Goal: Communication & Community: Answer question/provide support

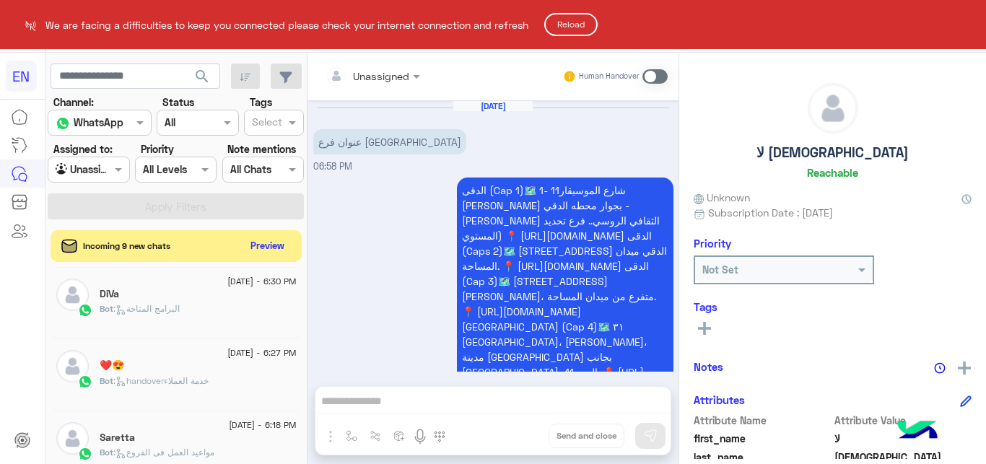
scroll to position [310, 0]
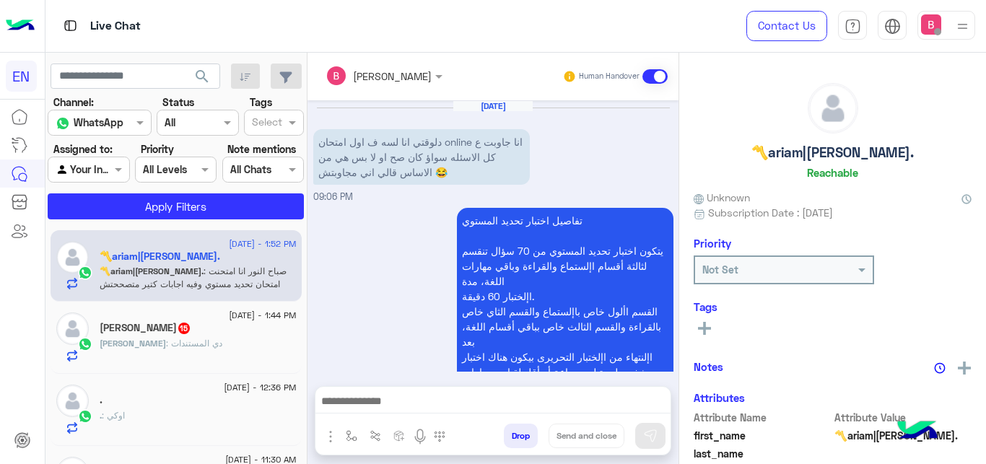
scroll to position [803, 0]
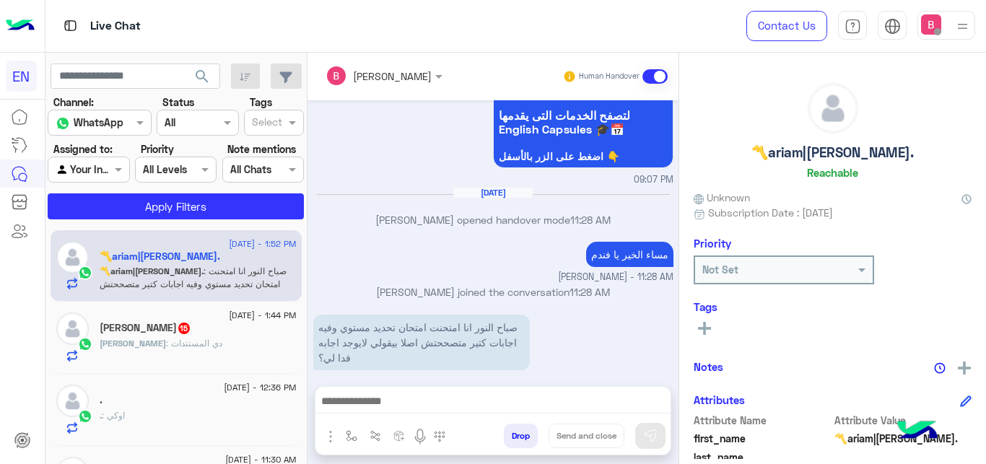
click at [94, 172] on div at bounding box center [88, 169] width 80 height 17
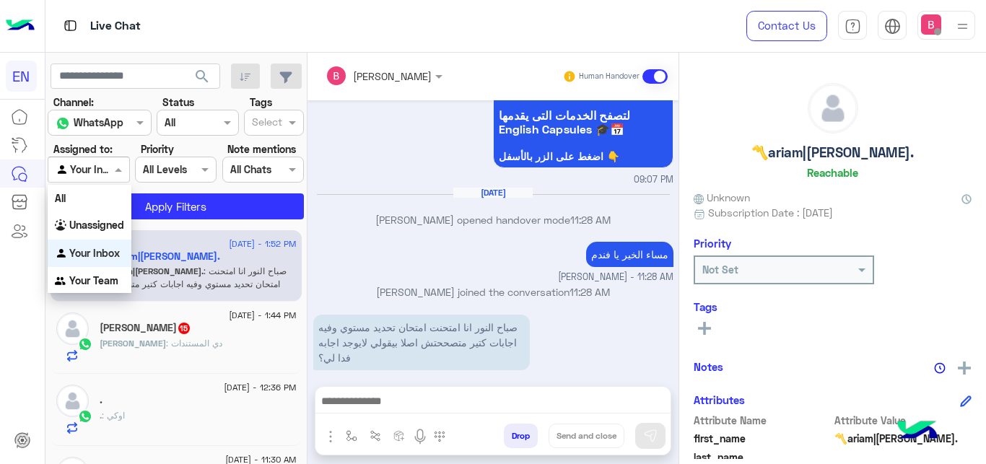
click at [97, 248] on b "Your Inbox" at bounding box center [94, 253] width 51 height 12
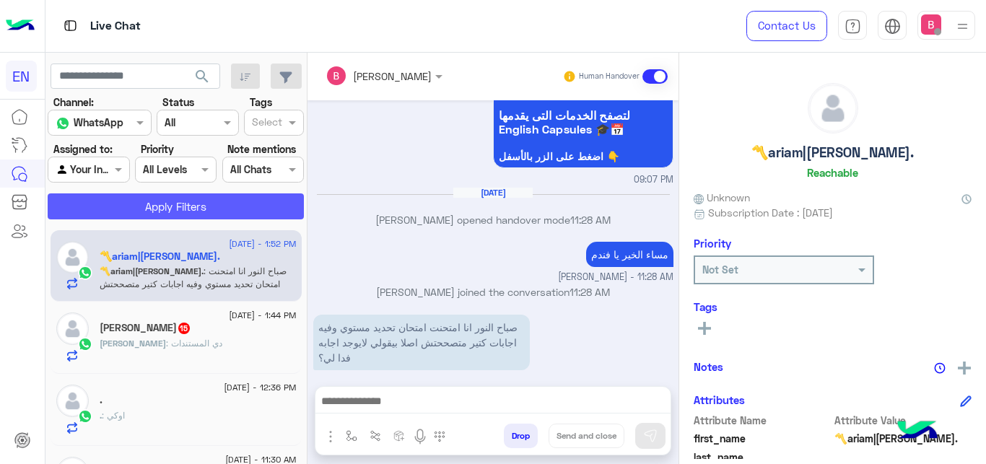
click at [126, 203] on button "Apply Filters" at bounding box center [176, 206] width 256 height 26
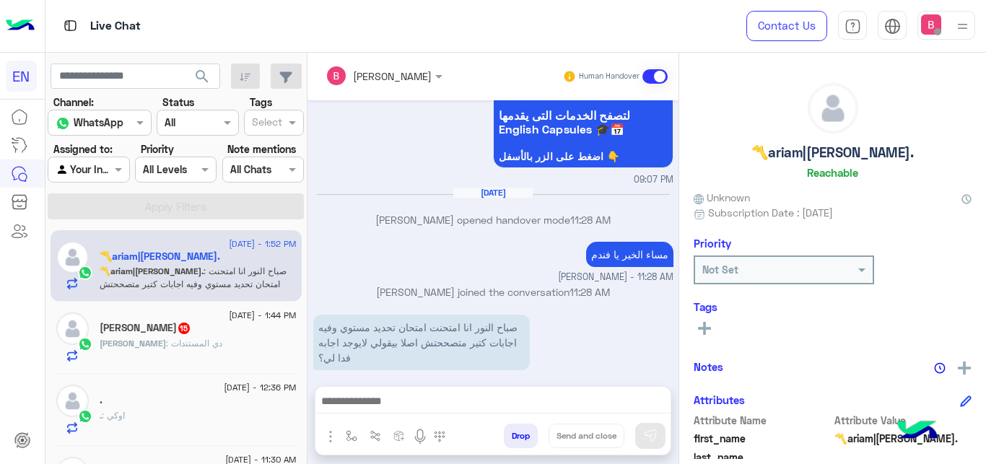
click at [97, 169] on div at bounding box center [88, 169] width 80 height 17
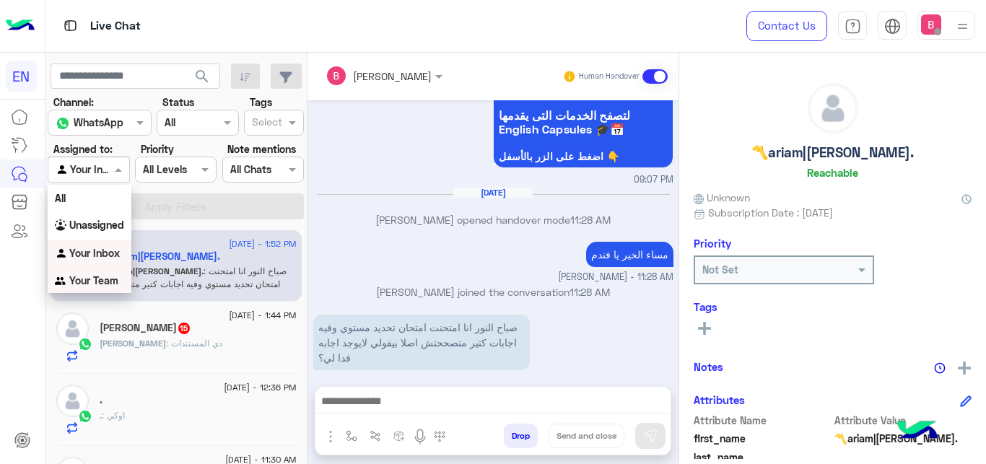
click at [97, 281] on b "Your Team" at bounding box center [93, 280] width 49 height 12
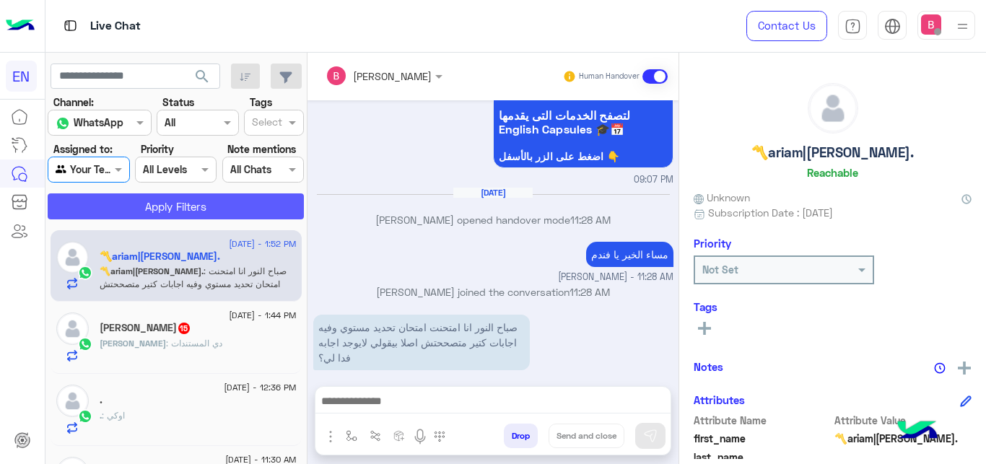
click at [146, 204] on button "Apply Filters" at bounding box center [176, 206] width 256 height 26
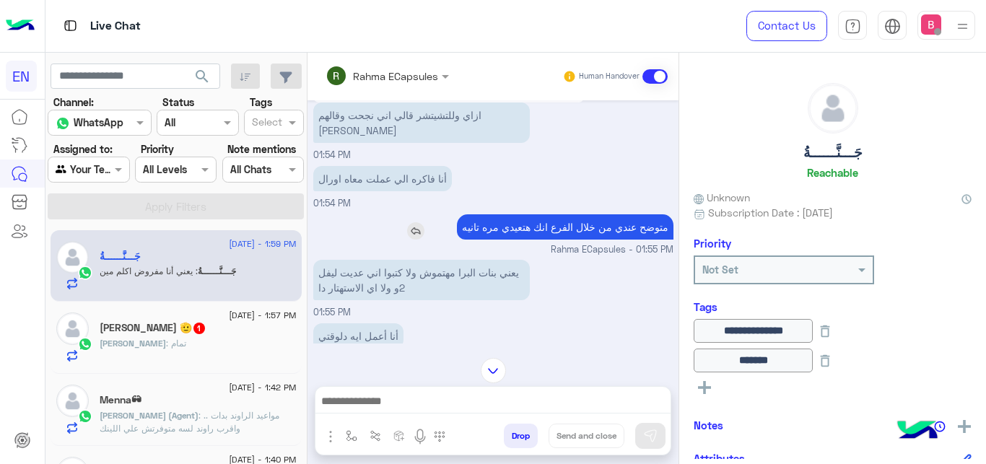
scroll to position [568, 0]
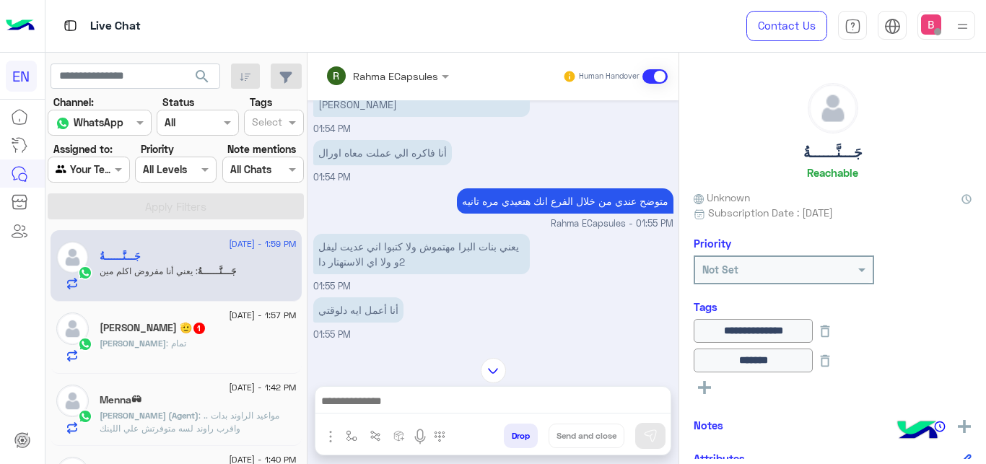
click at [201, 354] on div "Mohamed : تمام" at bounding box center [198, 349] width 197 height 25
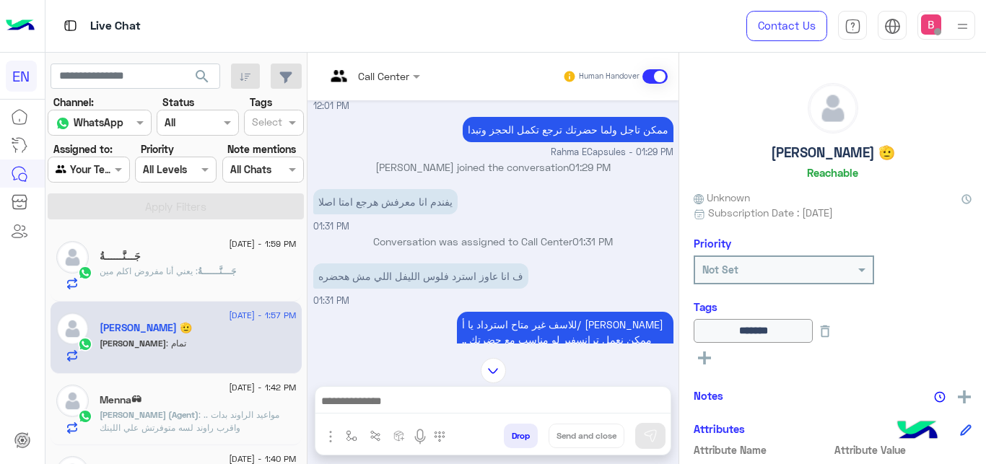
click at [227, 276] on span "جَـــنَّــــــةُ" at bounding box center [217, 271] width 38 height 11
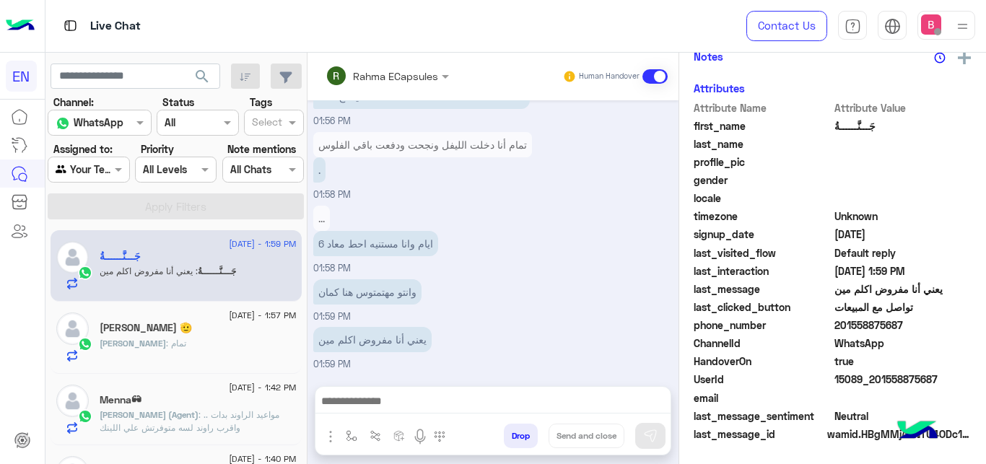
scroll to position [341, 0]
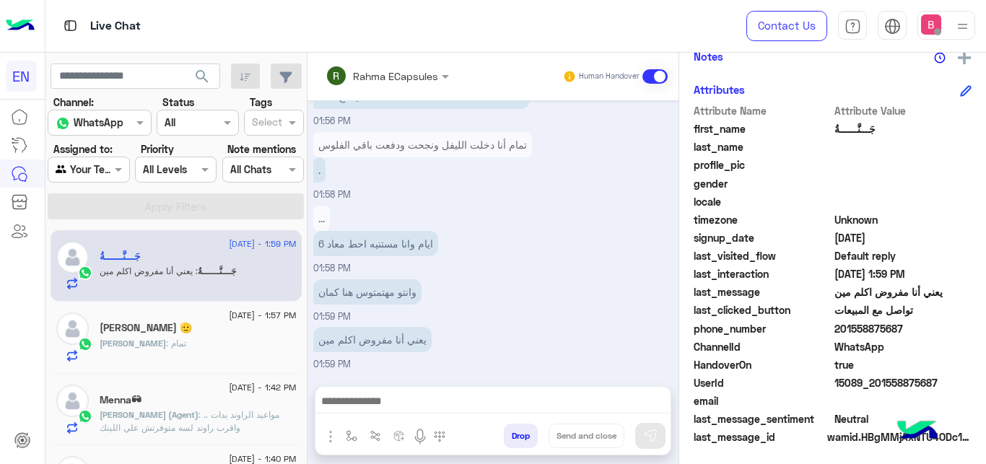
drag, startPoint x: 838, startPoint y: 330, endPoint x: 851, endPoint y: 327, distance: 13.3
click at [941, 328] on span "201558875687" at bounding box center [903, 328] width 138 height 15
copy span "01558875687"
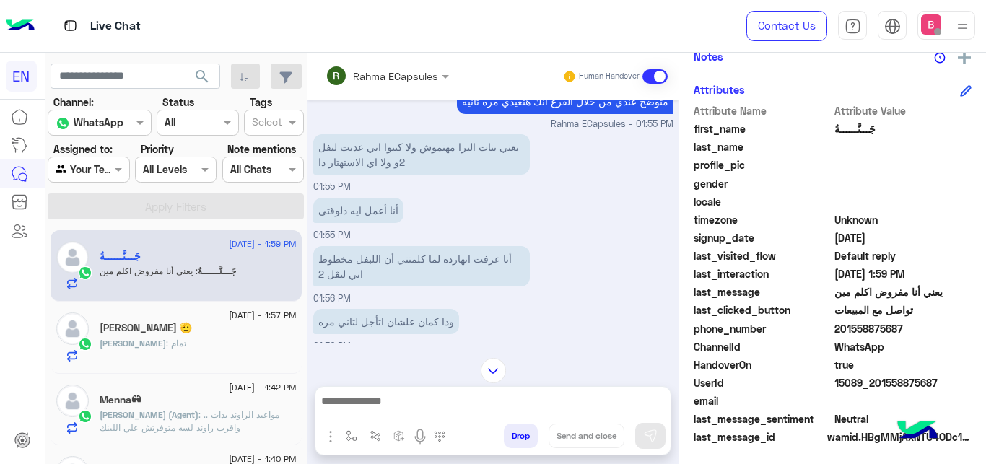
scroll to position [2015, 0]
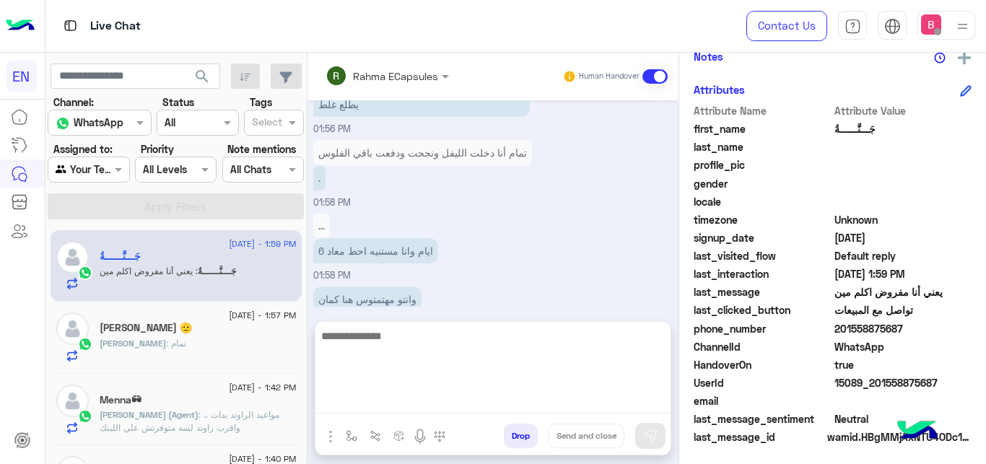
click at [401, 407] on textarea at bounding box center [492, 370] width 355 height 87
type textarea "**********"
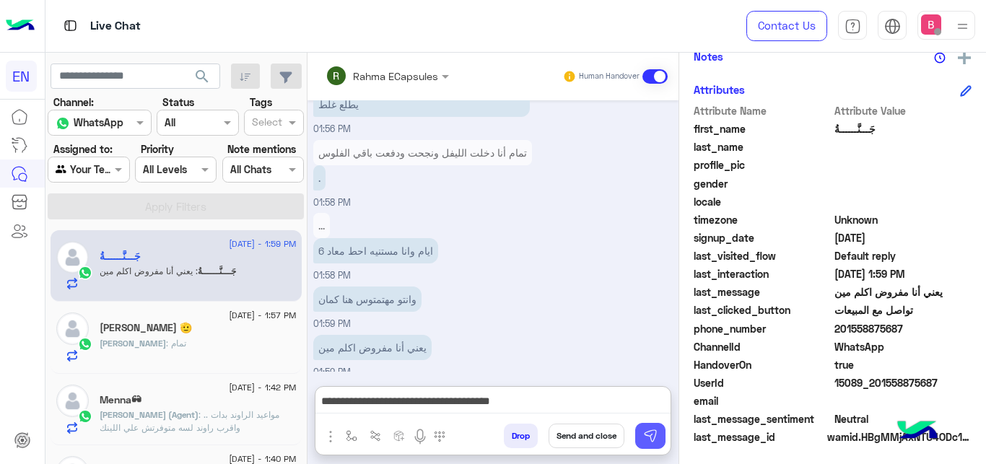
click at [639, 434] on button at bounding box center [650, 436] width 30 height 26
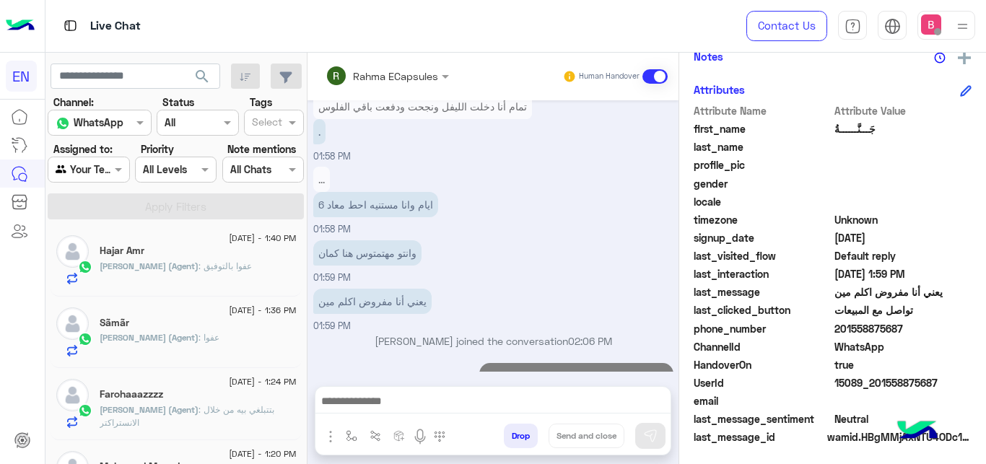
scroll to position [2087, 0]
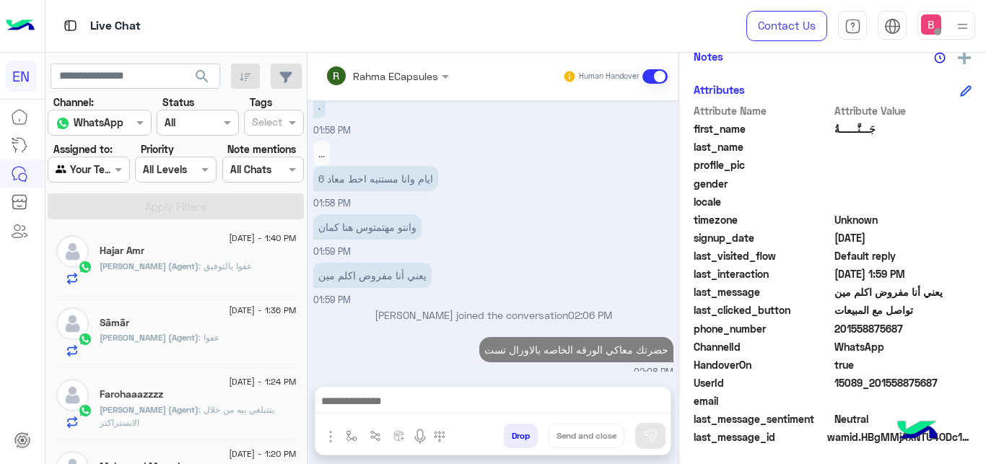
click at [95, 170] on div at bounding box center [88, 169] width 80 height 17
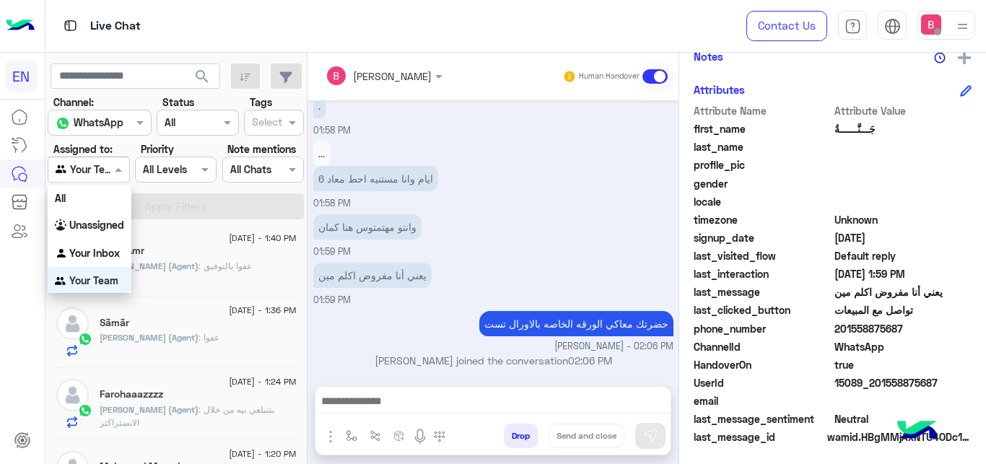
scroll to position [1, 0]
click at [89, 229] on b "Unassigned" at bounding box center [96, 224] width 55 height 12
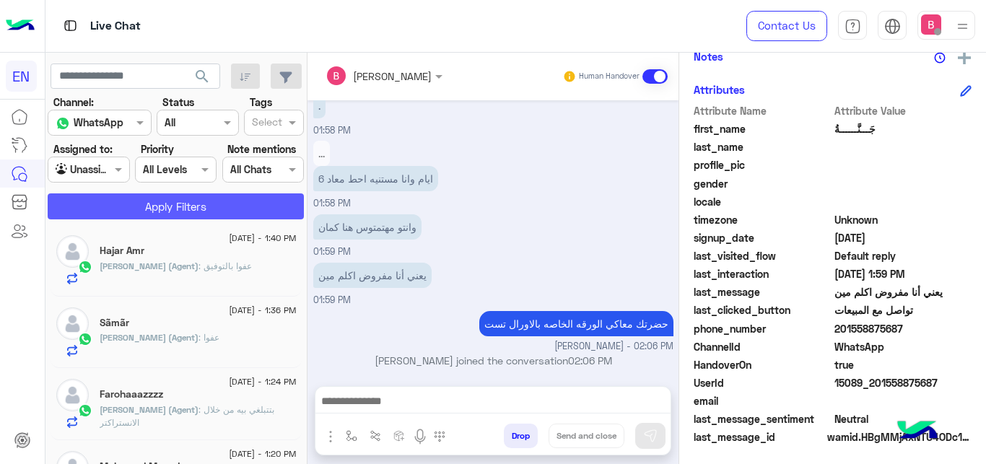
click at [132, 198] on button "Apply Filters" at bounding box center [176, 206] width 256 height 26
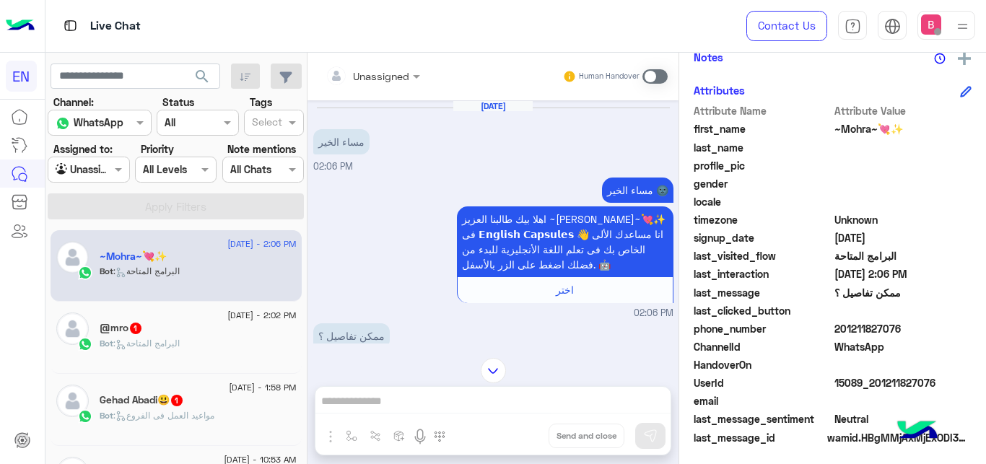
click at [374, 76] on input "text" at bounding box center [355, 76] width 58 height 15
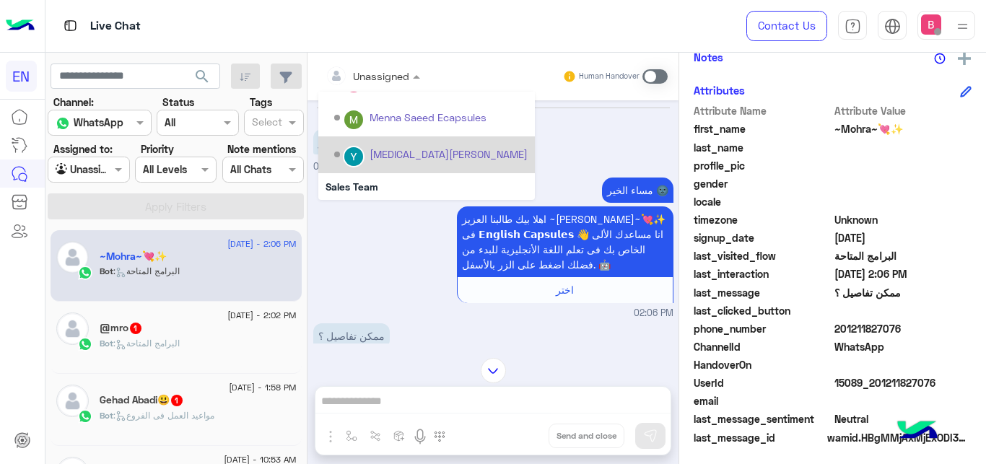
scroll to position [240, 0]
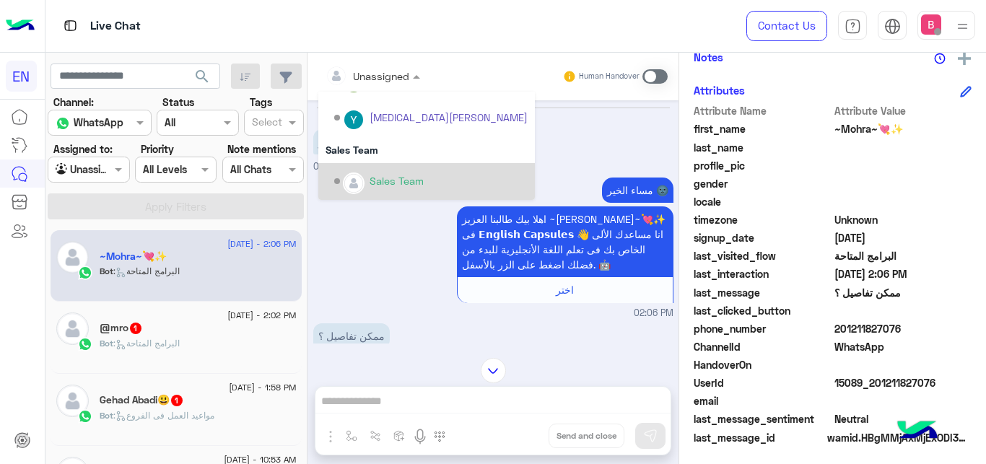
click at [379, 177] on div "Sales Team" at bounding box center [397, 180] width 54 height 15
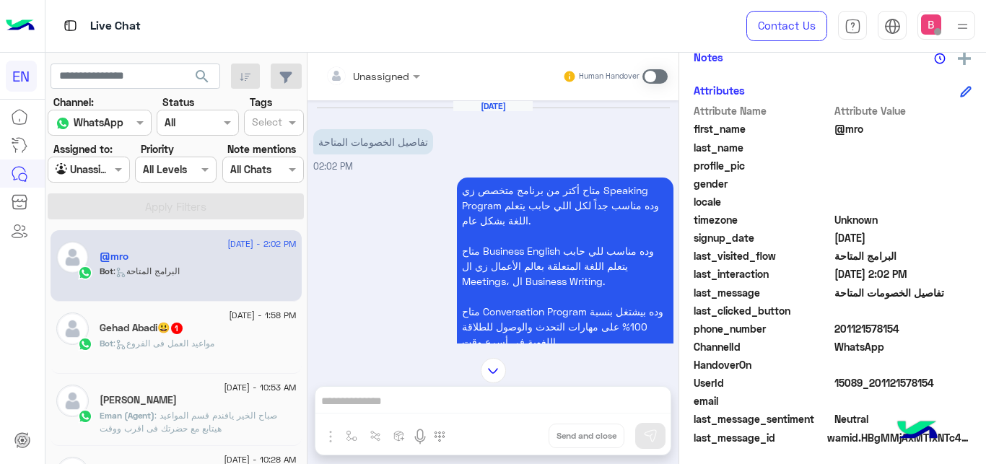
click at [385, 76] on div at bounding box center [372, 75] width 109 height 17
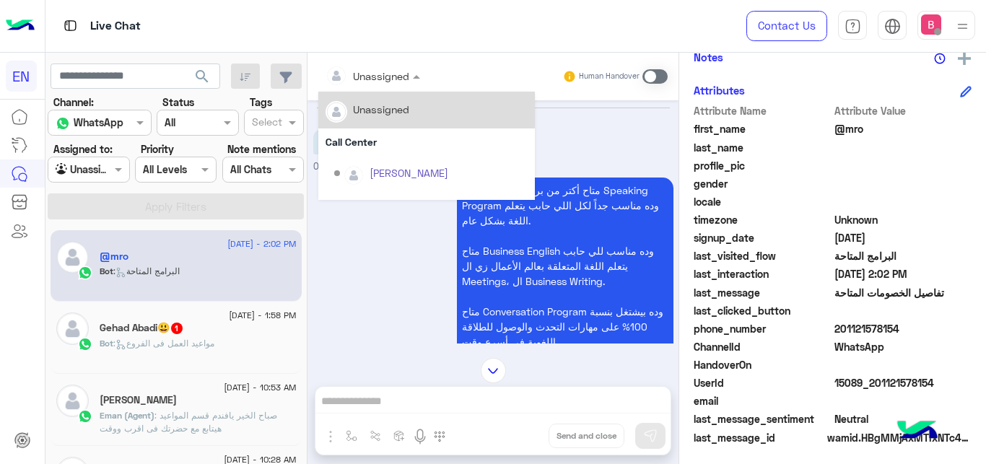
scroll to position [240, 0]
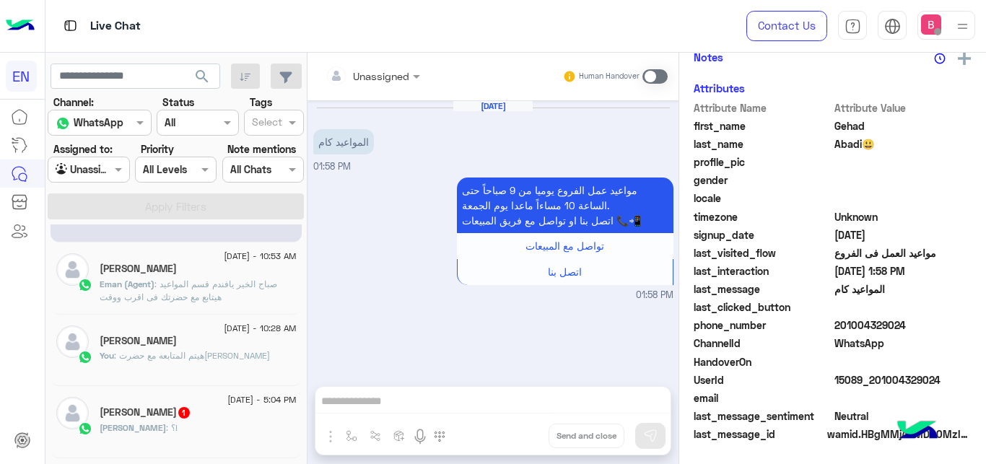
scroll to position [74, 0]
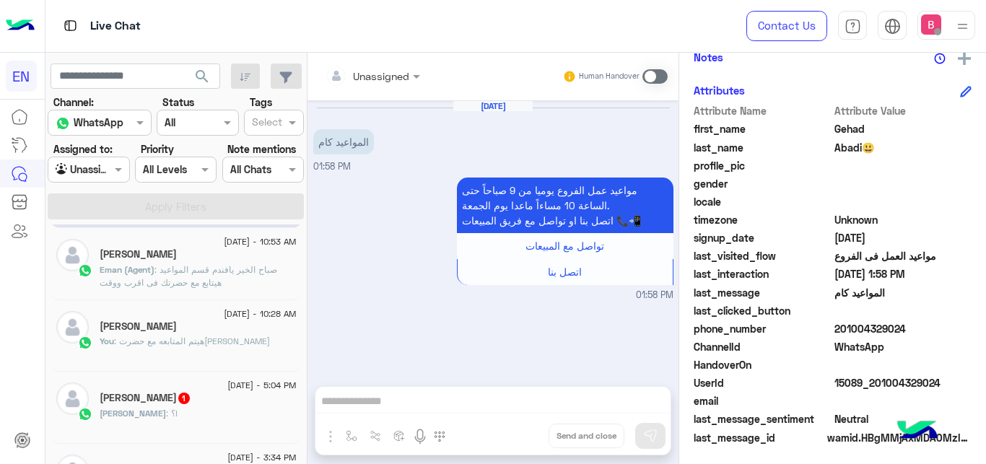
drag, startPoint x: 838, startPoint y: 331, endPoint x: 928, endPoint y: 334, distance: 89.6
click at [928, 334] on span "201004329024" at bounding box center [903, 328] width 138 height 15
click at [393, 366] on div "Aug 25, 2025 المواعيد كام 01:58 PM مواعيد عمل الفروع يوميا من 9 صباحاً حتى السا…" at bounding box center [492, 235] width 371 height 271
click at [654, 72] on span at bounding box center [654, 76] width 25 height 14
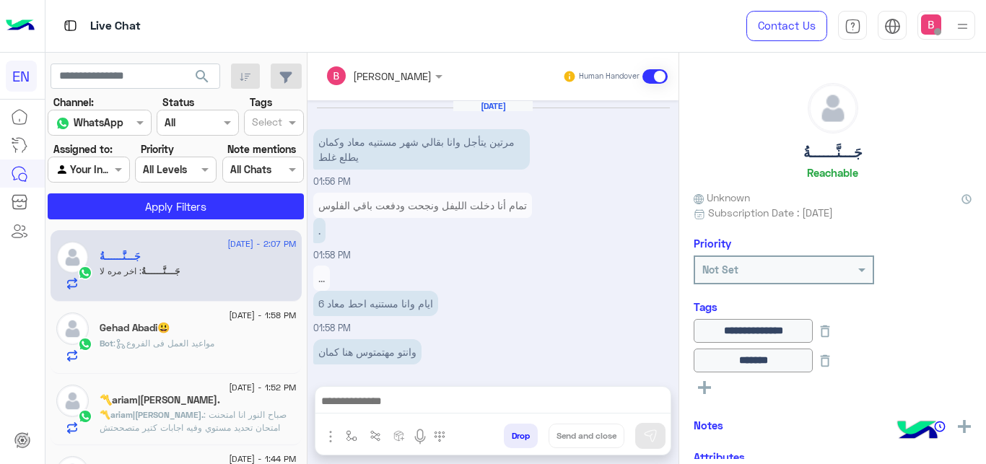
scroll to position [274, 0]
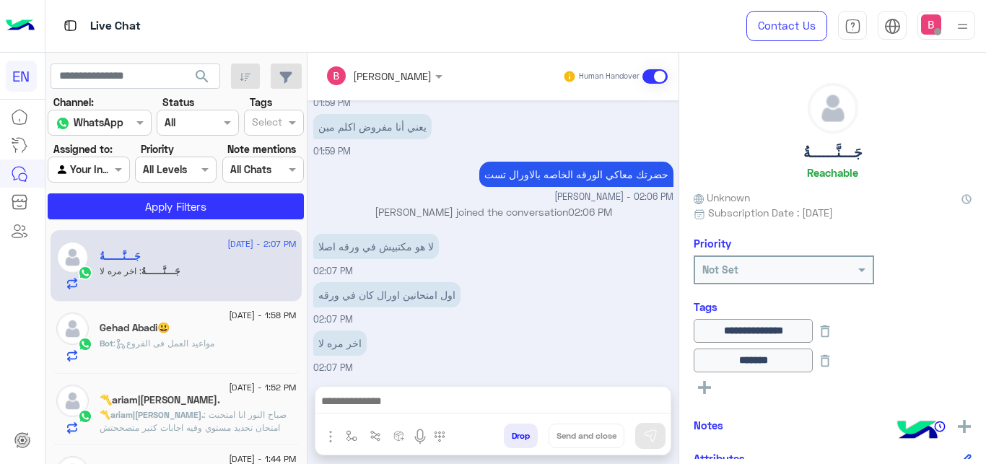
click at [233, 345] on div "Bot : مواعيد العمل فى الفروع" at bounding box center [198, 349] width 197 height 25
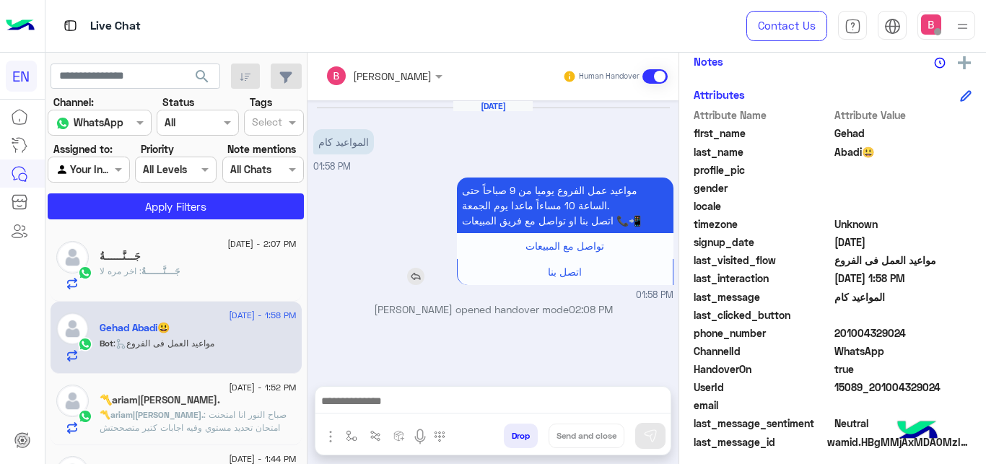
scroll to position [313, 0]
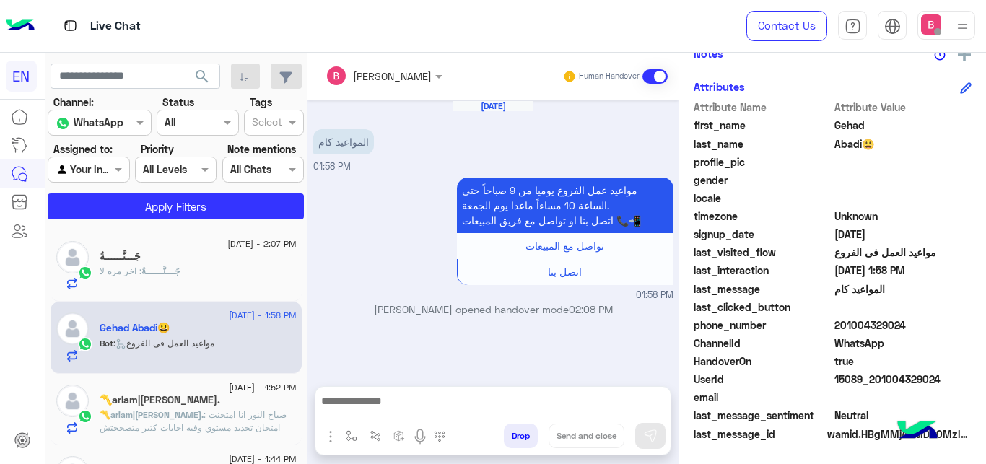
click at [397, 78] on input "text" at bounding box center [365, 76] width 79 height 15
drag, startPoint x: 375, startPoint y: 264, endPoint x: 385, endPoint y: 426, distance: 162.0
click at [377, 261] on div "مواعيد عمل الفروع يوميا من 9 صباحاً حتى الساعة 10 مساءاً ماعدا يوم [DATE]. اتصل…" at bounding box center [524, 232] width 299 height 108
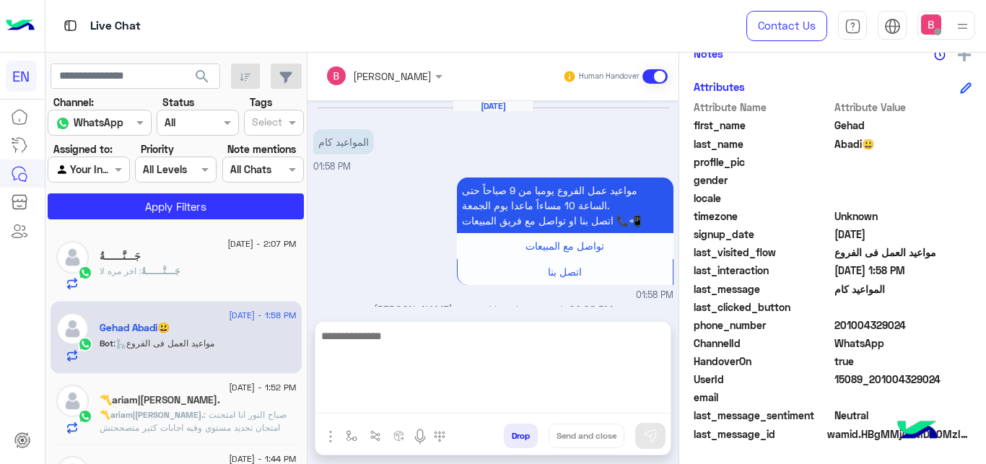
click at [396, 400] on textarea at bounding box center [492, 370] width 355 height 87
type textarea "**********"
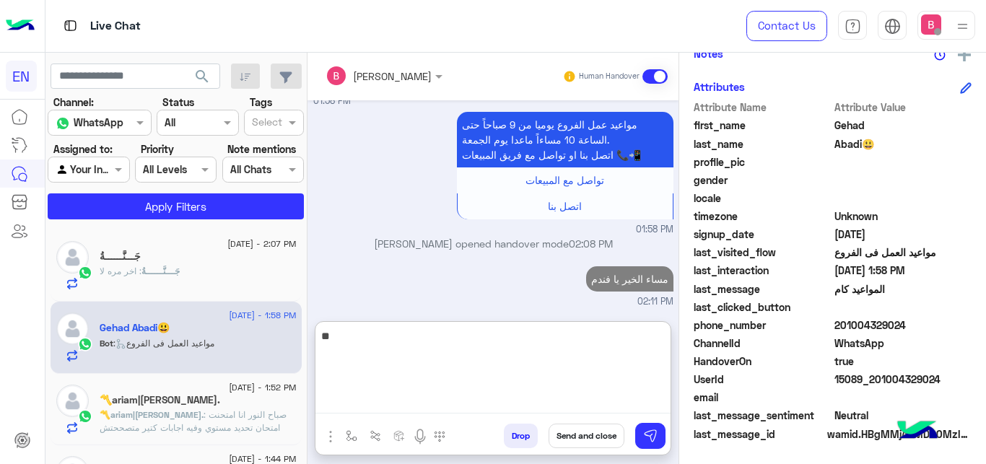
type textarea "*"
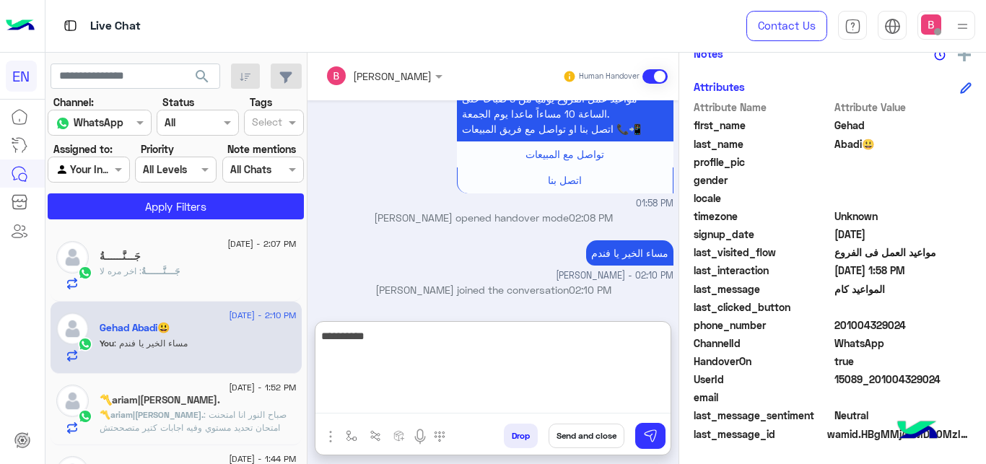
type textarea "**********"
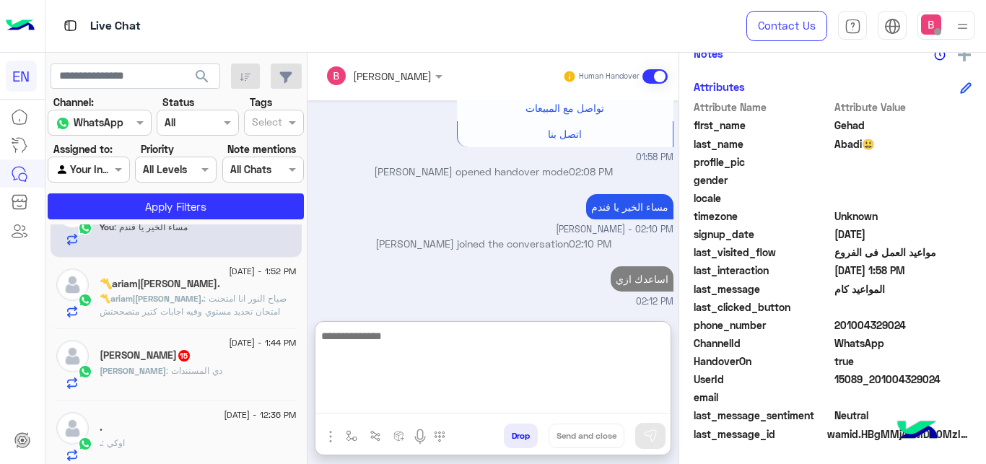
scroll to position [147, 0]
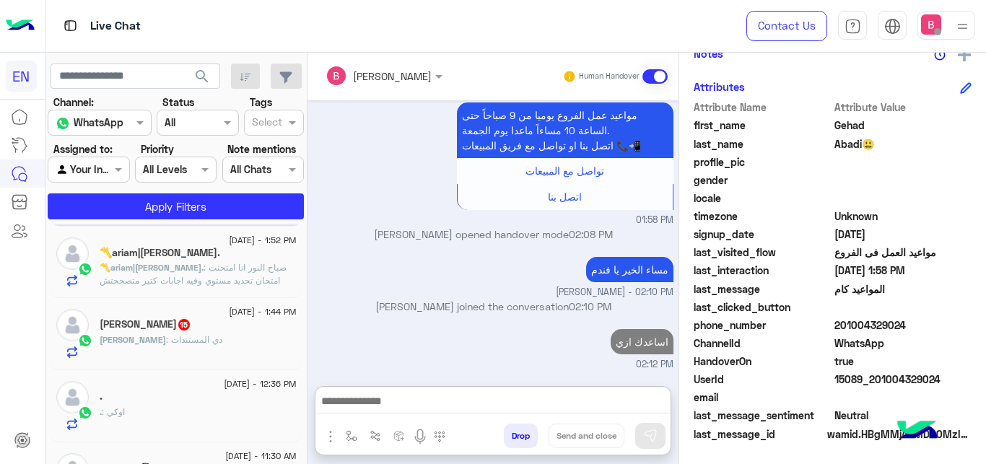
click at [224, 281] on span ": صباح النور انا امتحنت امتحان تحديد مستوي وفيه اجابات كتير متصححتش اصلا بيقولي…" at bounding box center [193, 280] width 187 height 37
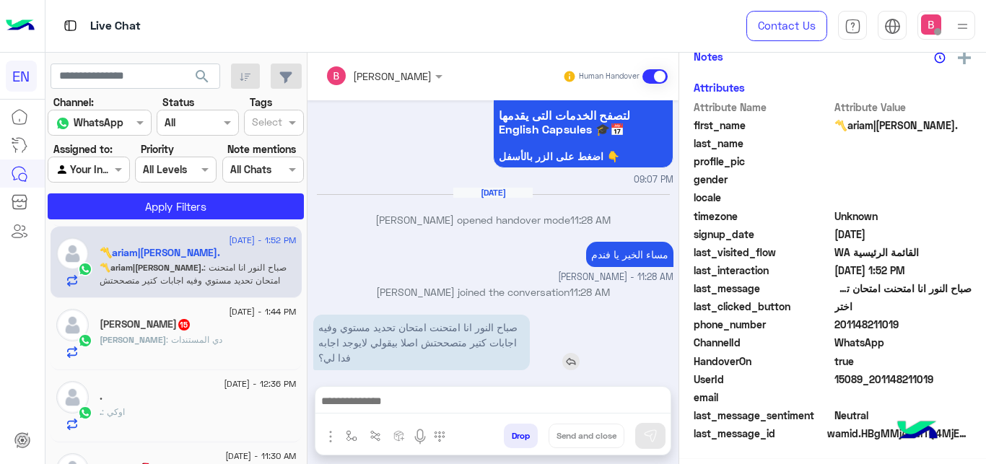
scroll to position [310, 0]
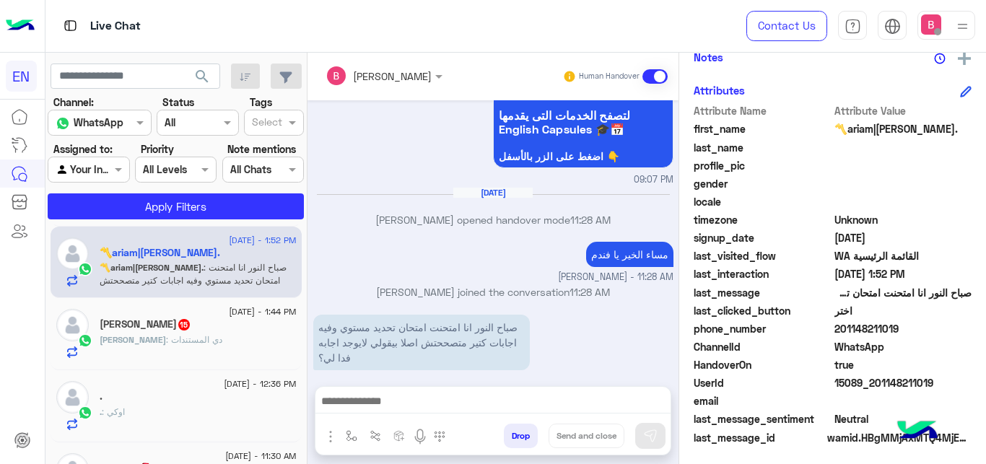
drag, startPoint x: 839, startPoint y: 328, endPoint x: 905, endPoint y: 328, distance: 65.7
click at [939, 331] on span "201148211019" at bounding box center [903, 328] width 138 height 15
copy span "01148211019"
click at [497, 382] on div "Bassant Ayman Human Handover [DATE] دلوقتي انا لسه ف اول امتحان online انا جاوب…" at bounding box center [492, 261] width 371 height 417
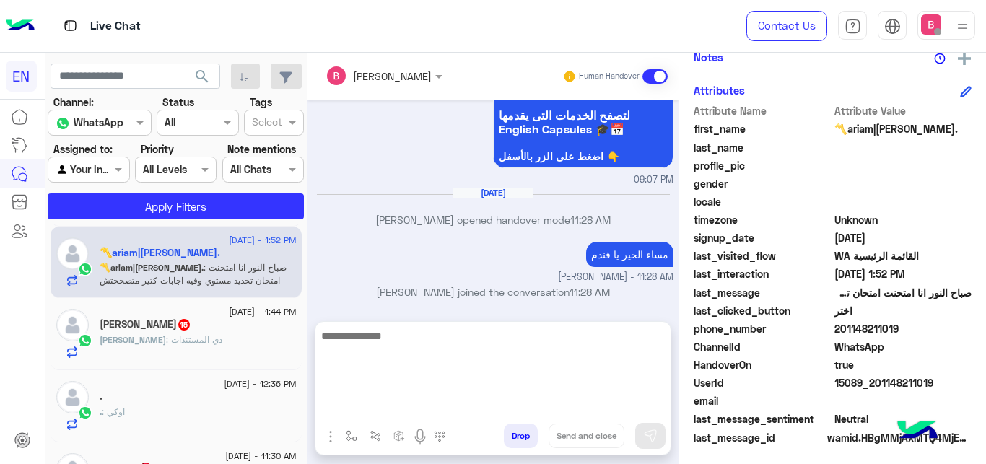
click at [498, 406] on textarea at bounding box center [492, 370] width 355 height 87
type textarea "*"
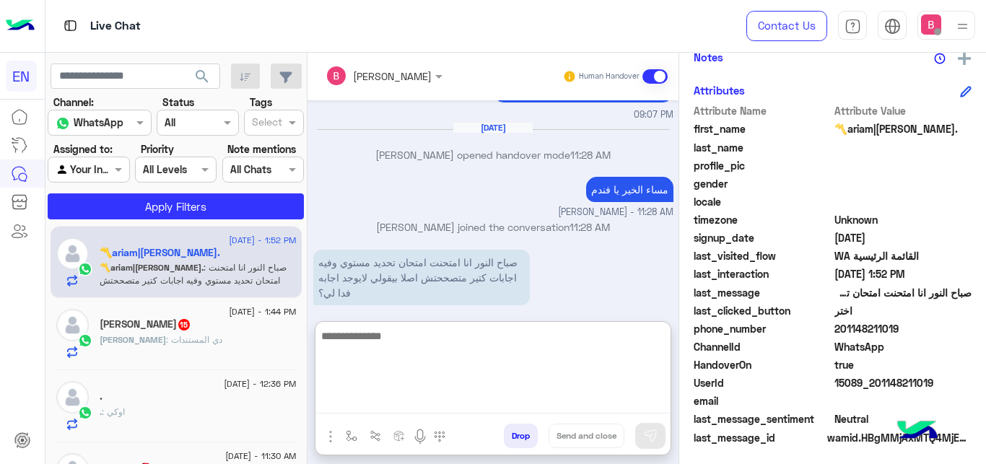
click at [419, 361] on textarea at bounding box center [492, 370] width 355 height 87
click at [432, 365] on textarea "**********" at bounding box center [492, 370] width 355 height 87
type textarea "**********"
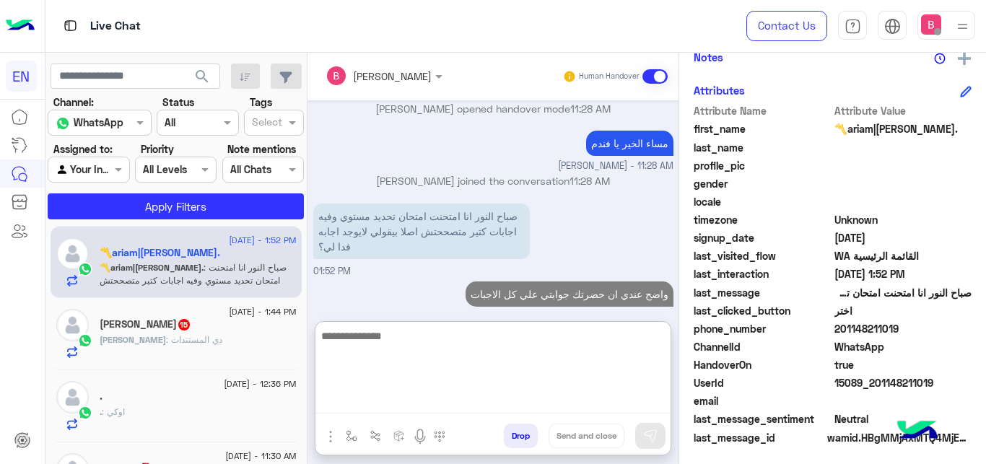
click at [497, 373] on textarea at bounding box center [492, 370] width 355 height 87
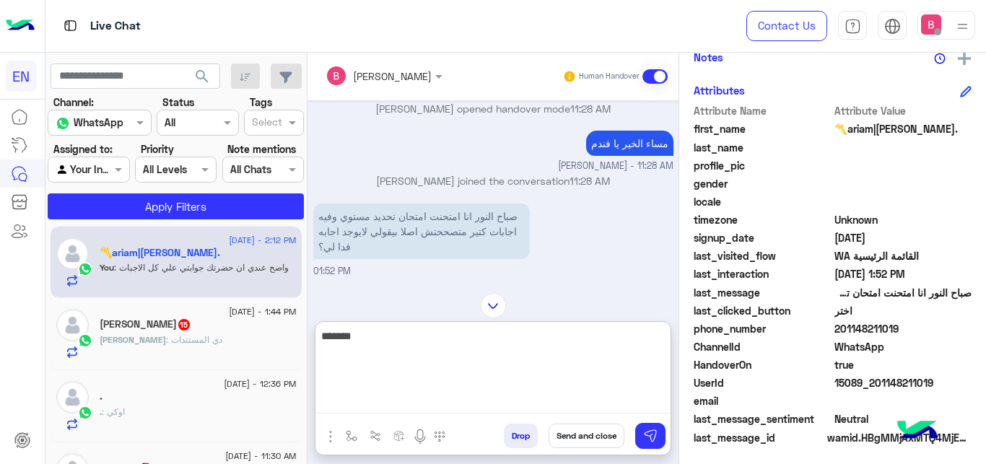
scroll to position [840, 0]
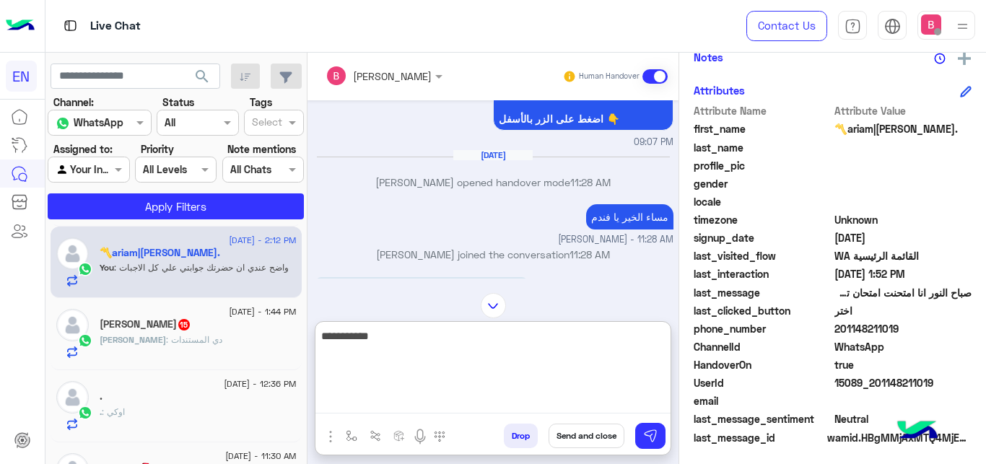
type textarea "**********"
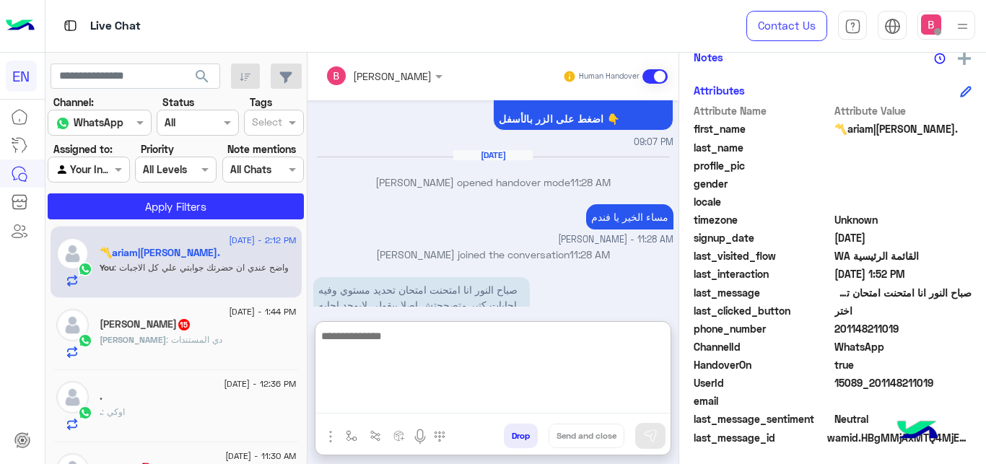
scroll to position [959, 0]
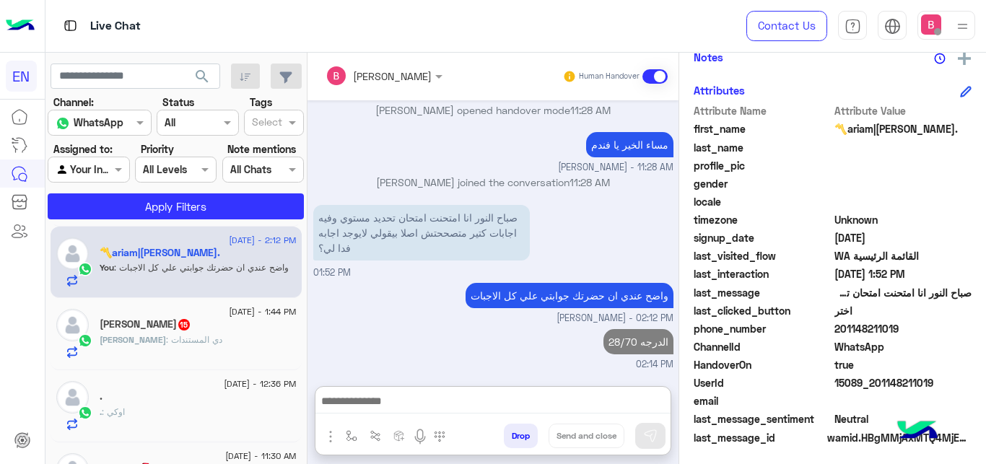
click at [210, 336] on div "[PERSON_NAME] : دي المستندات" at bounding box center [198, 345] width 197 height 25
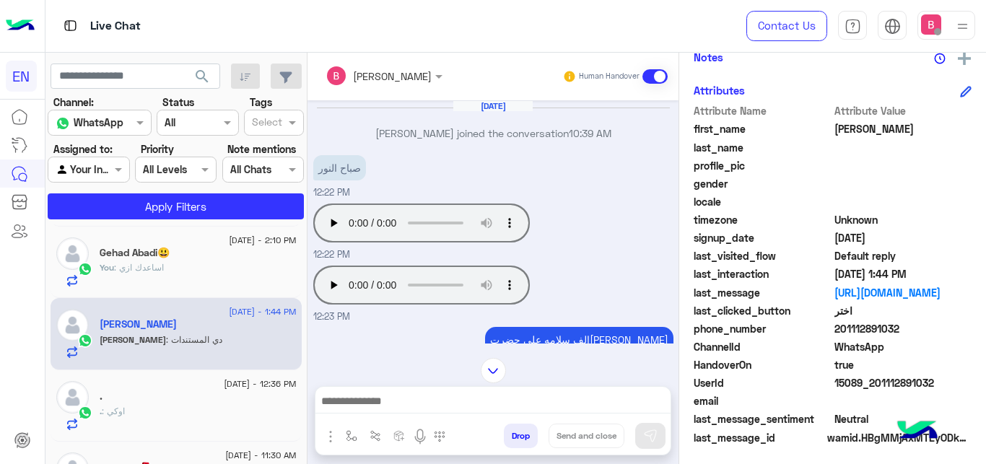
scroll to position [2159, 0]
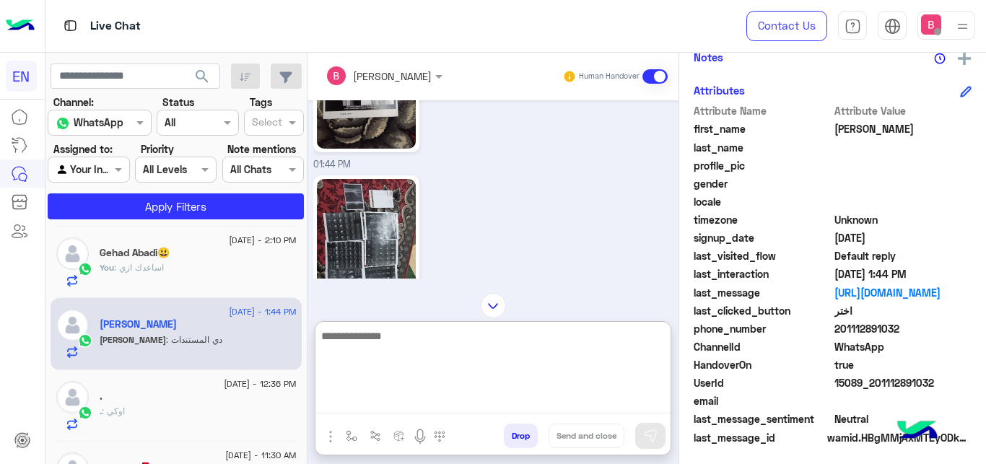
click at [393, 413] on textarea at bounding box center [492, 370] width 355 height 87
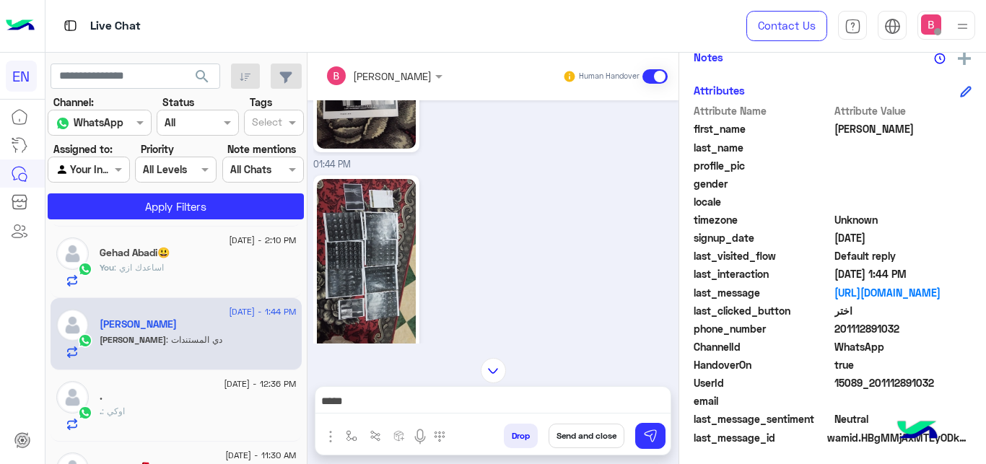
drag, startPoint x: 839, startPoint y: 332, endPoint x: 877, endPoint y: 320, distance: 39.3
click at [920, 332] on span "201112891032" at bounding box center [903, 328] width 138 height 15
copy span "01112891032"
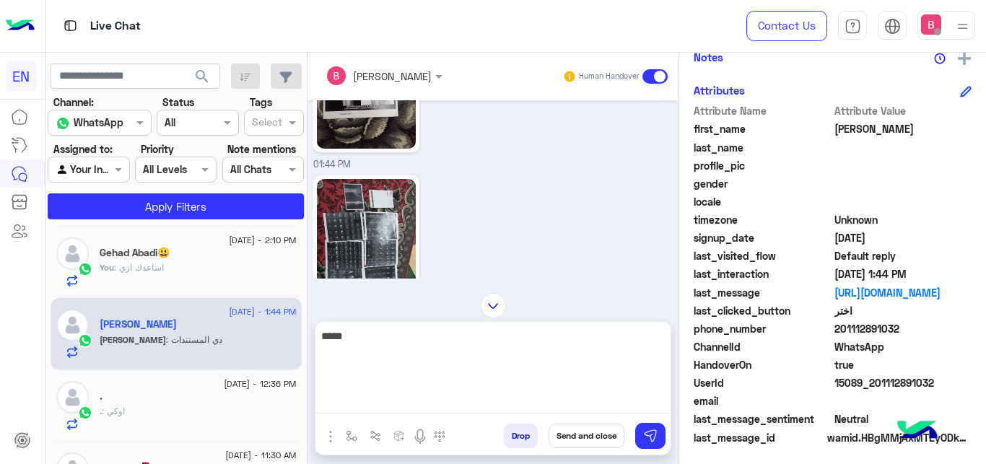
click at [422, 410] on textarea "****" at bounding box center [492, 370] width 355 height 87
type textarea "**********"
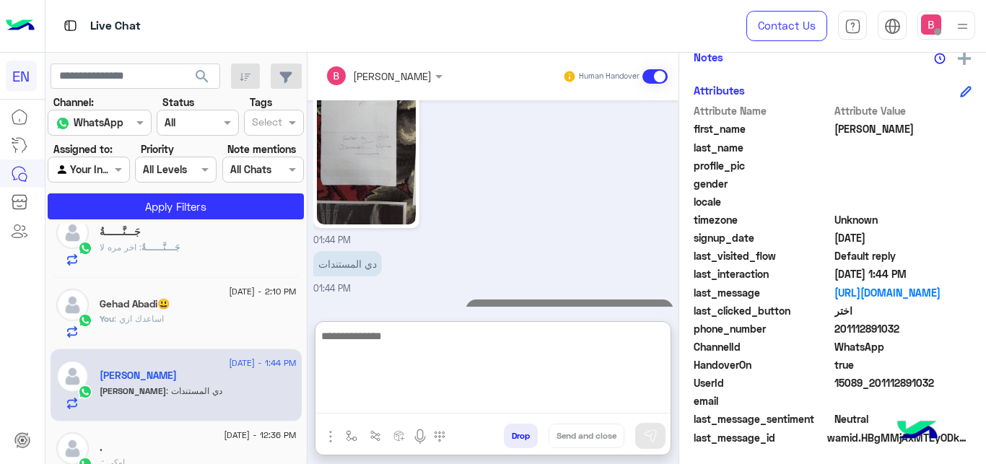
scroll to position [0, 0]
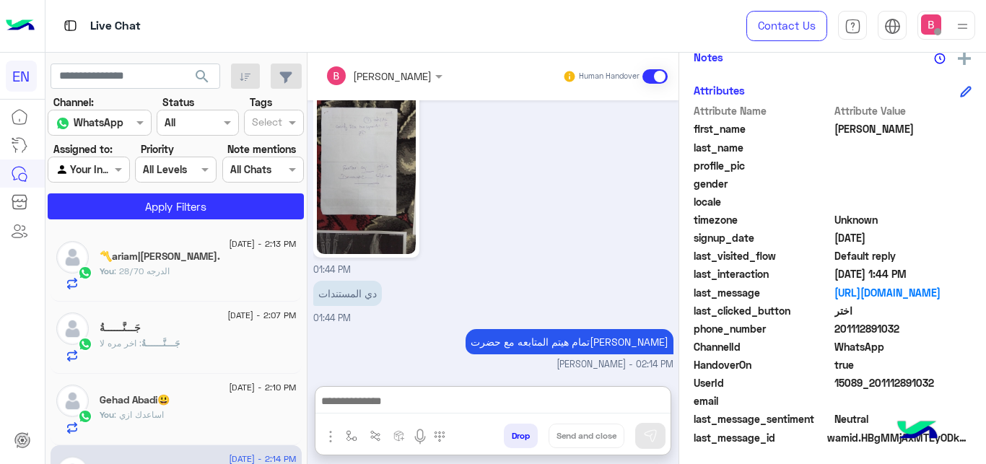
click at [97, 170] on div at bounding box center [88, 169] width 80 height 17
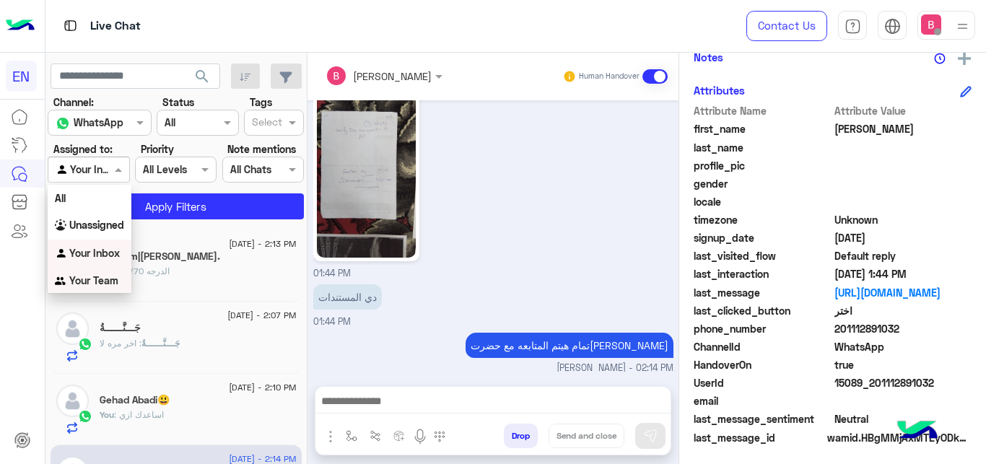
scroll to position [2635, 0]
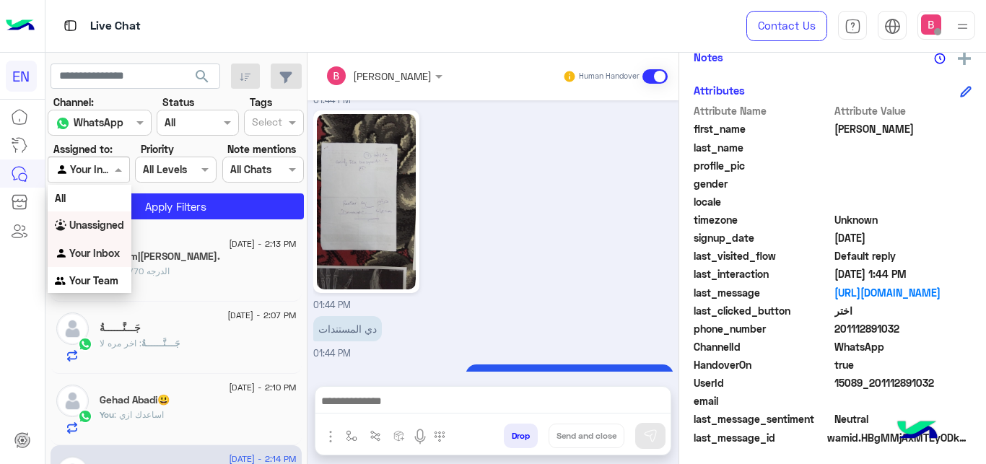
click at [107, 222] on b "Unassigned" at bounding box center [96, 225] width 55 height 12
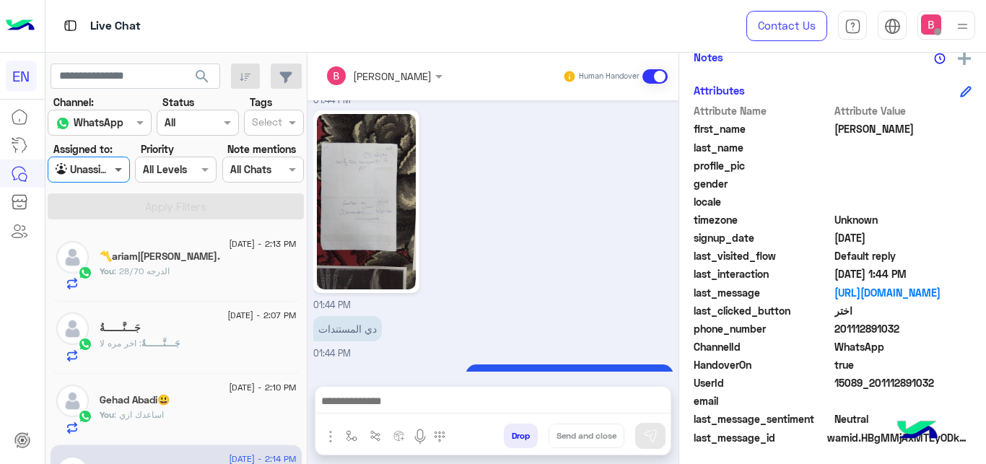
click at [114, 173] on span at bounding box center [120, 169] width 18 height 15
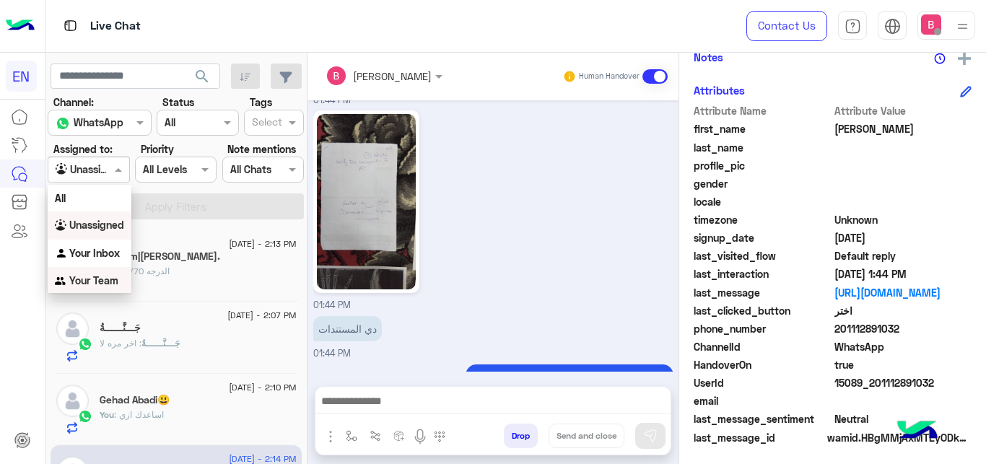
click at [94, 286] on b "Your Team" at bounding box center [93, 280] width 49 height 12
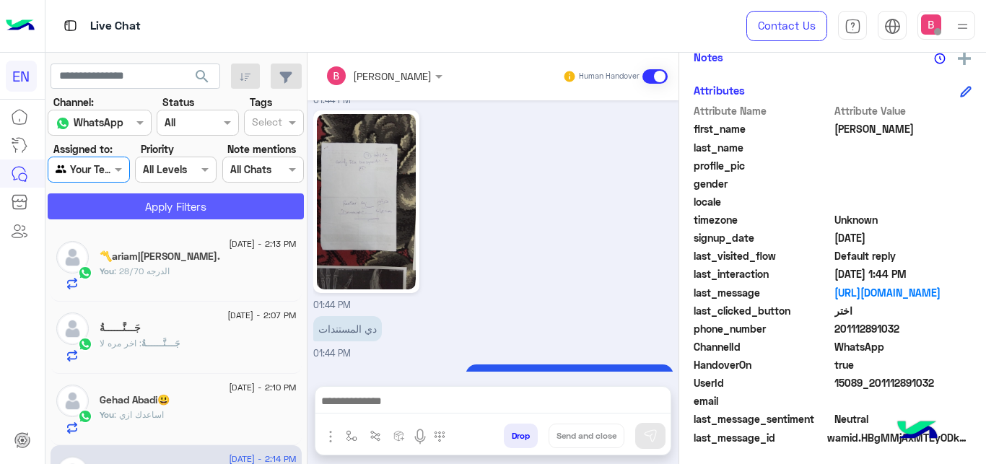
click at [149, 214] on button "Apply Filters" at bounding box center [176, 206] width 256 height 26
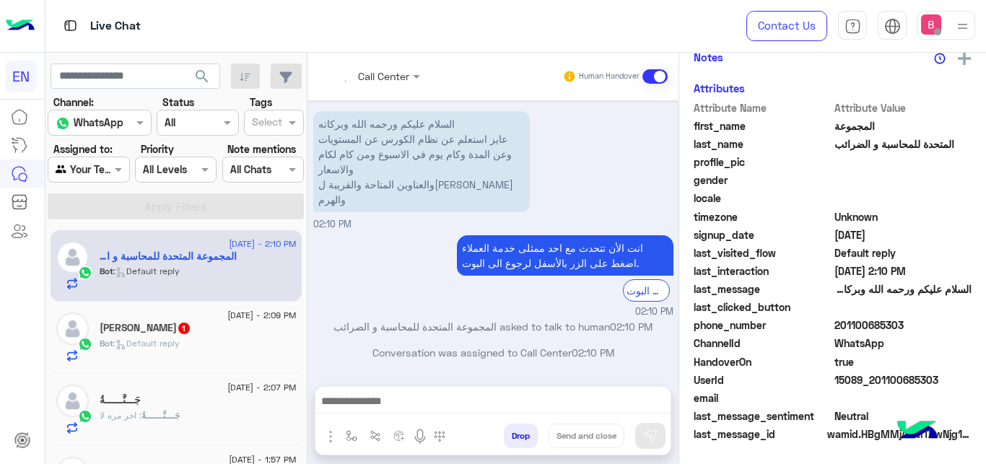
scroll to position [1, 0]
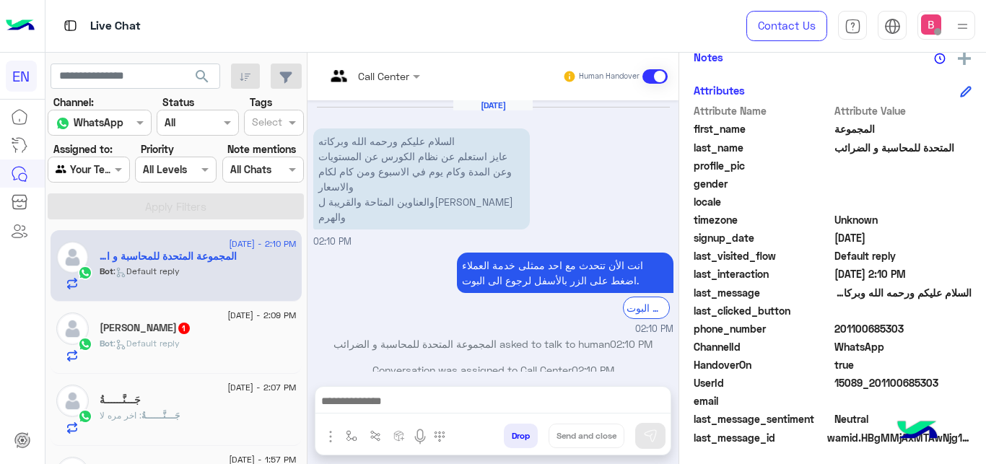
click at [378, 73] on input "text" at bounding box center [355, 76] width 58 height 15
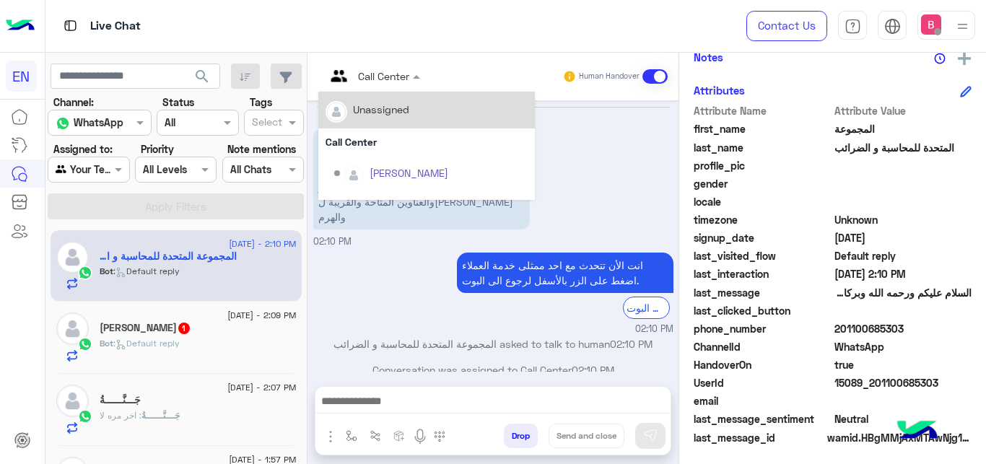
scroll to position [240, 0]
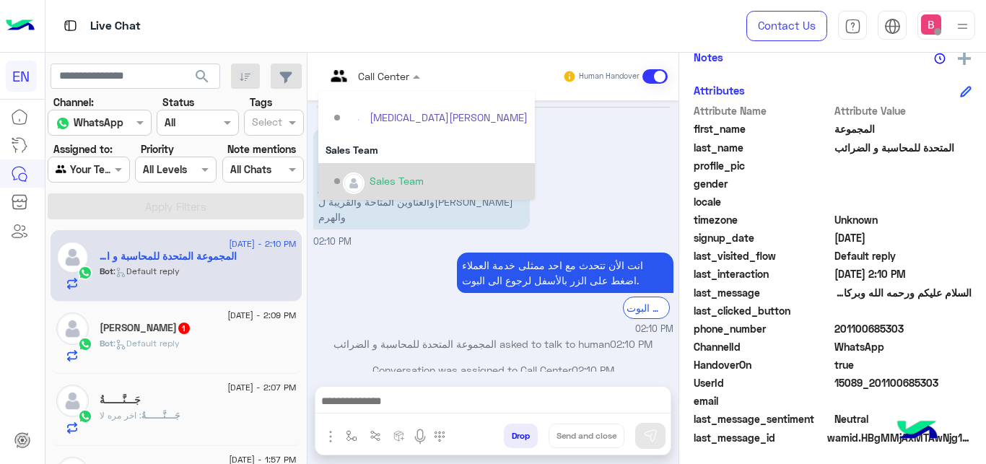
click at [383, 179] on div "Sales Team" at bounding box center [397, 180] width 54 height 15
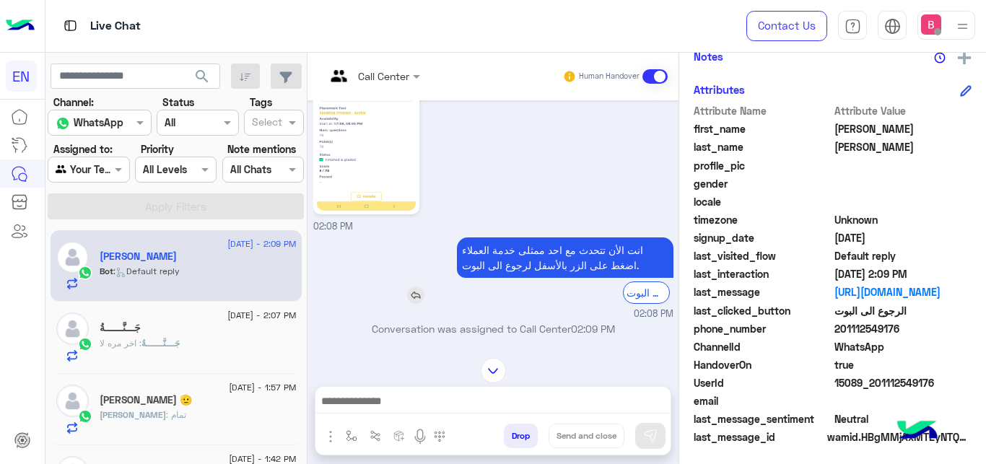
scroll to position [247, 0]
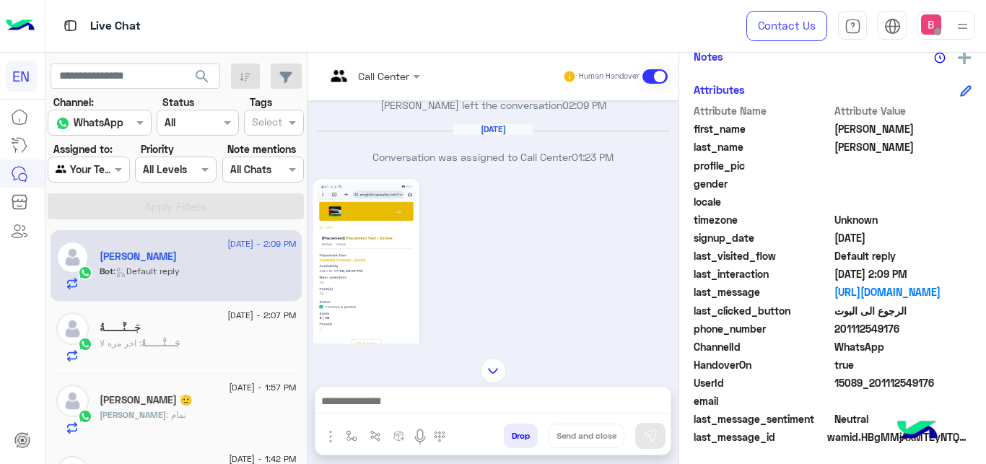
click at [383, 257] on img at bounding box center [366, 270] width 99 height 175
drag, startPoint x: 838, startPoint y: 327, endPoint x: 924, endPoint y: 339, distance: 86.8
click at [924, 336] on span "201112549176" at bounding box center [903, 328] width 138 height 15
click at [964, 353] on span "WhatsApp" at bounding box center [903, 346] width 138 height 15
click at [938, 331] on span "201112549176" at bounding box center [903, 328] width 138 height 15
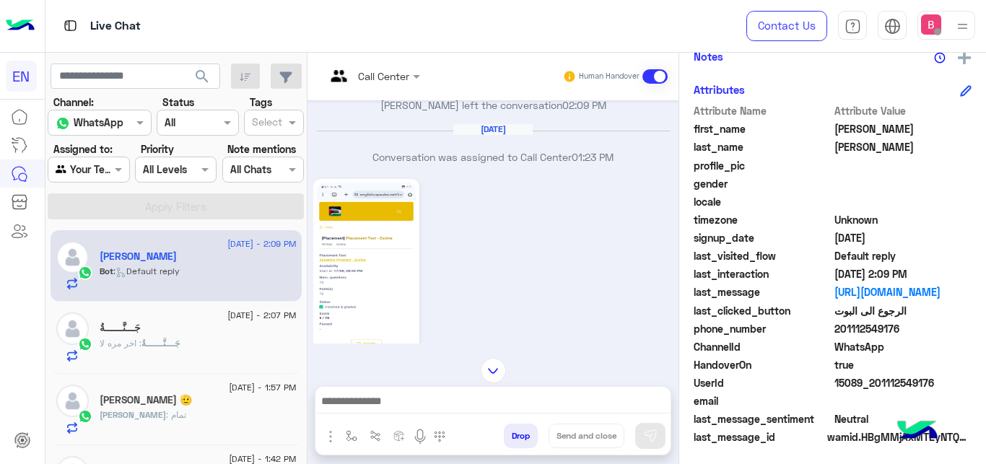
drag, startPoint x: 838, startPoint y: 330, endPoint x: 939, endPoint y: 331, distance: 101.1
click at [939, 331] on span "201112549176" at bounding box center [903, 328] width 138 height 15
copy span "01112549176"
click at [455, 416] on div at bounding box center [492, 405] width 355 height 36
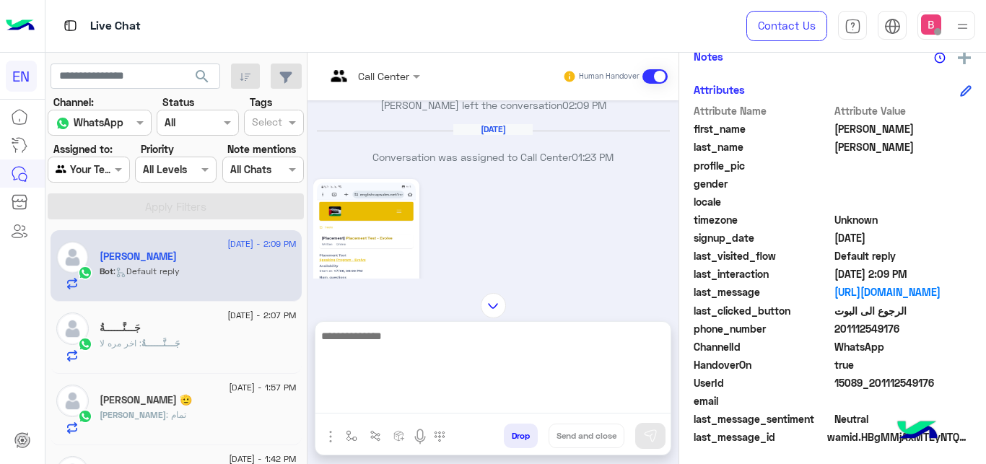
click at [470, 396] on textarea at bounding box center [492, 370] width 355 height 87
type textarea "**********"
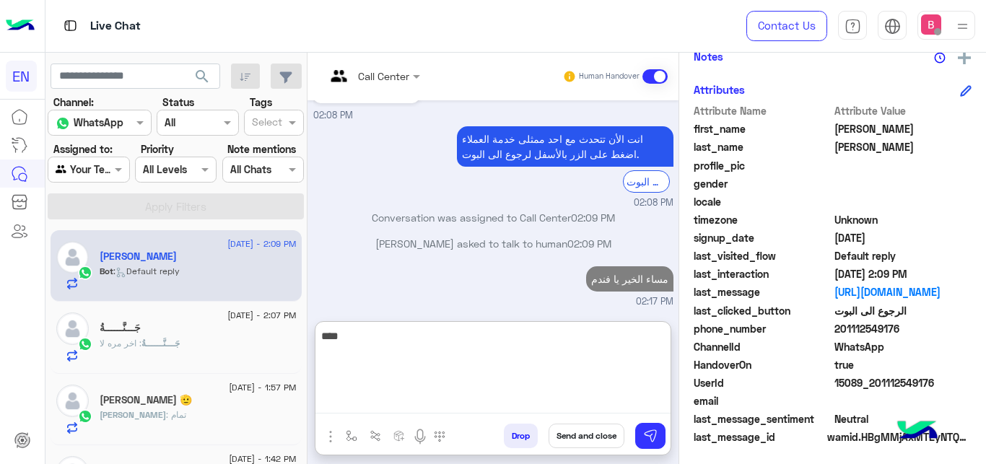
scroll to position [531, 0]
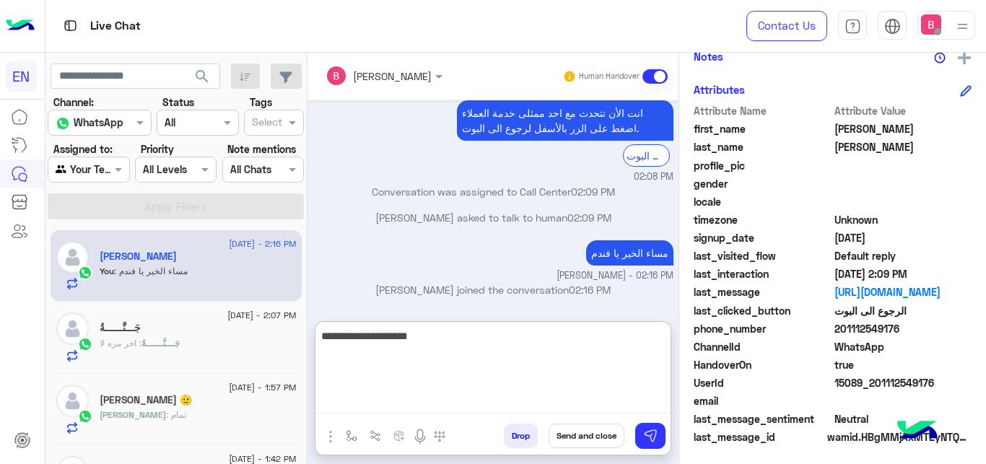
type textarea "**********"
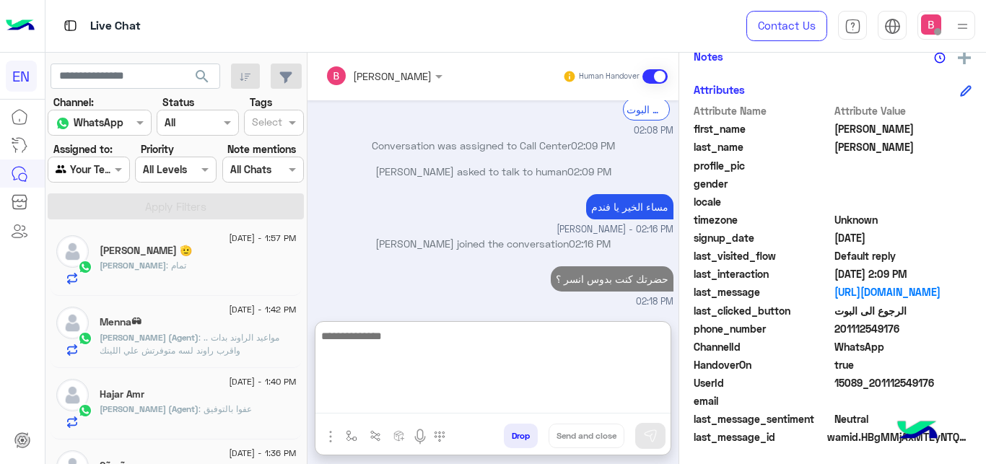
scroll to position [221, 0]
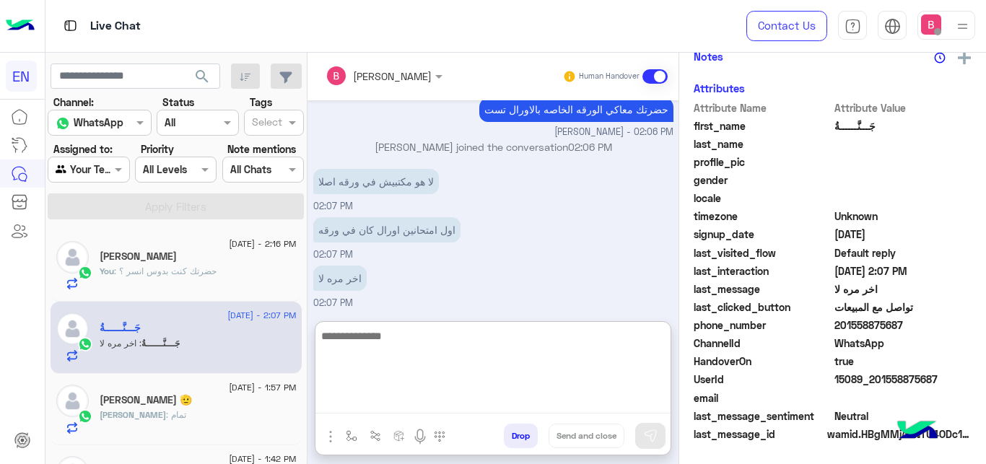
scroll to position [7, 0]
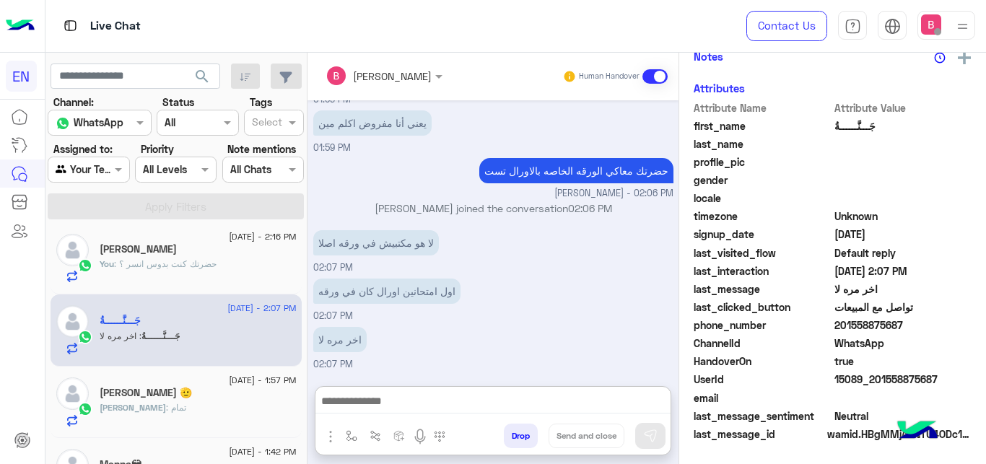
click at [102, 167] on div at bounding box center [88, 169] width 80 height 17
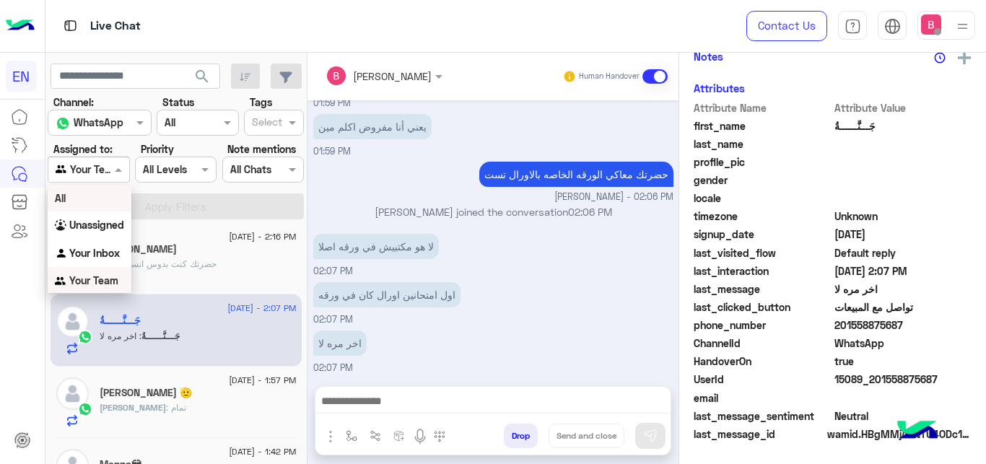
scroll to position [1, 0]
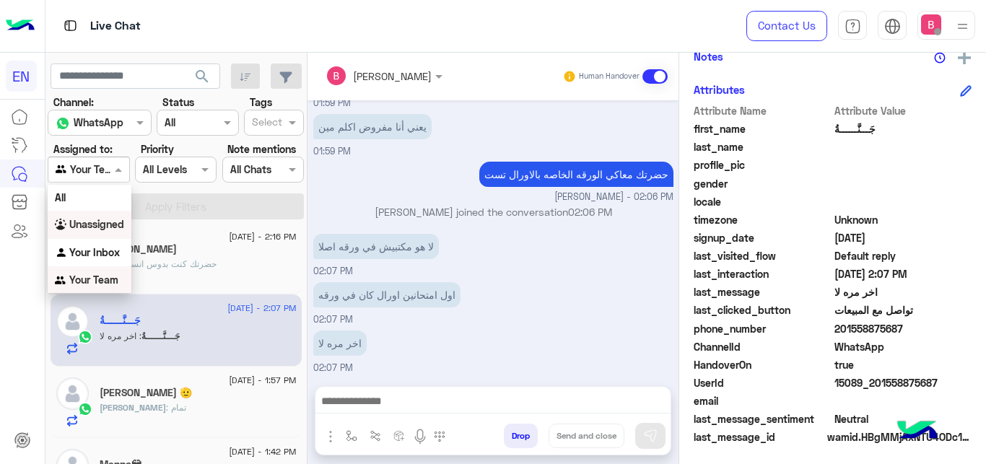
click at [98, 219] on b "Unassigned" at bounding box center [96, 224] width 55 height 12
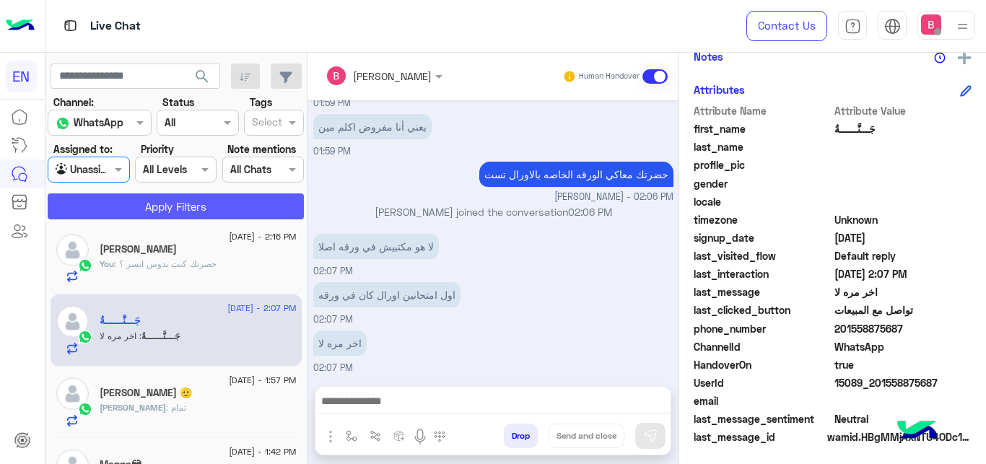
click at [132, 205] on button "Apply Filters" at bounding box center [176, 206] width 256 height 26
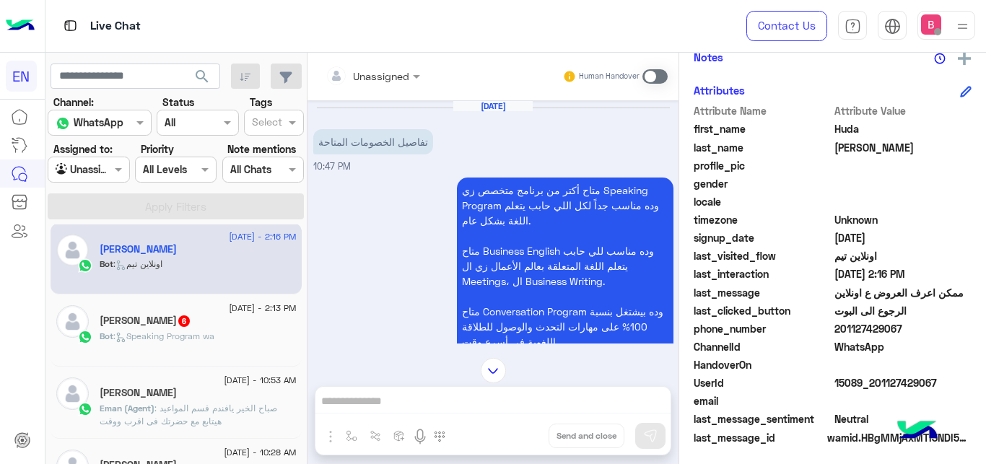
scroll to position [1345, 0]
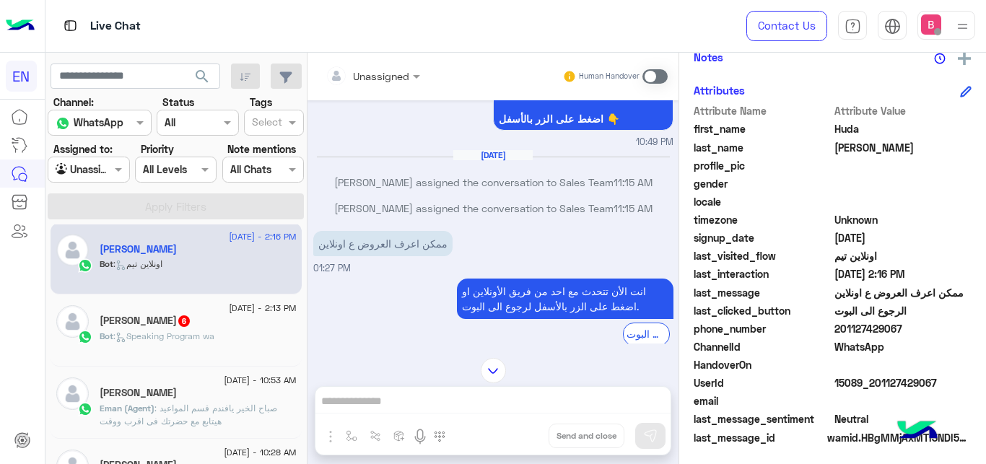
click at [374, 78] on input "text" at bounding box center [355, 76] width 58 height 15
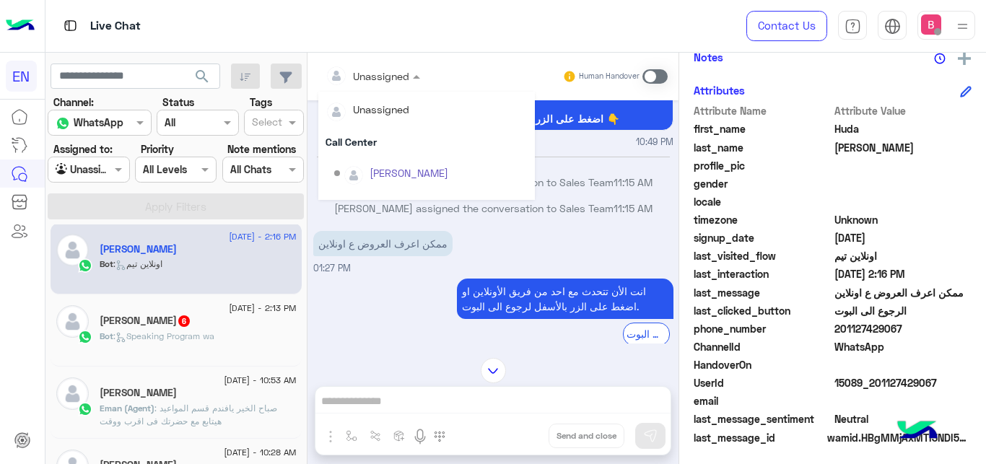
scroll to position [240, 0]
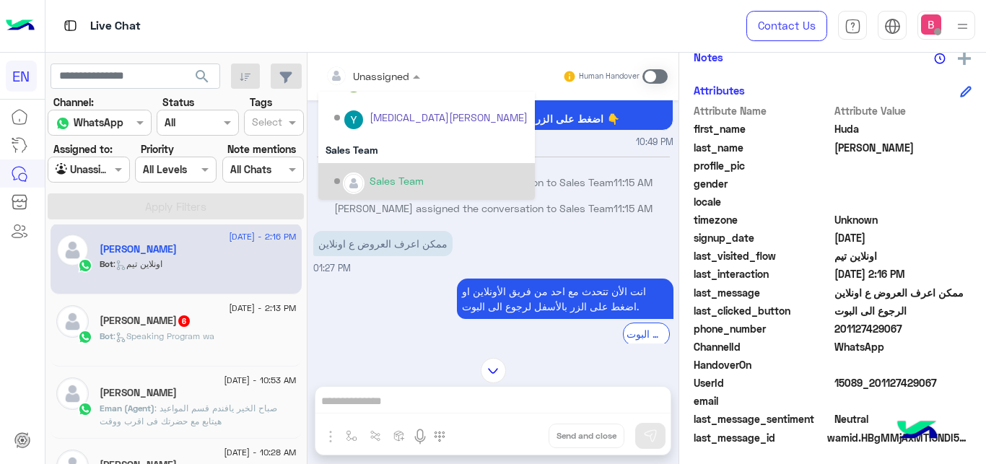
click at [370, 188] on div "Sales Team" at bounding box center [430, 181] width 193 height 25
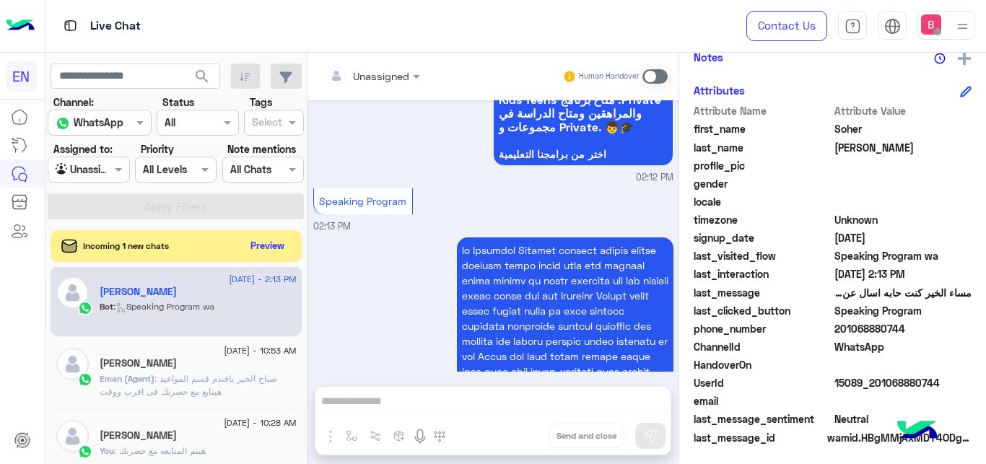
scroll to position [1265, 0]
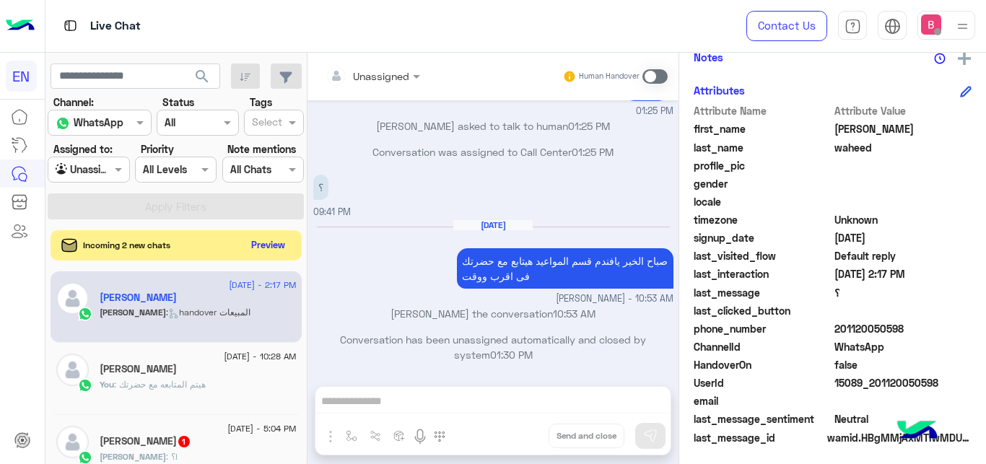
click at [261, 250] on button "Preview" at bounding box center [268, 244] width 45 height 19
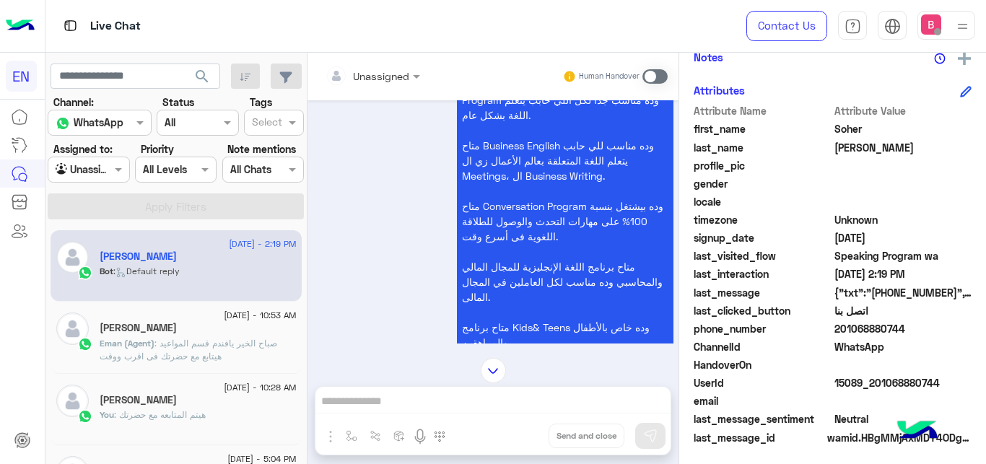
scroll to position [223, 0]
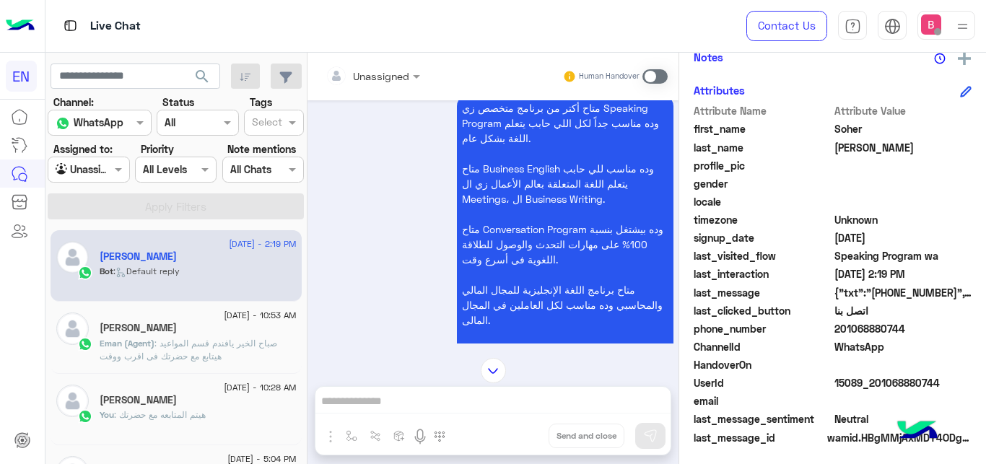
click at [397, 74] on div at bounding box center [372, 75] width 109 height 17
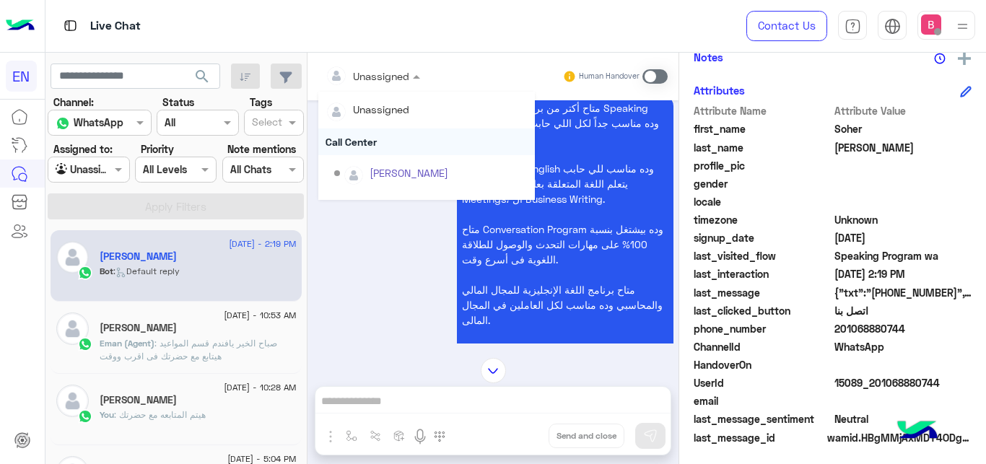
scroll to position [240, 0]
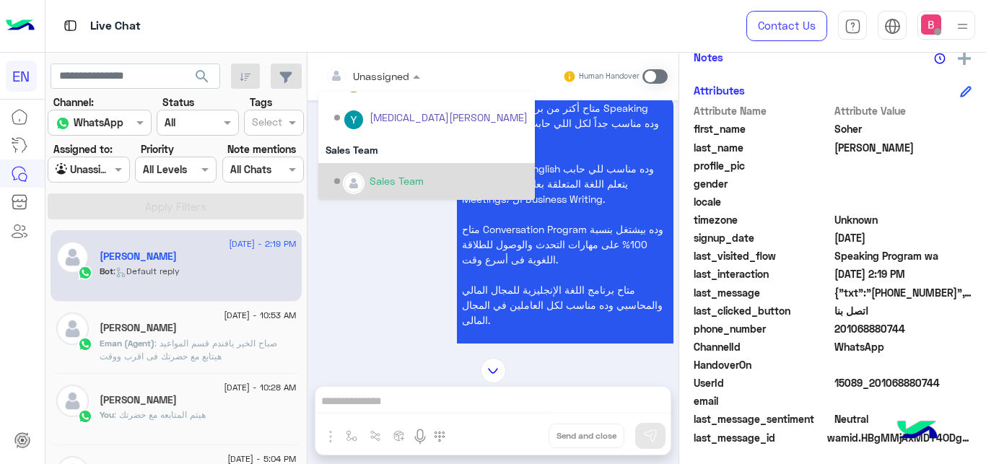
click at [398, 182] on div "Sales Team" at bounding box center [397, 180] width 54 height 15
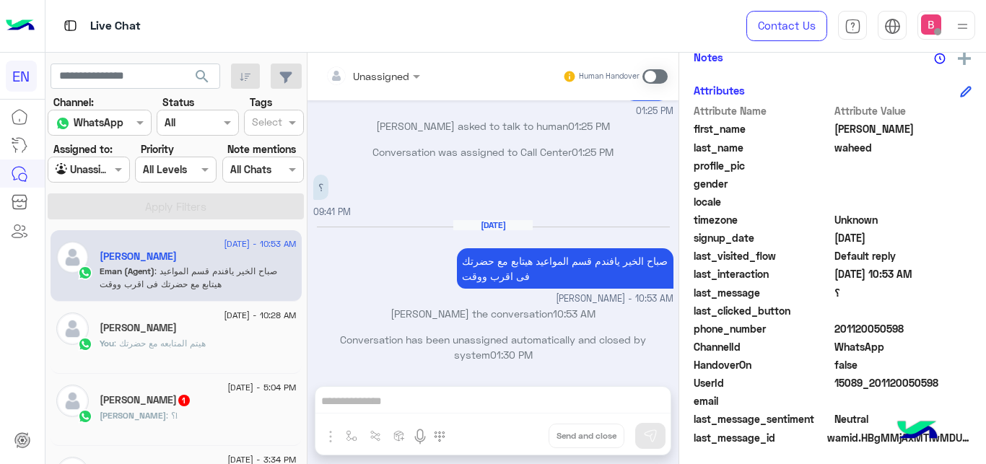
click at [138, 403] on h5 "[PERSON_NAME] 1" at bounding box center [146, 400] width 92 height 12
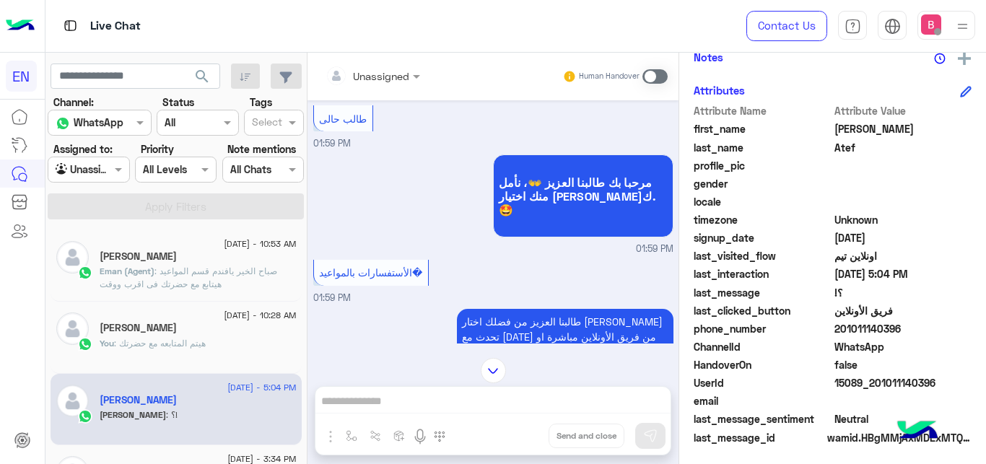
scroll to position [189, 0]
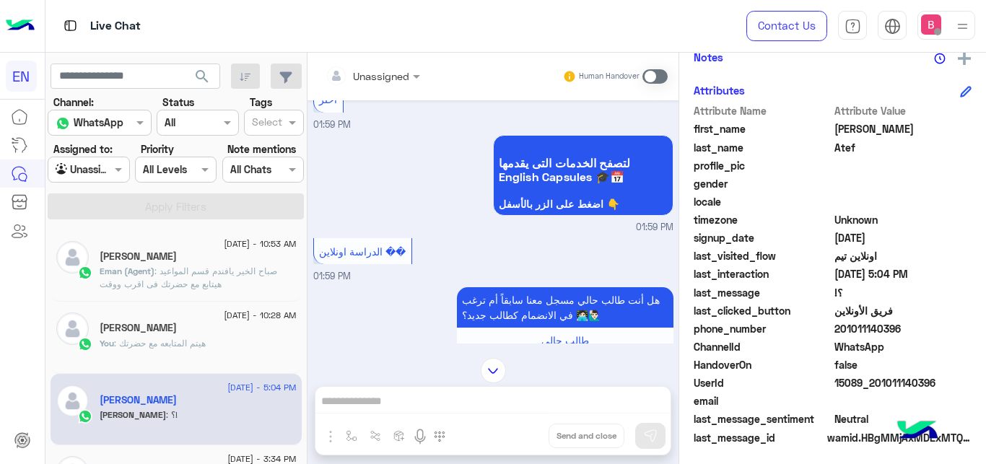
click at [394, 75] on div at bounding box center [372, 75] width 109 height 17
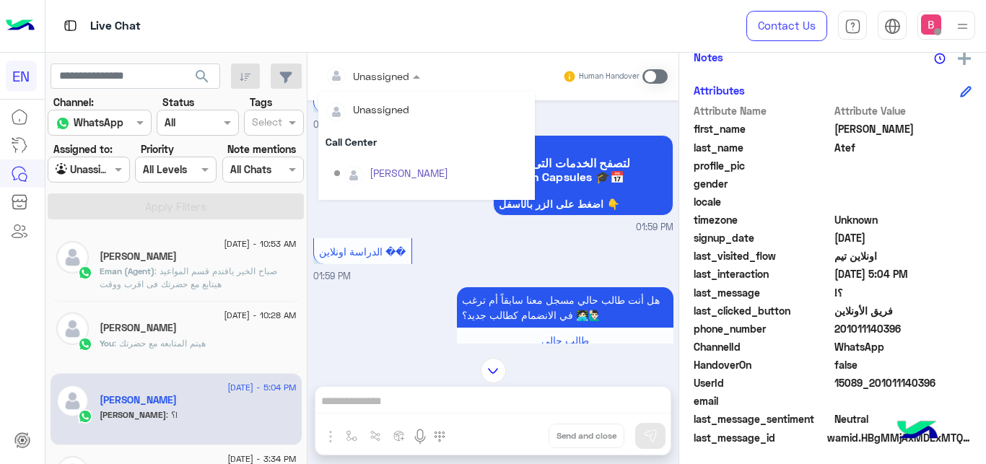
scroll to position [240, 0]
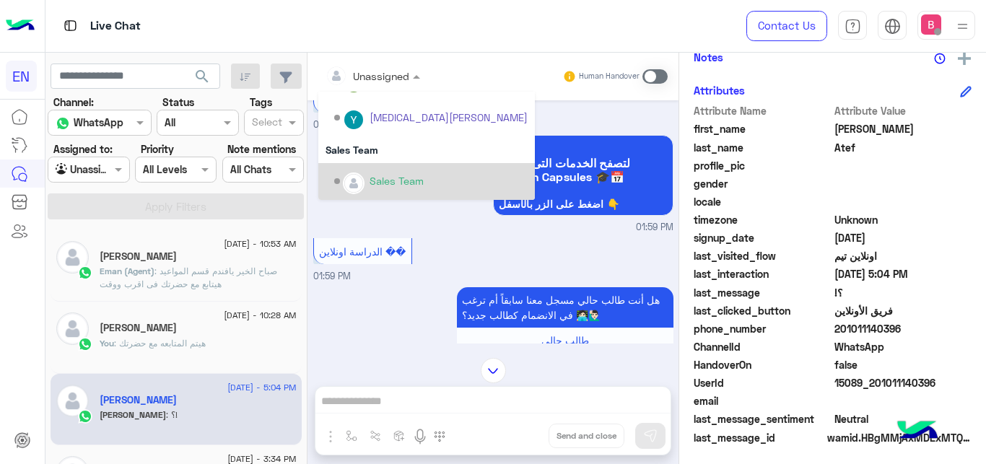
click at [376, 183] on div "Sales Team" at bounding box center [397, 180] width 54 height 15
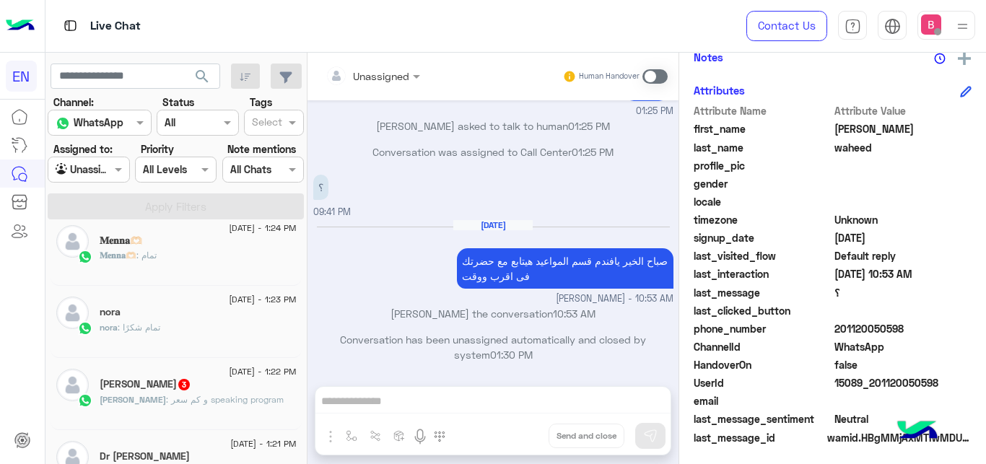
scroll to position [810, 0]
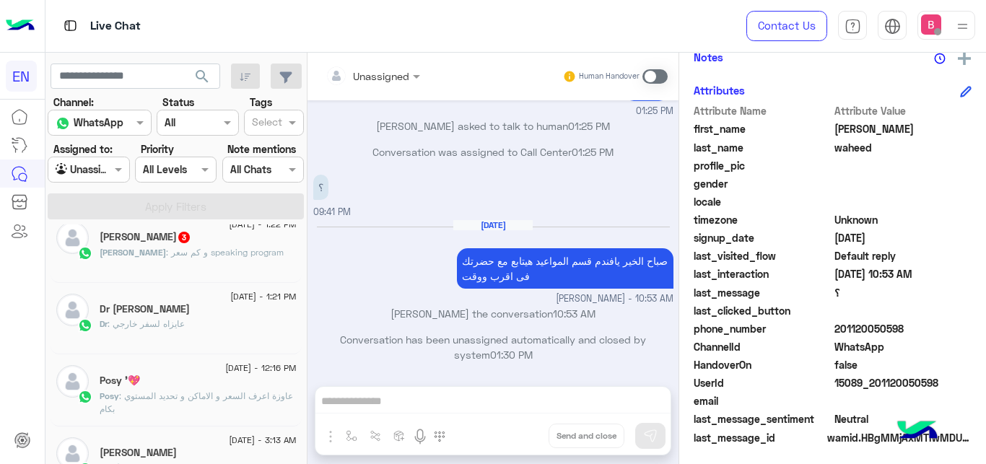
click at [232, 256] on span ": و كم سعر speaking program" at bounding box center [225, 252] width 118 height 11
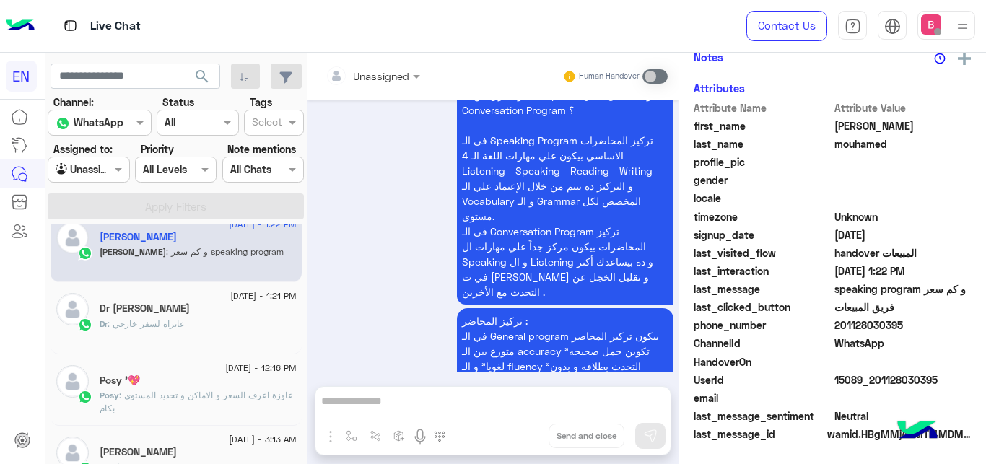
scroll to position [970, 0]
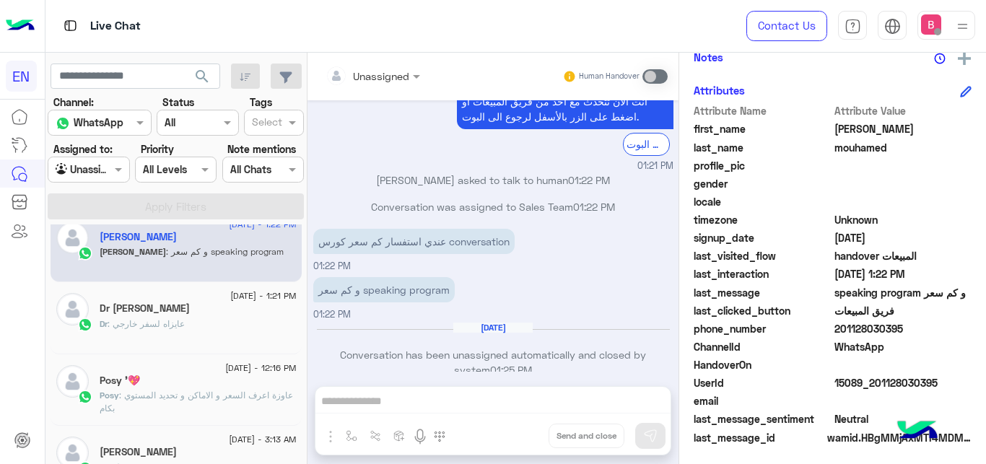
click at [367, 77] on input "text" at bounding box center [355, 76] width 58 height 15
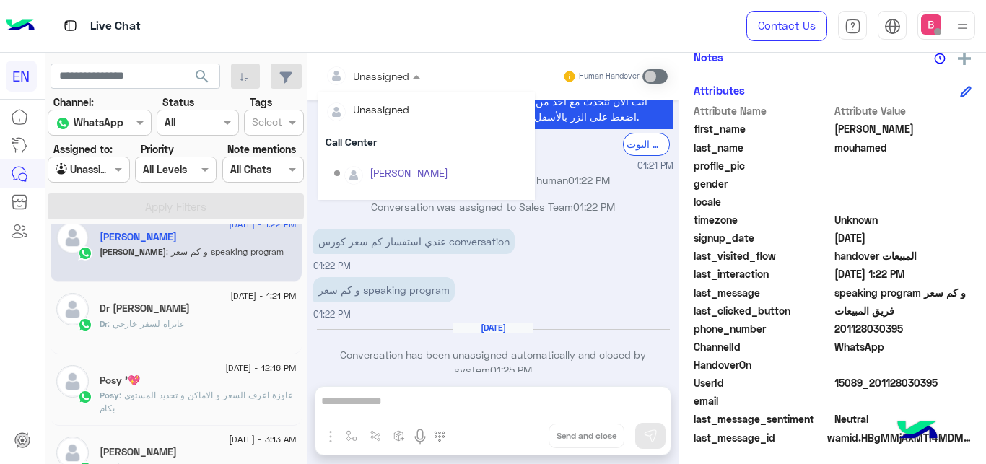
scroll to position [240, 0]
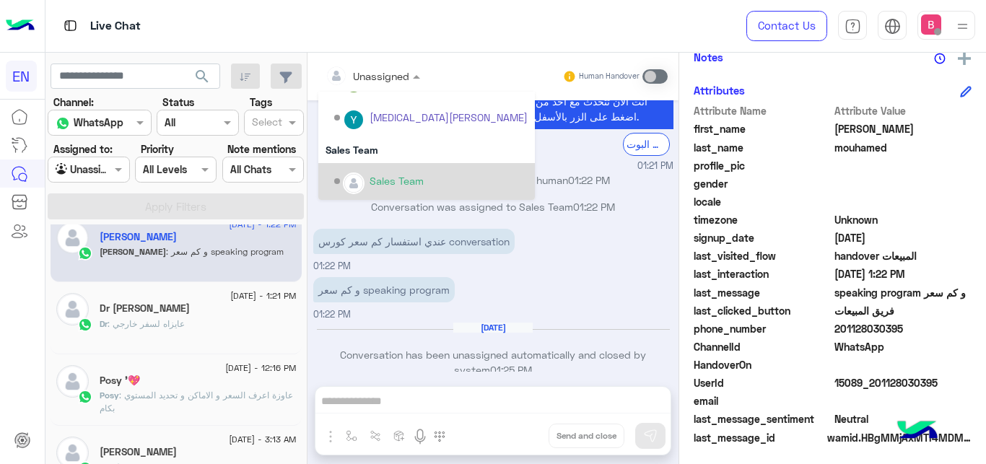
click at [378, 184] on div "Sales Team" at bounding box center [397, 180] width 54 height 15
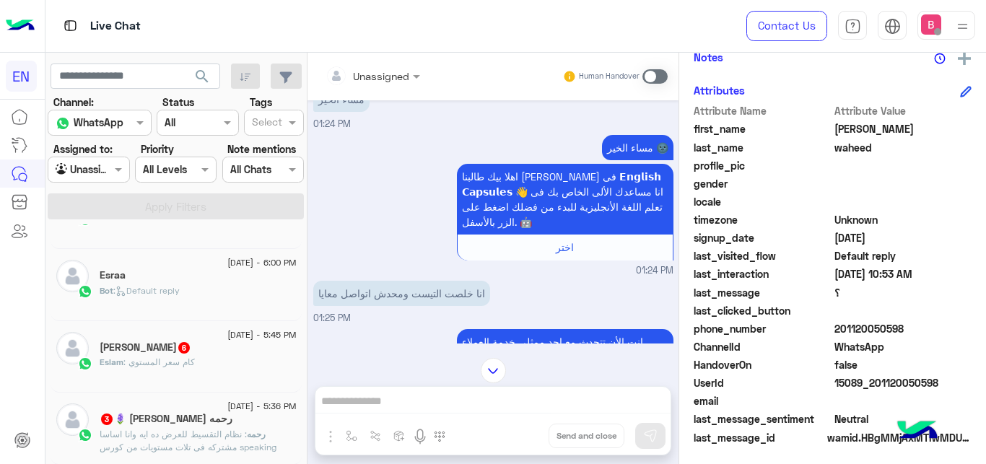
scroll to position [7, 0]
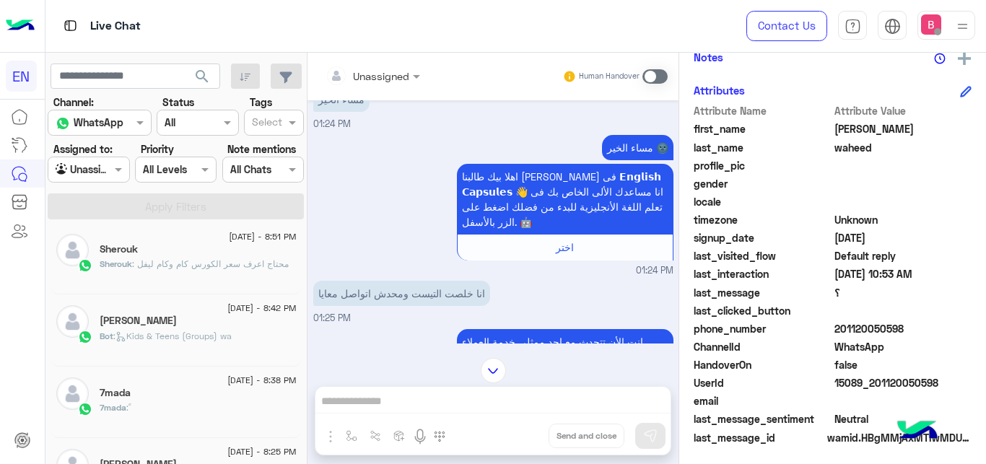
click at [250, 258] on span ": محتاج اعرف سعر الكورس كام وكام ليفل" at bounding box center [210, 263] width 157 height 11
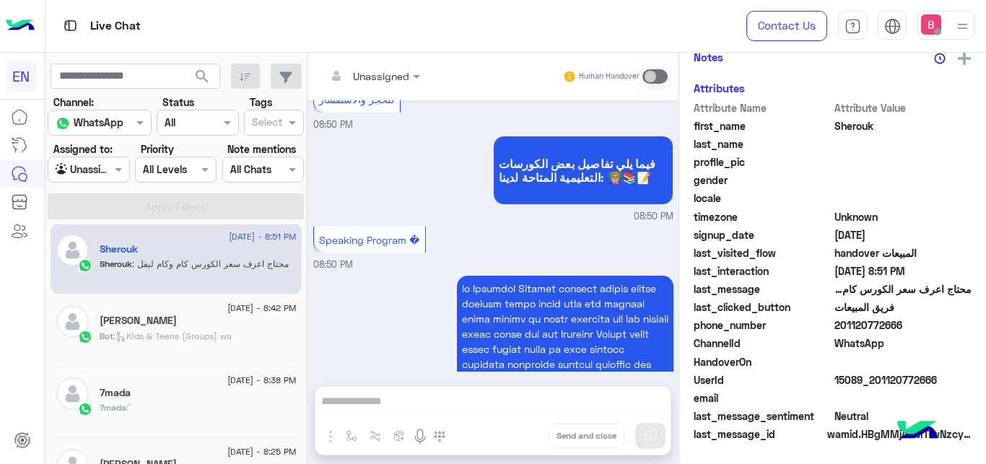
scroll to position [901, 0]
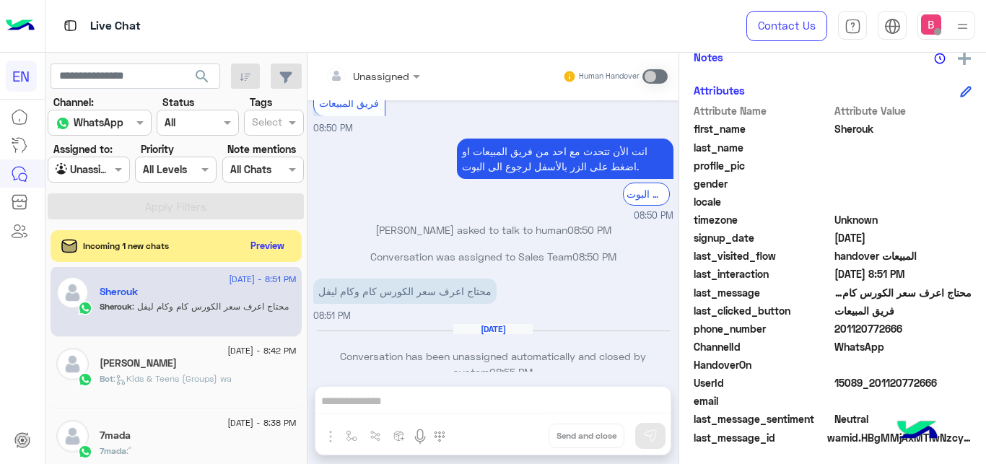
click at [401, 77] on div at bounding box center [372, 75] width 109 height 17
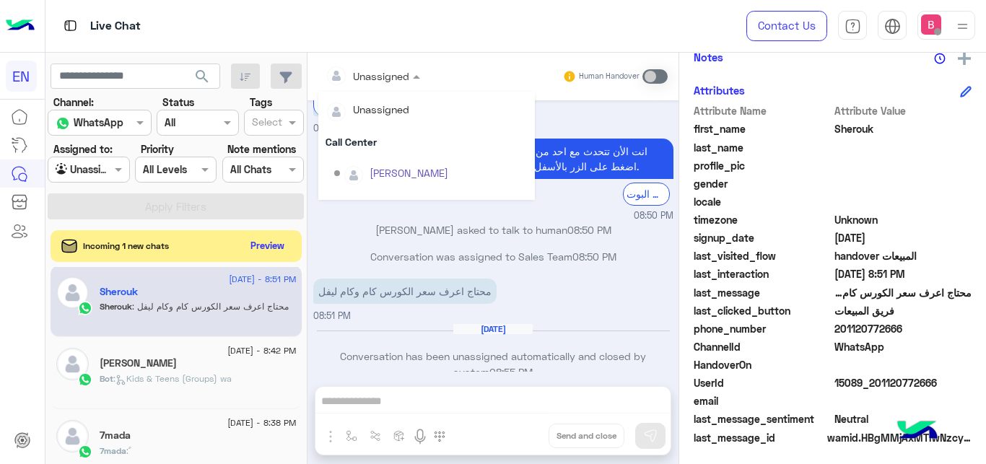
scroll to position [240, 0]
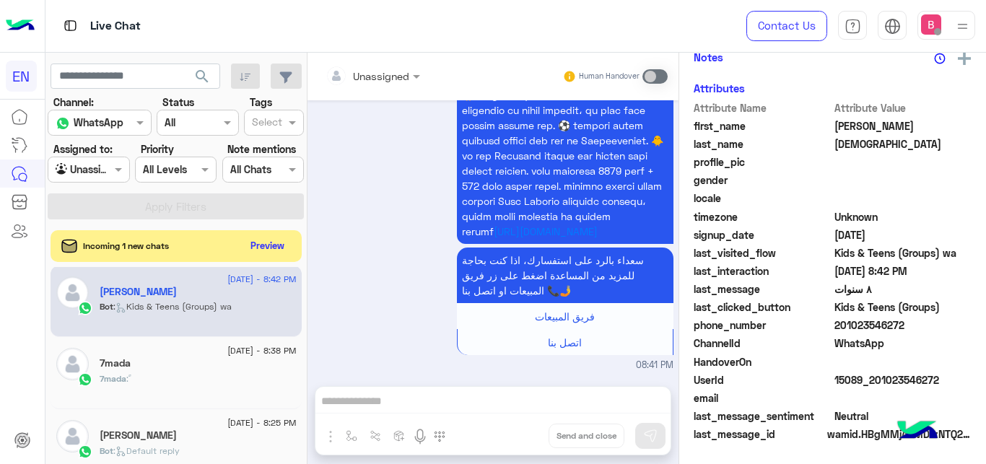
scroll to position [883, 0]
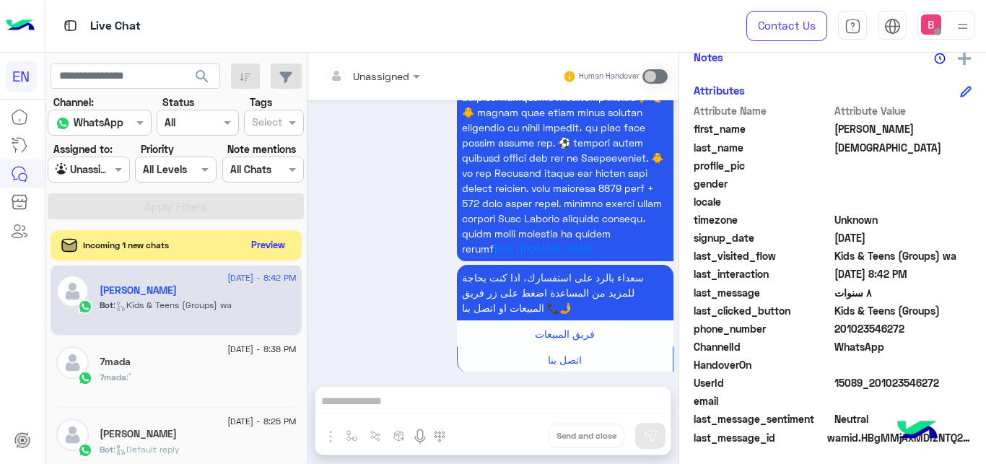
click at [266, 245] on button "Preview" at bounding box center [268, 244] width 45 height 19
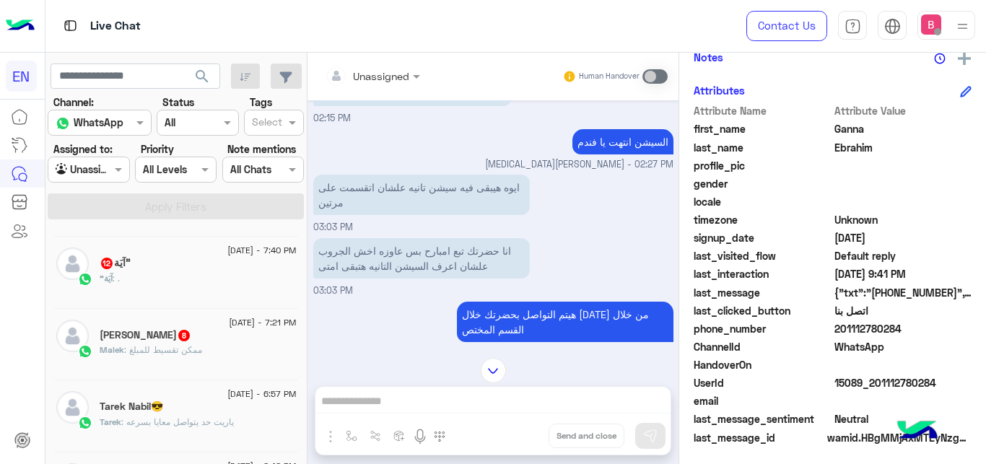
scroll to position [523, 0]
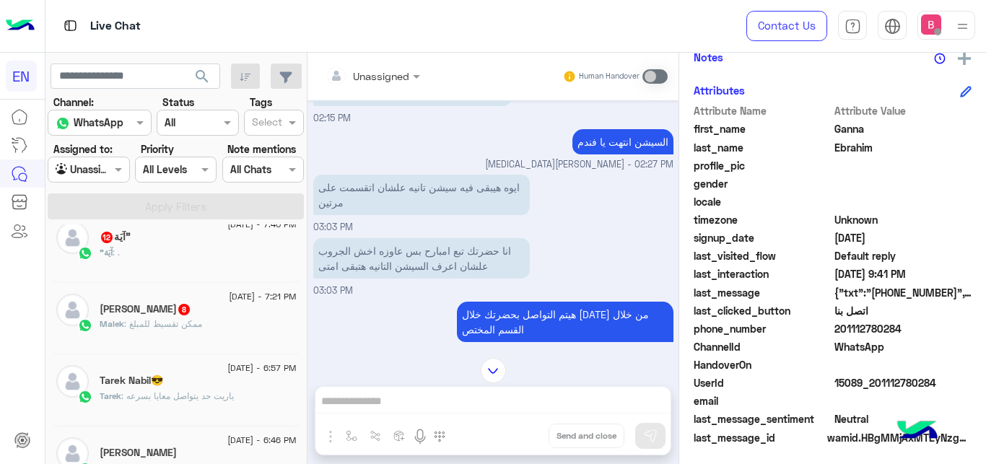
click at [148, 260] on div ""آيَة : ." at bounding box center [198, 258] width 197 height 25
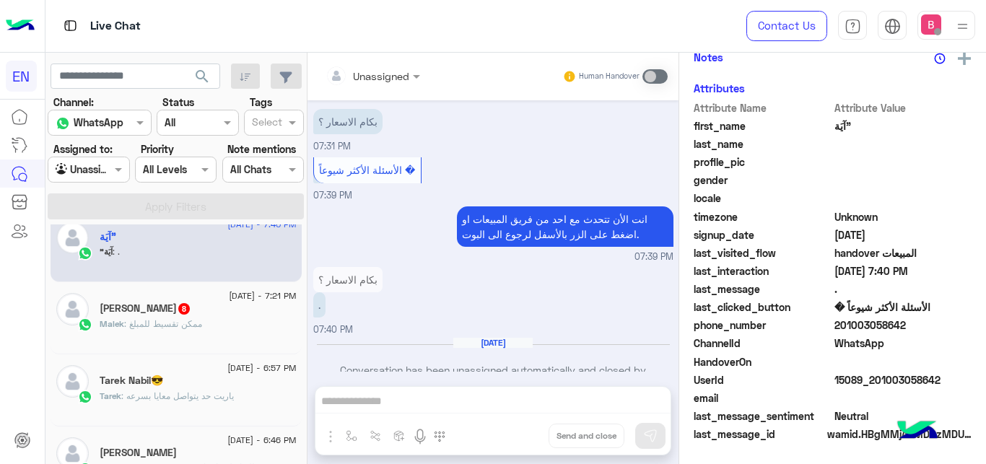
scroll to position [660, 0]
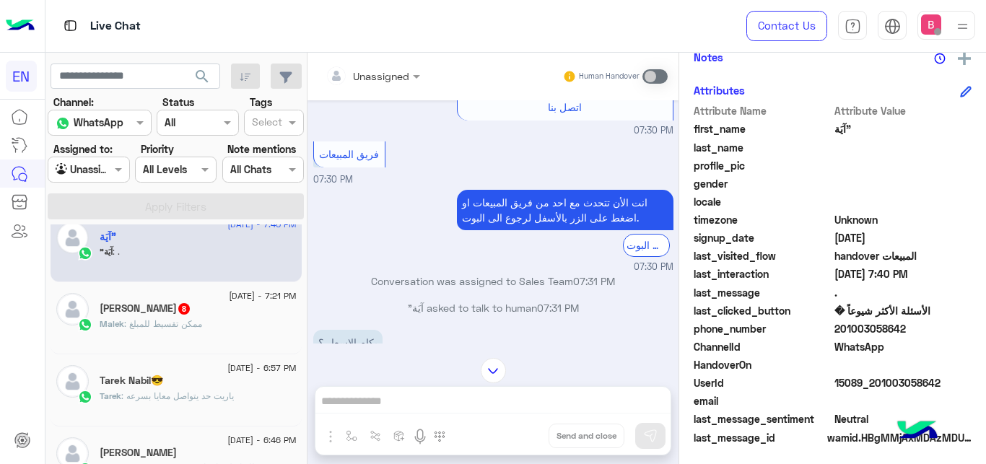
click at [376, 88] on div "Unassigned" at bounding box center [368, 75] width 84 height 29
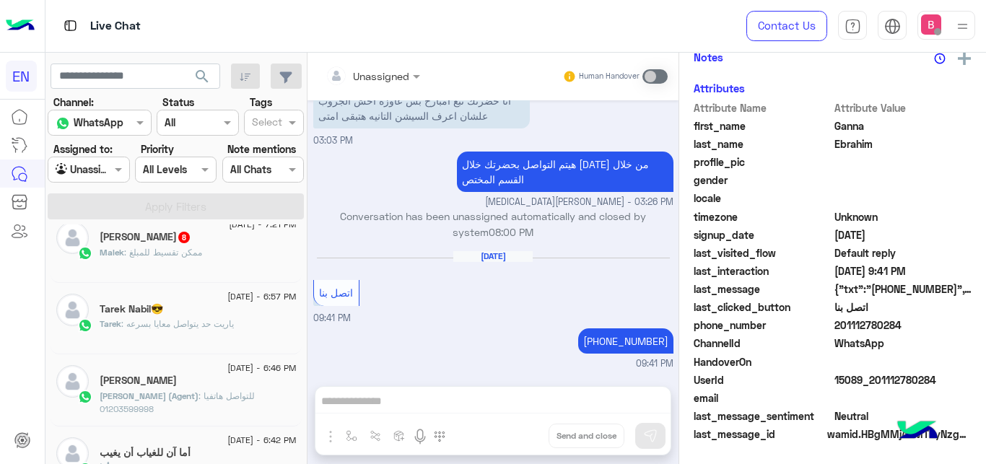
scroll to position [283, 0]
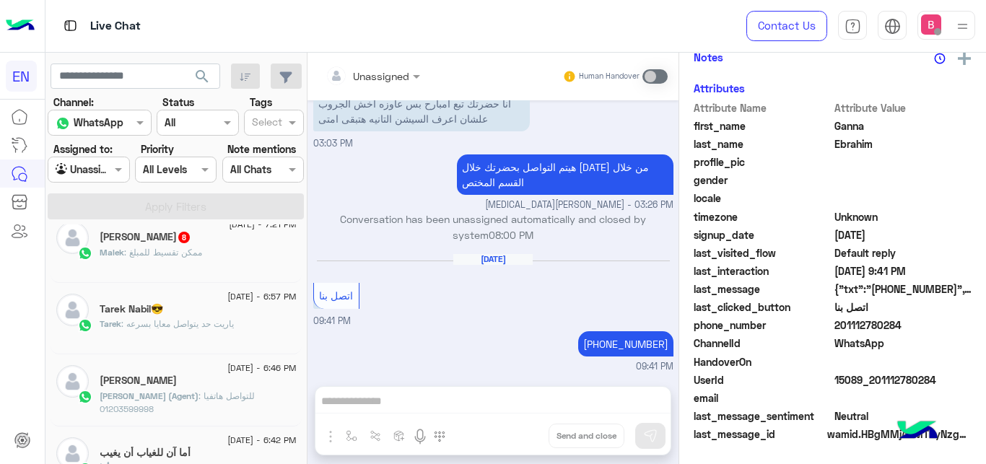
click at [211, 253] on div "Malek : ممكن تقسيط للمبلغ" at bounding box center [198, 258] width 197 height 25
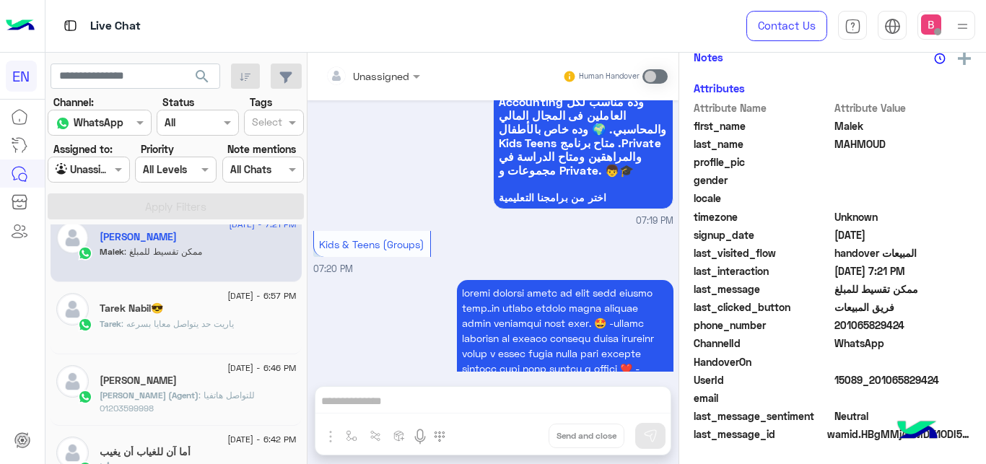
scroll to position [979, 0]
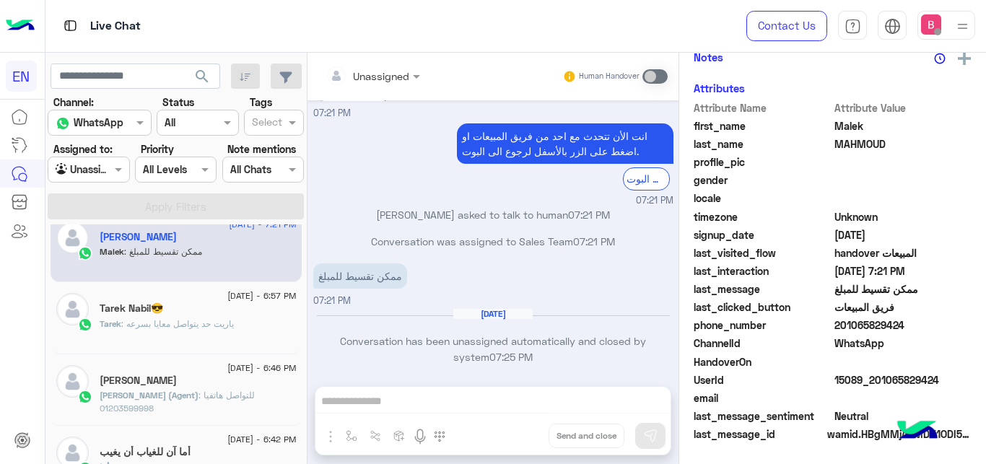
click at [376, 80] on input "text" at bounding box center [355, 76] width 58 height 15
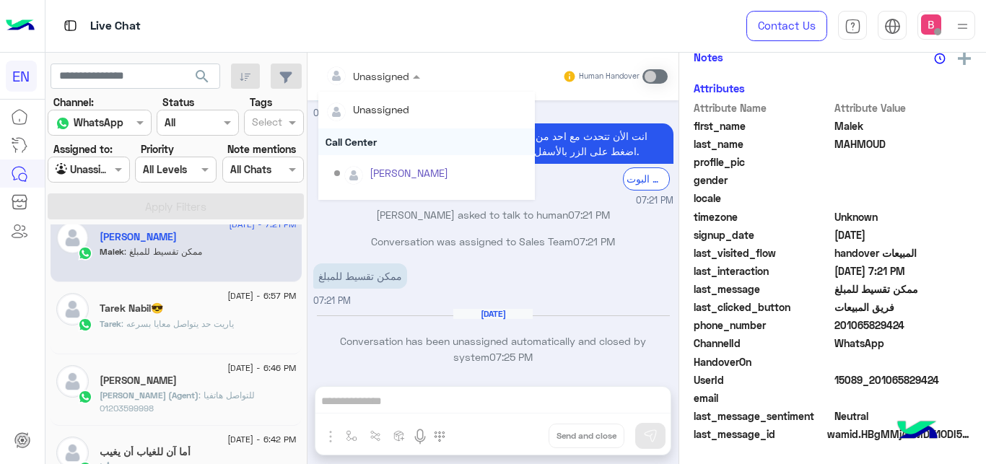
scroll to position [240, 0]
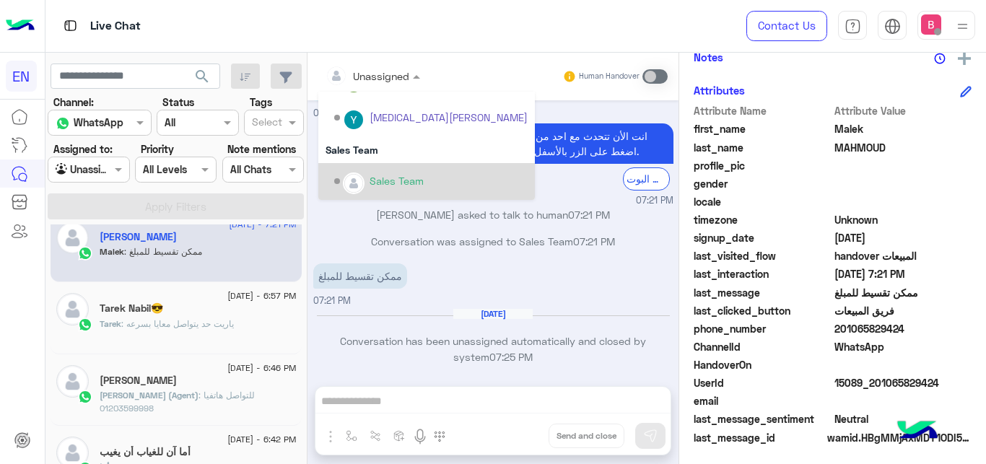
click at [364, 188] on div "Sales Team" at bounding box center [430, 181] width 193 height 25
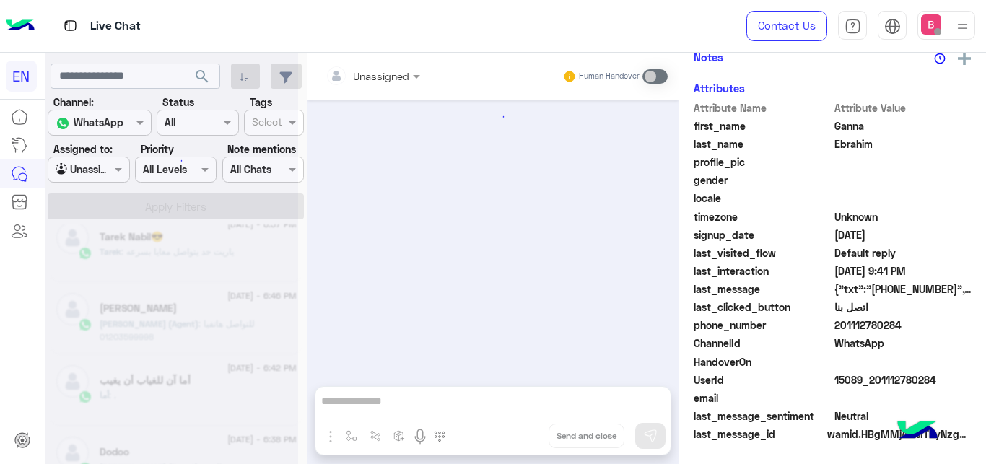
scroll to position [523, 0]
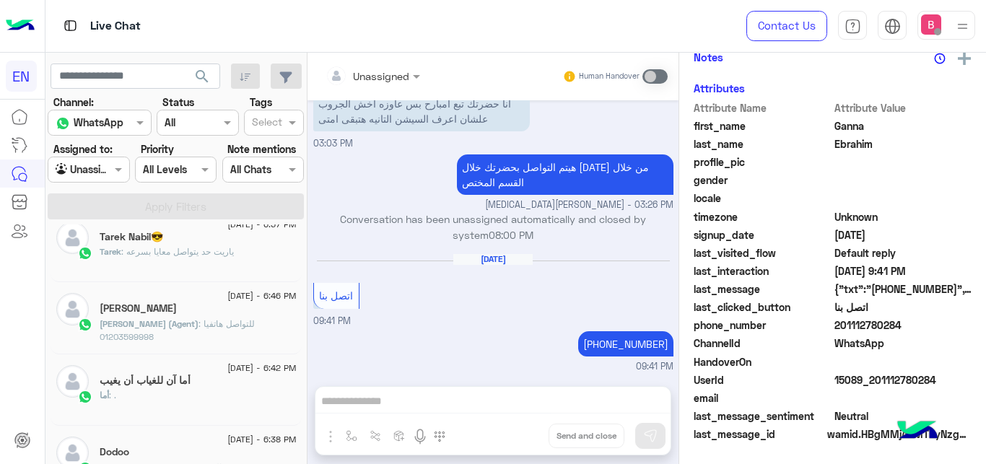
click at [102, 170] on div at bounding box center [88, 169] width 80 height 17
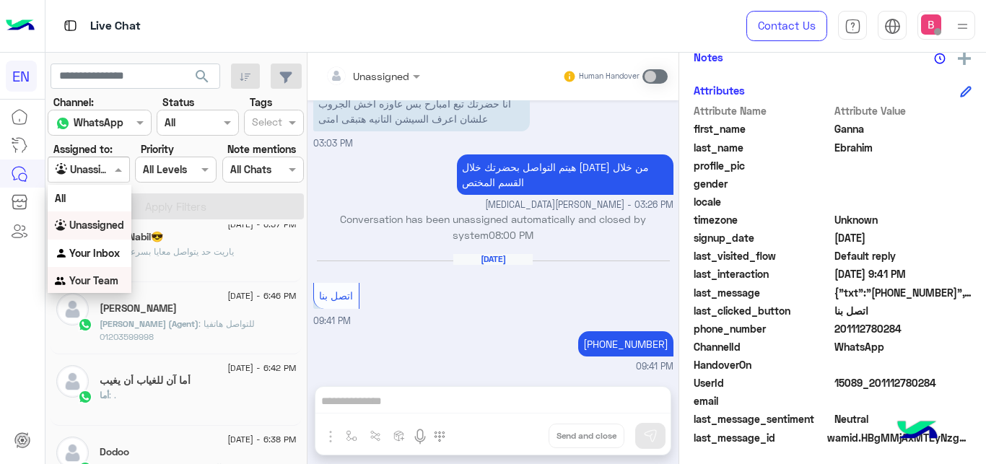
click at [102, 277] on b "Your Team" at bounding box center [93, 280] width 49 height 12
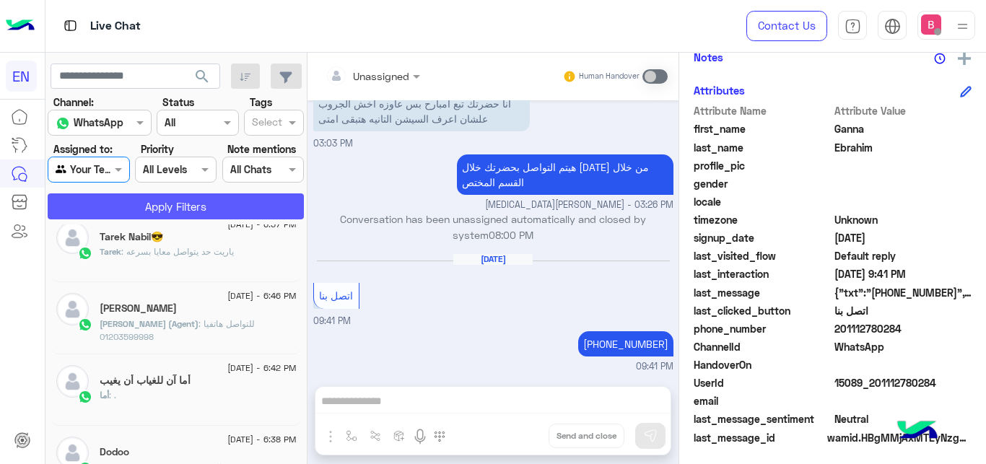
click at [164, 197] on button "Apply Filters" at bounding box center [176, 206] width 256 height 26
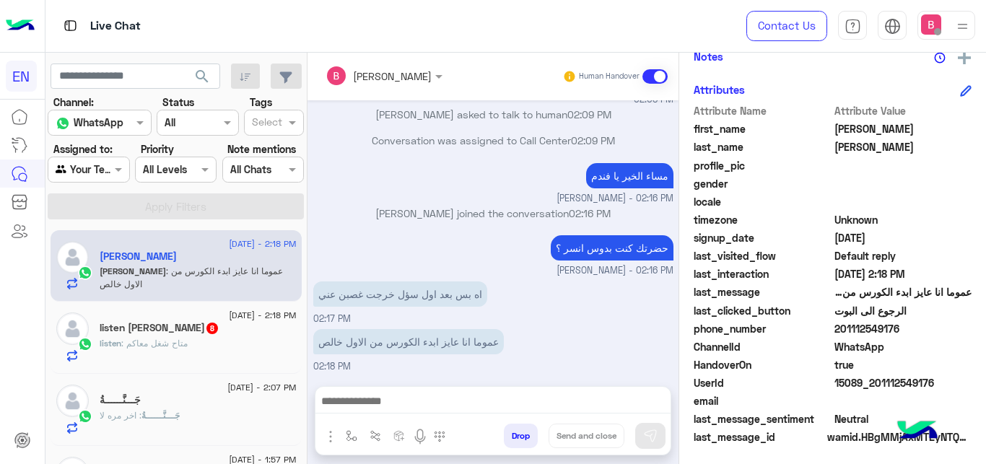
click at [527, 393] on div at bounding box center [492, 405] width 355 height 36
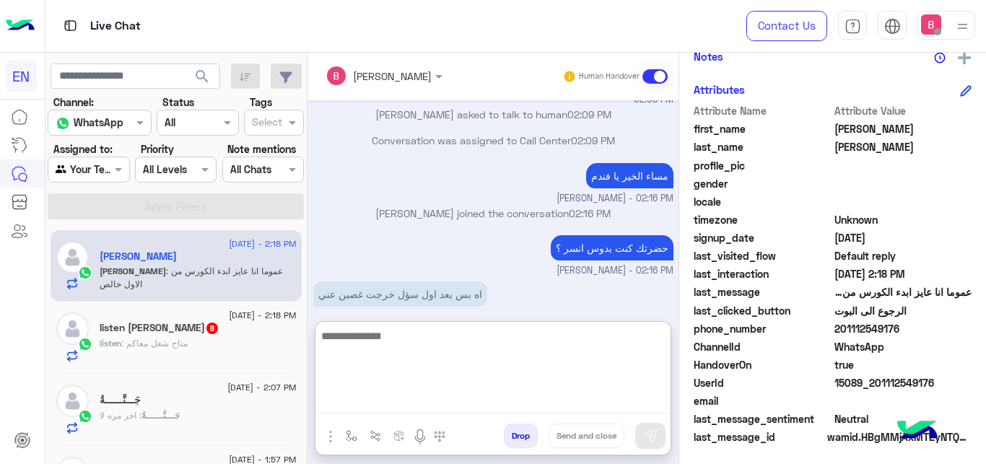
click at [417, 403] on textarea at bounding box center [492, 370] width 355 height 87
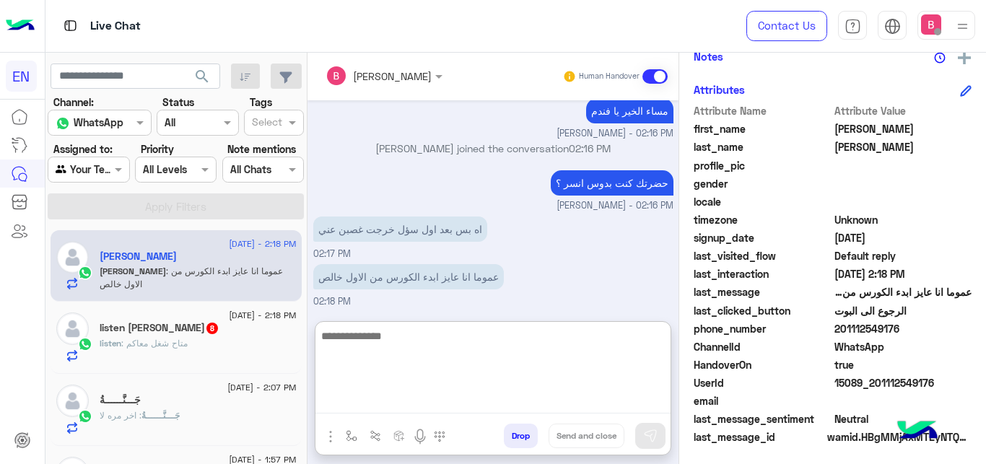
click at [438, 358] on textarea at bounding box center [492, 370] width 355 height 87
type textarea "**********"
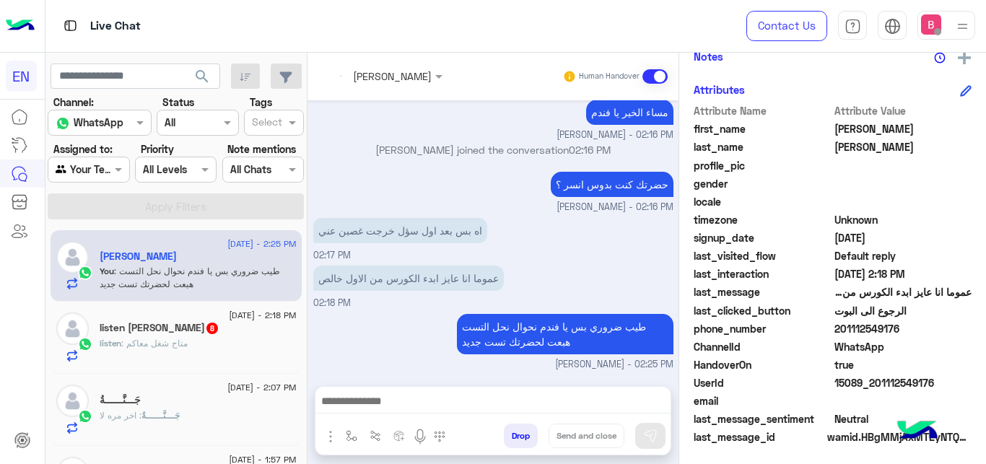
scroll to position [399, 0]
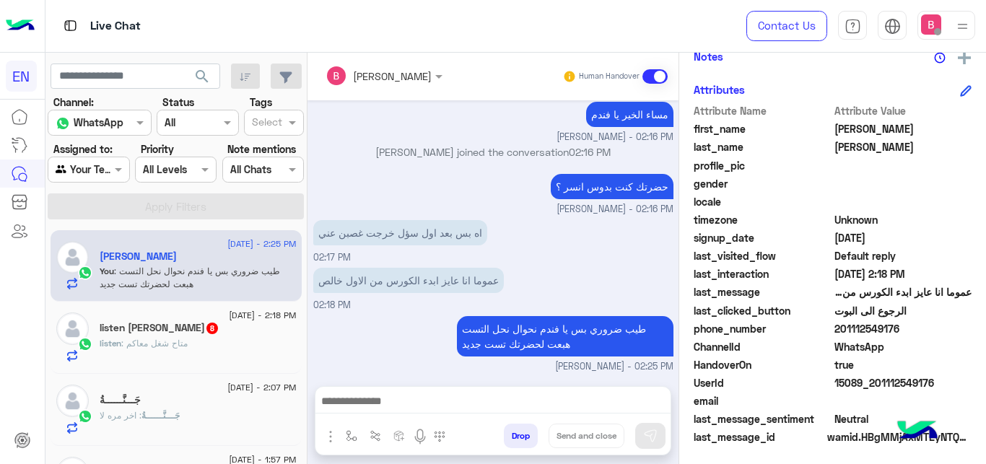
drag, startPoint x: 837, startPoint y: 328, endPoint x: 920, endPoint y: 328, distance: 82.3
click at [920, 328] on span "201112549176" at bounding box center [903, 328] width 138 height 15
copy span "01112549176"
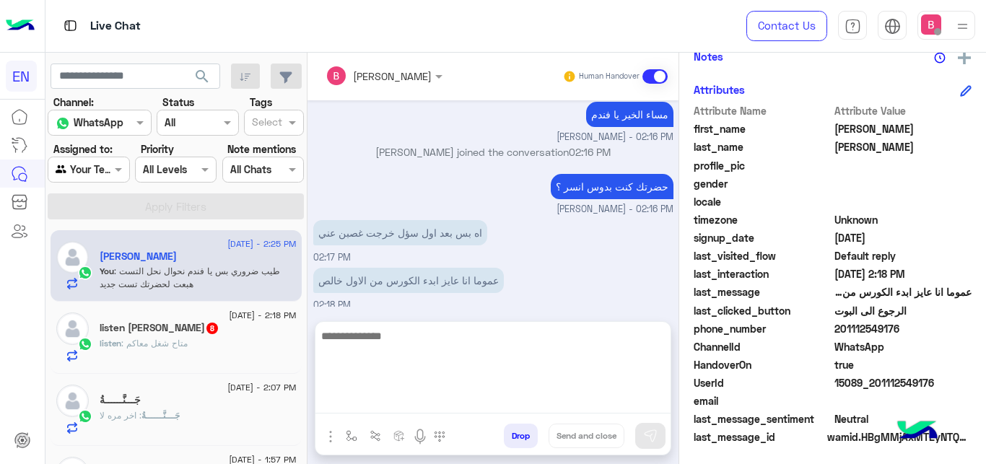
click at [507, 404] on textarea at bounding box center [492, 370] width 355 height 87
paste textarea "**********"
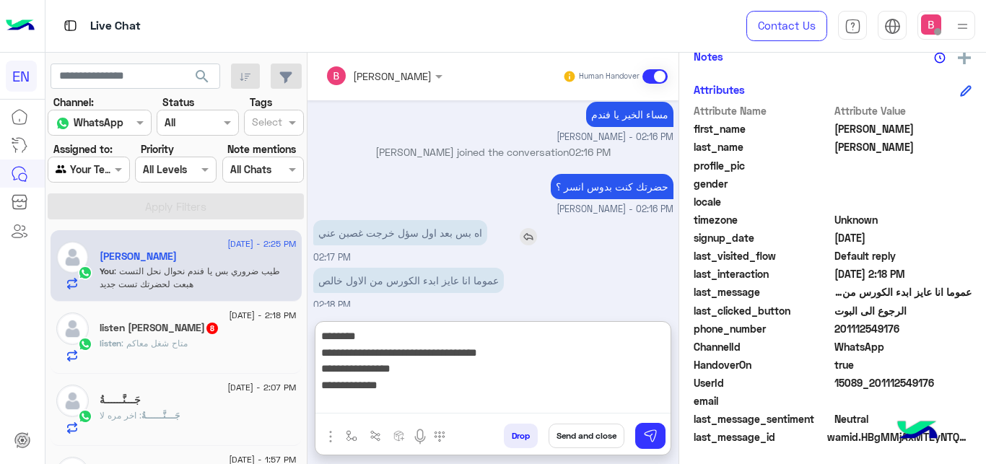
scroll to position [464, 0]
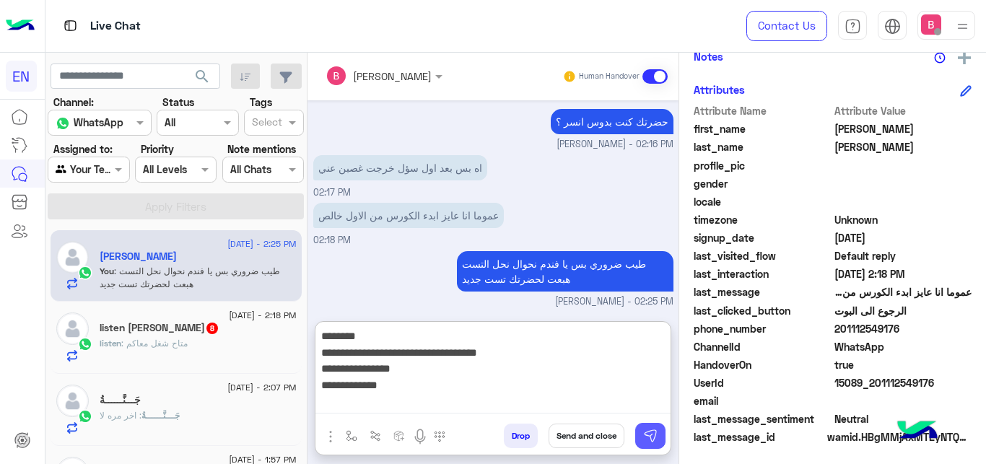
type textarea "**********"
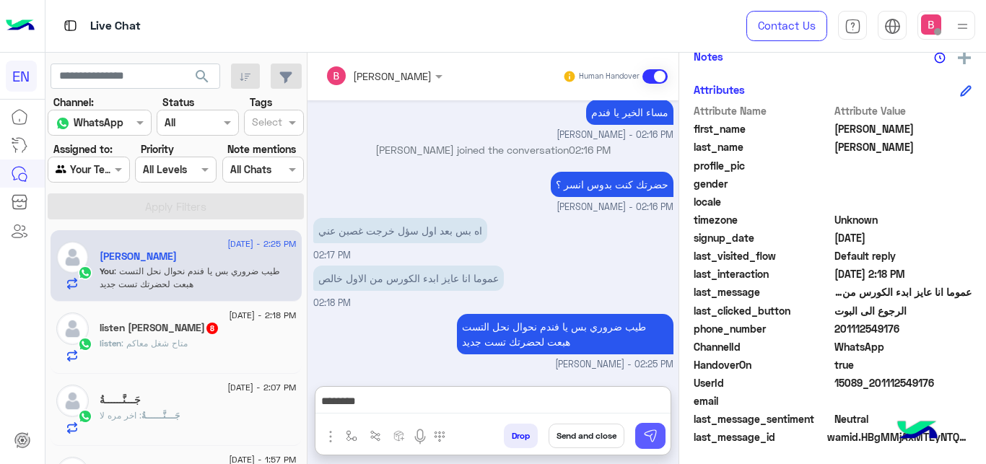
click at [648, 436] on img at bounding box center [650, 436] width 14 height 14
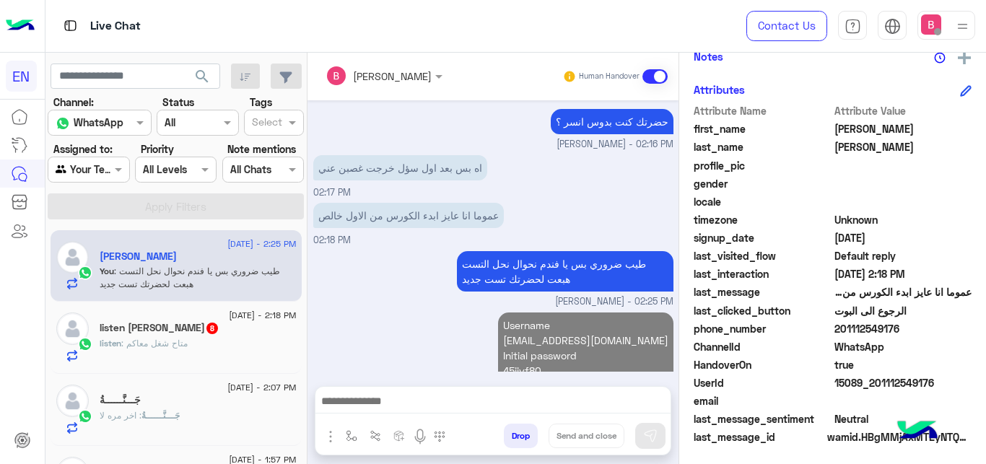
scroll to position [490, 0]
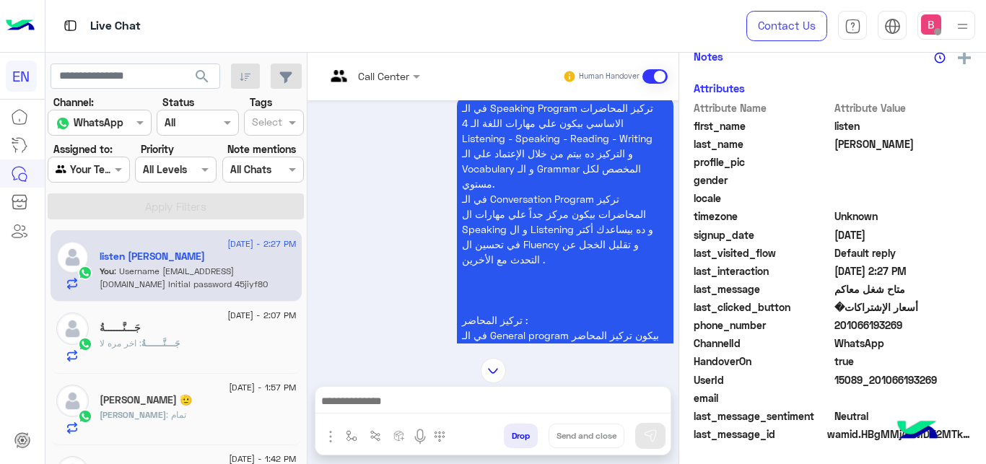
scroll to position [1314, 0]
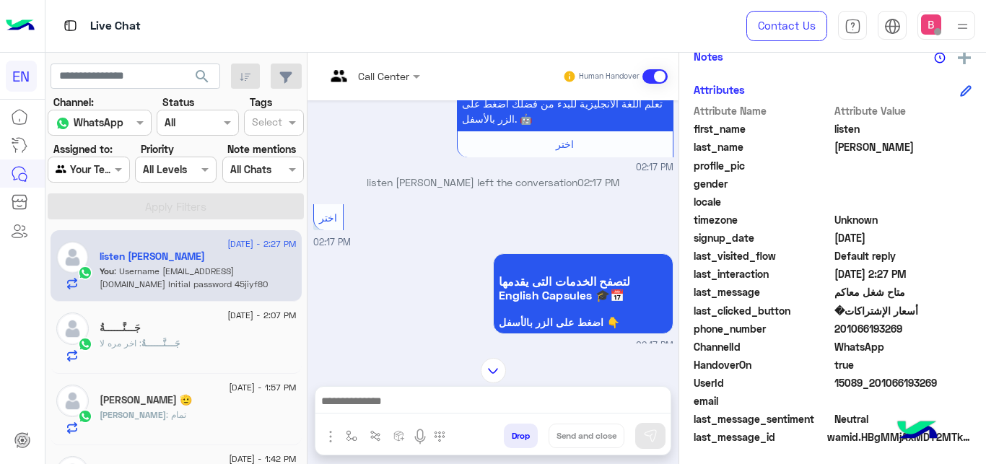
click at [110, 184] on section "Channel: Channel WhatsApp Status Channel All Tags Select Assigned to: Agent Fil…" at bounding box center [176, 157] width 240 height 125
click at [115, 166] on span at bounding box center [120, 169] width 18 height 15
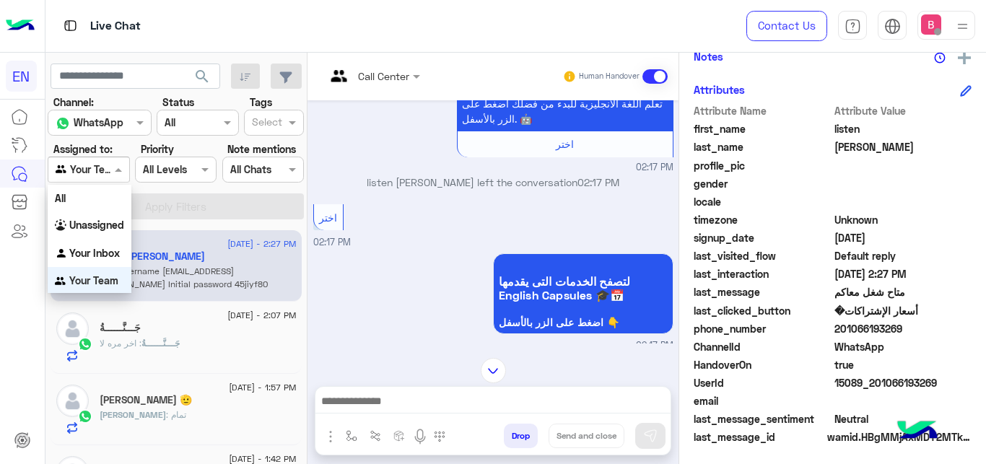
scroll to position [1, 0]
click at [118, 259] on div "Your Inbox" at bounding box center [90, 253] width 84 height 28
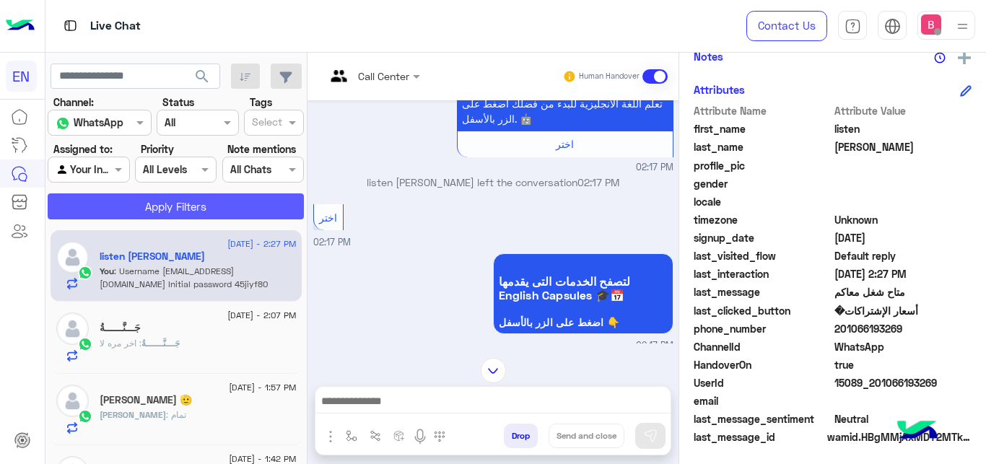
click at [166, 202] on button "Apply Filters" at bounding box center [176, 206] width 256 height 26
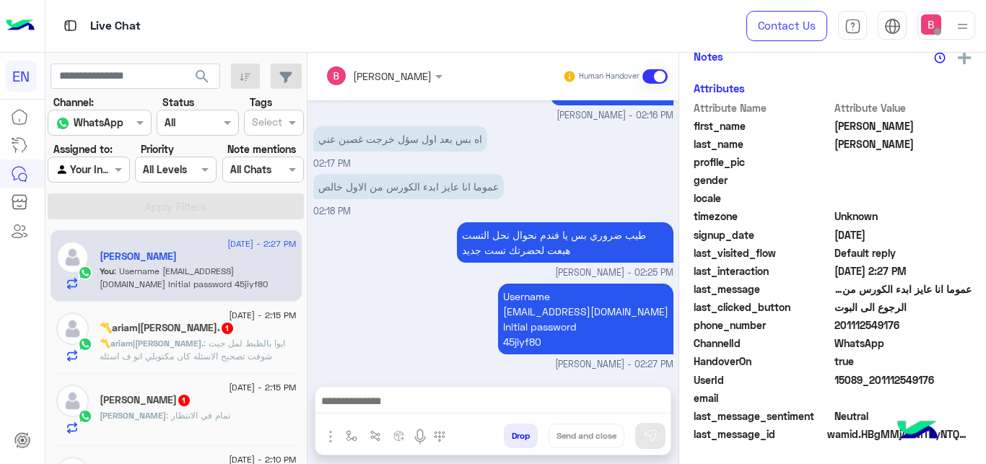
scroll to position [259, 0]
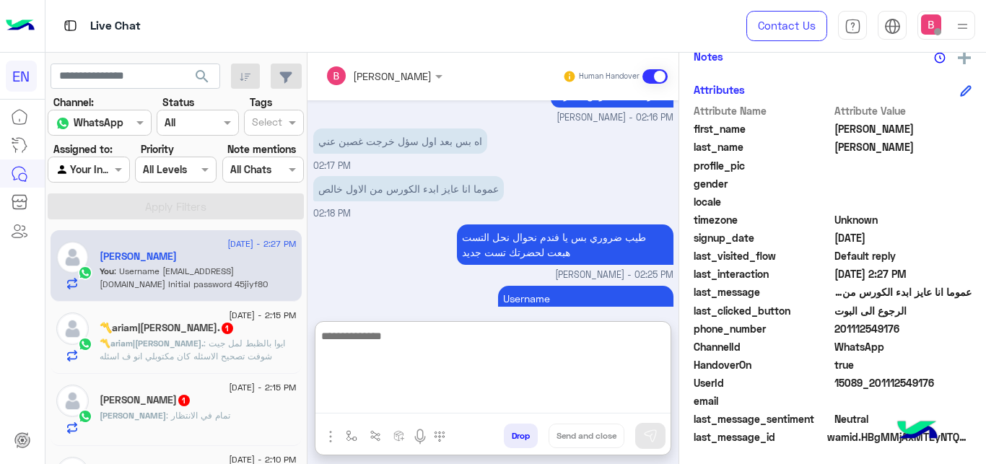
paste textarea "**********"
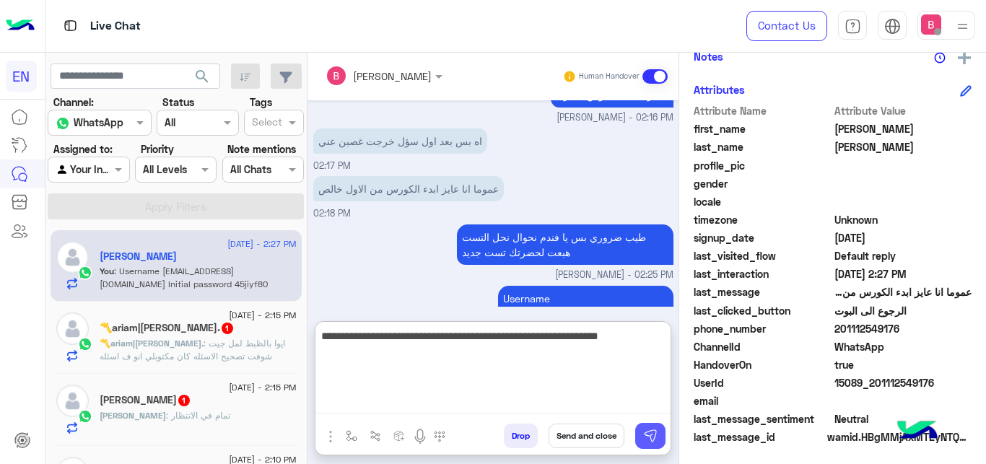
type textarea "**********"
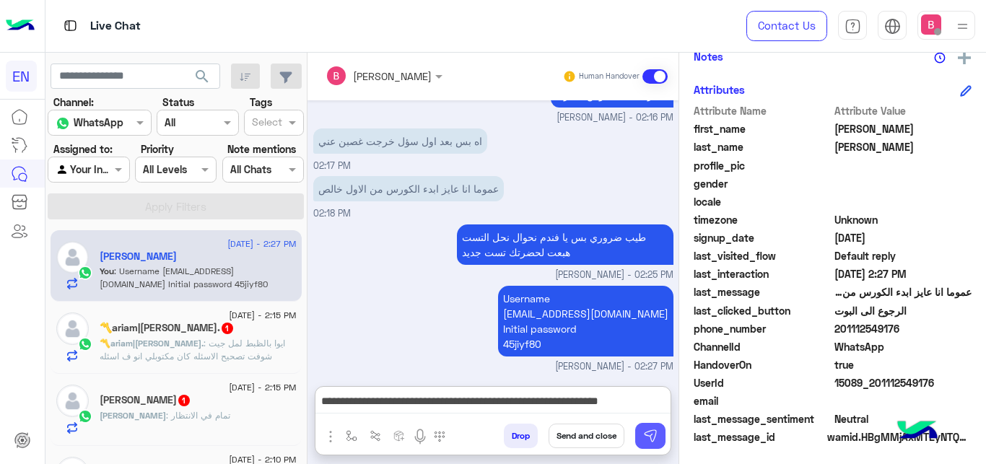
click at [656, 431] on img at bounding box center [650, 436] width 14 height 14
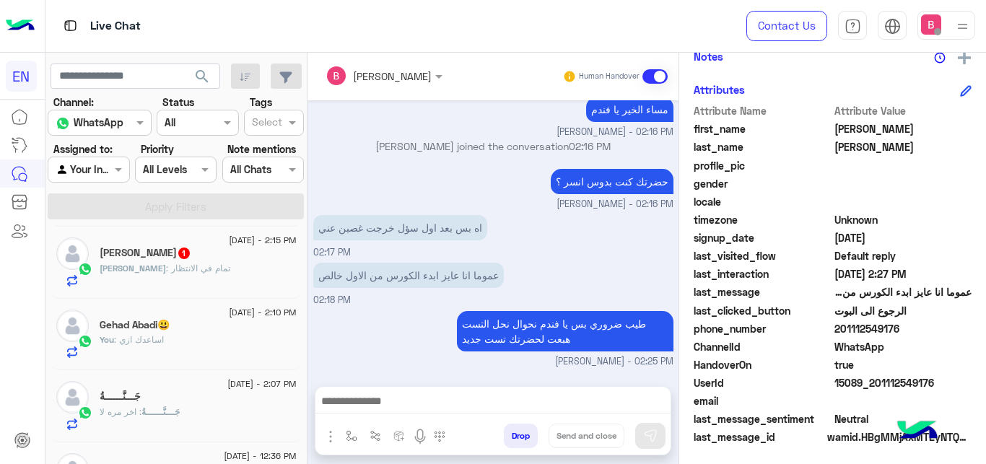
scroll to position [320, 0]
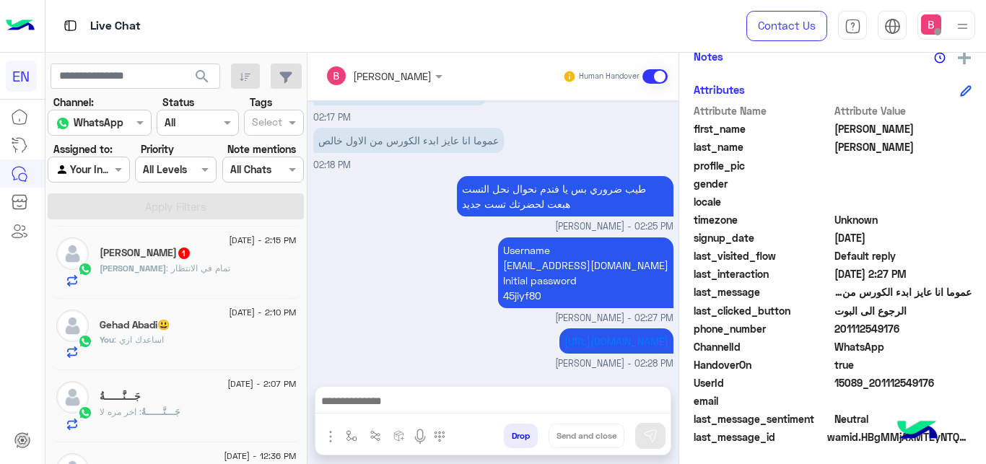
click at [211, 258] on div "[DEMOGRAPHIC_DATA] 1" at bounding box center [198, 254] width 197 height 15
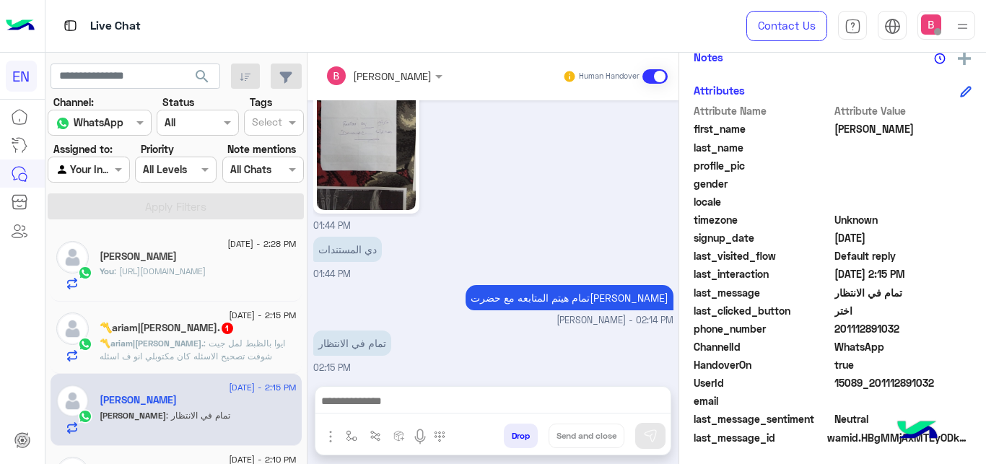
click at [227, 349] on span ": ايوا بالظبط لمل جيت شوفت تصحيح الاسئله كان مكتوبلي انو ف اسئله متجاوبش عليها …" at bounding box center [193, 356] width 186 height 37
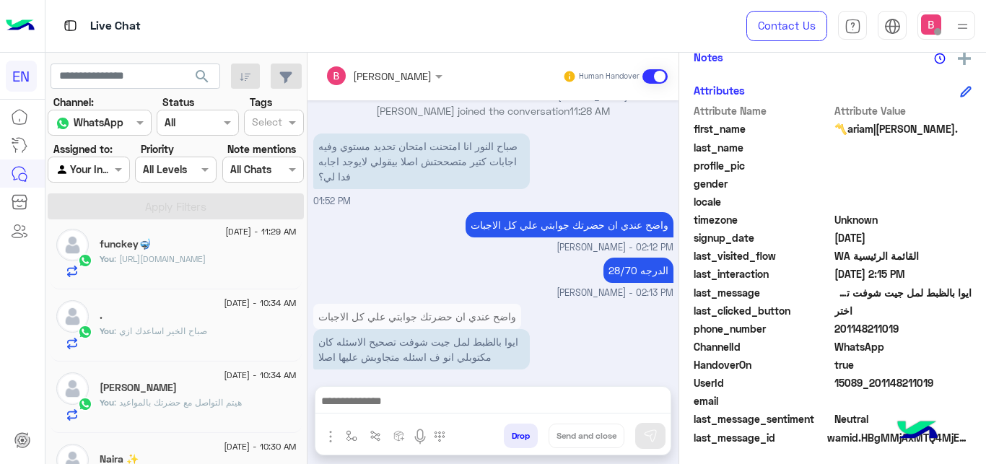
scroll to position [736, 0]
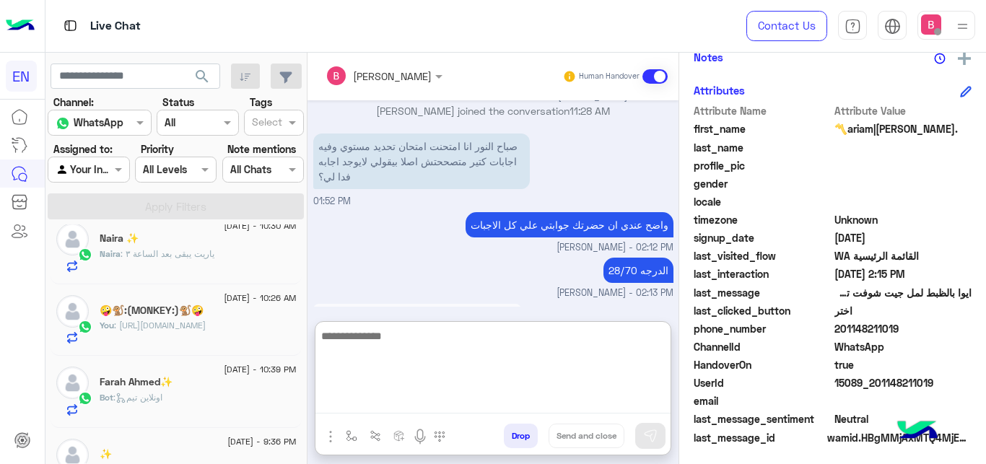
click at [466, 405] on textarea at bounding box center [492, 370] width 355 height 87
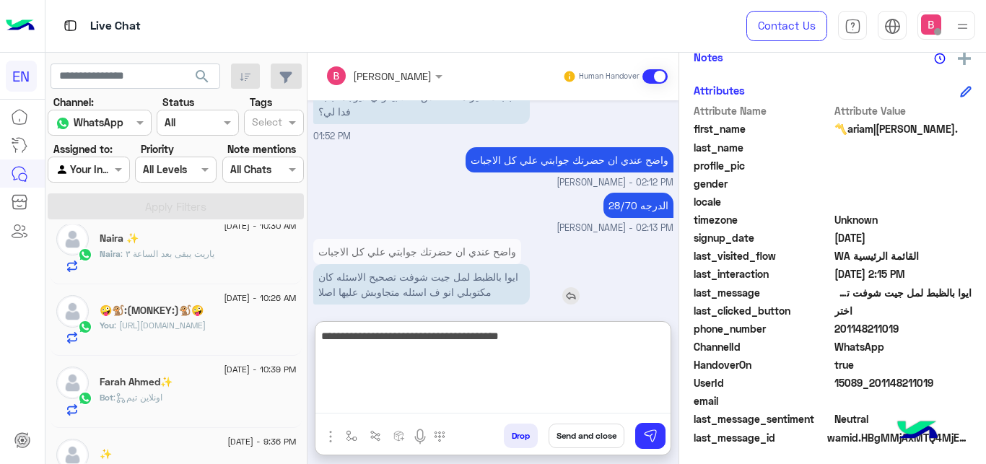
type textarea "**********"
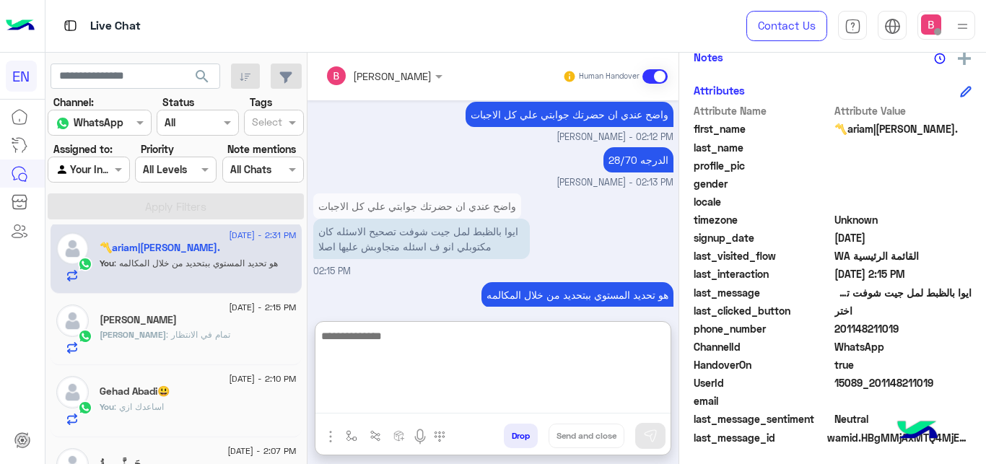
scroll to position [74, 0]
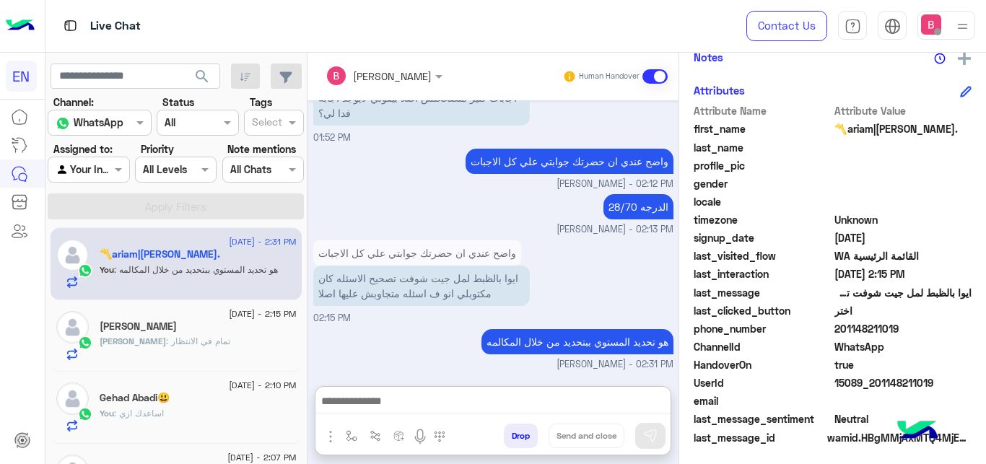
click at [82, 169] on input "text" at bounding box center [72, 169] width 33 height 15
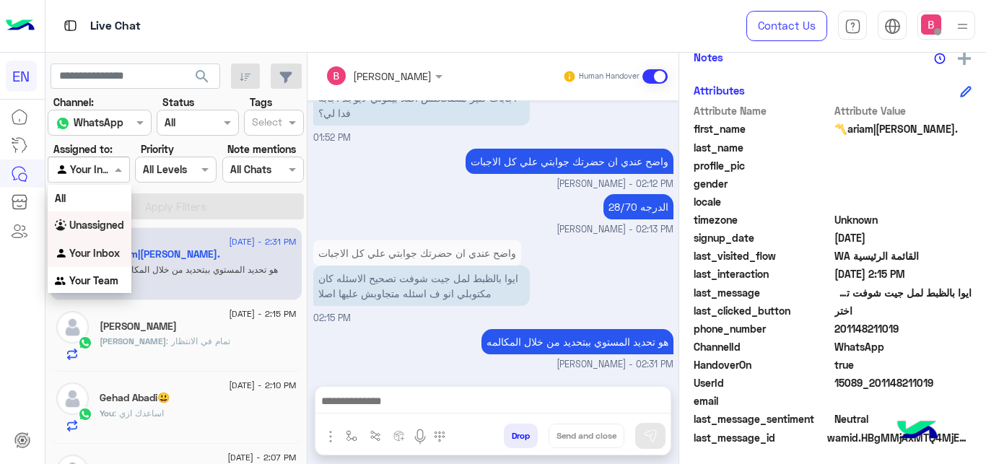
scroll to position [494, 0]
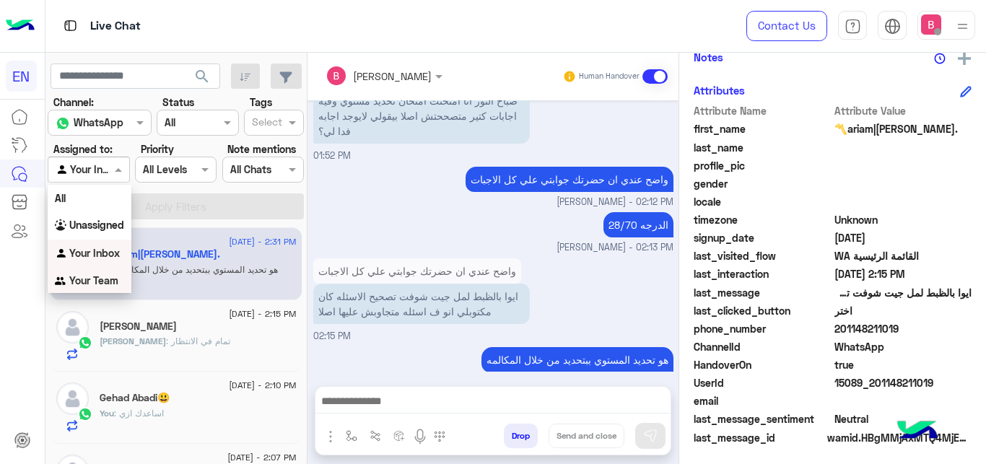
click at [106, 287] on b "Your Team" at bounding box center [93, 280] width 49 height 12
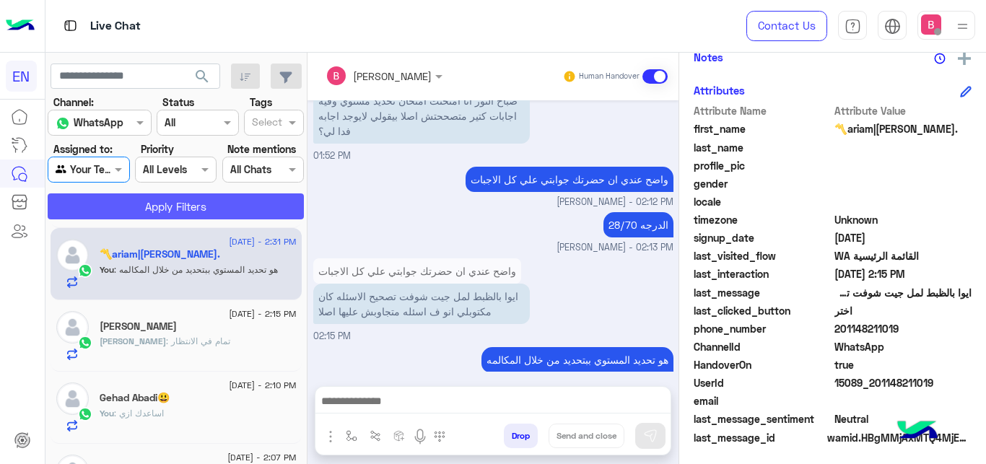
click at [162, 200] on button "Apply Filters" at bounding box center [176, 206] width 256 height 26
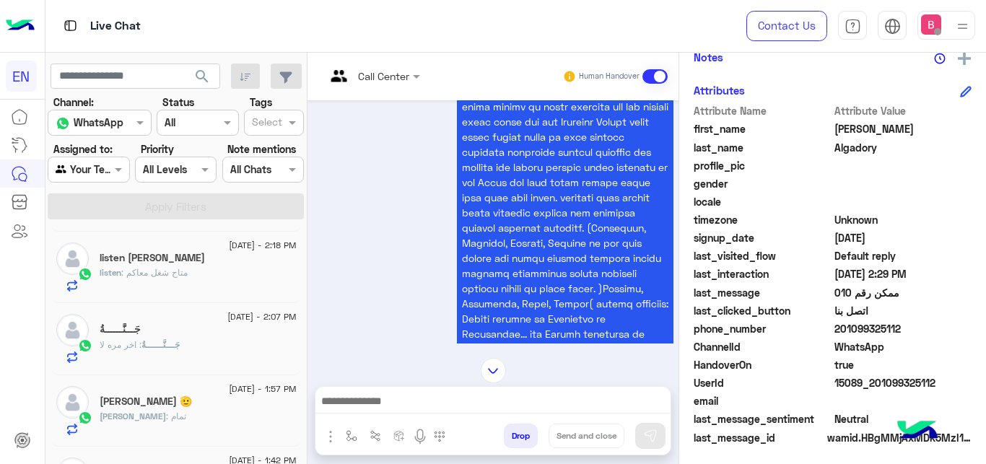
scroll to position [147, 0]
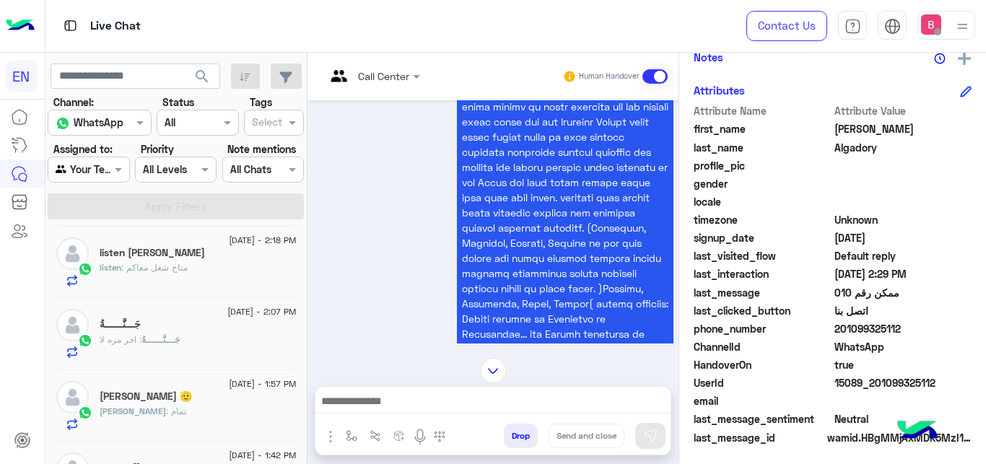
click at [221, 282] on div "listen : متاح شغل معاكم" at bounding box center [198, 273] width 197 height 25
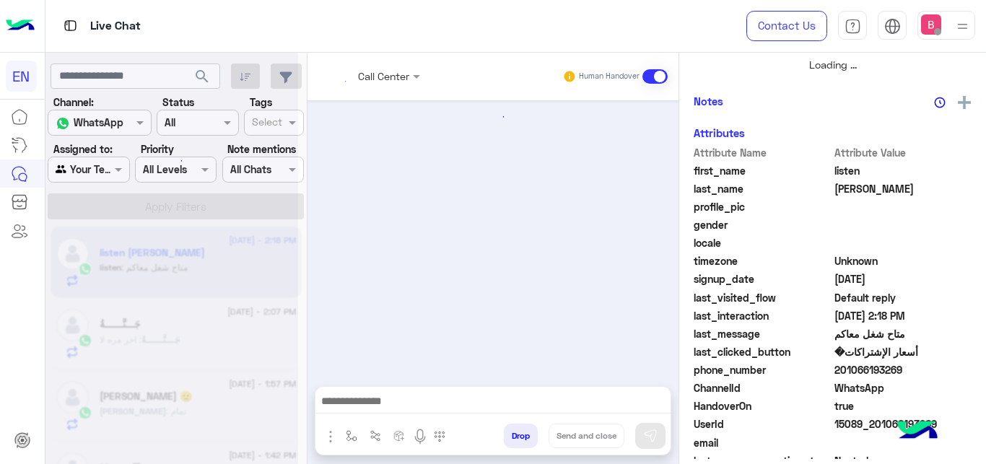
scroll to position [564, 0]
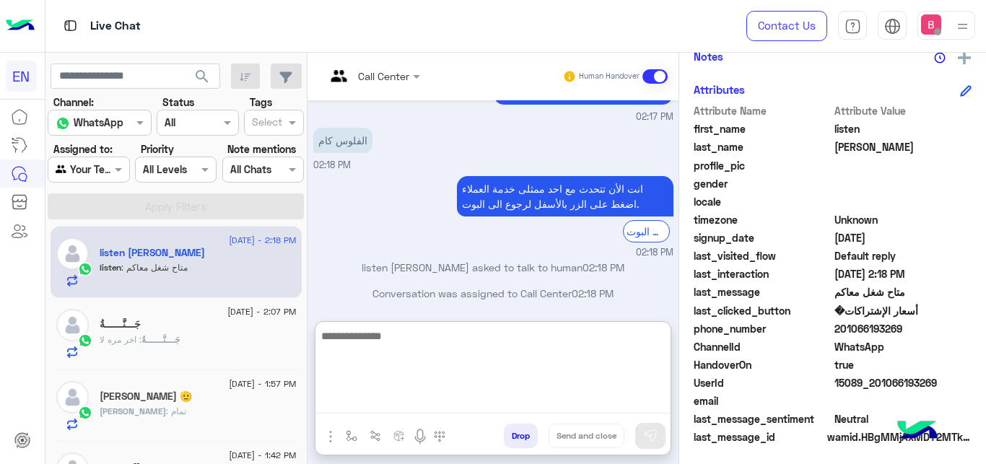
click at [401, 401] on textarea at bounding box center [492, 370] width 355 height 87
paste textarea "**********"
type textarea "**********"
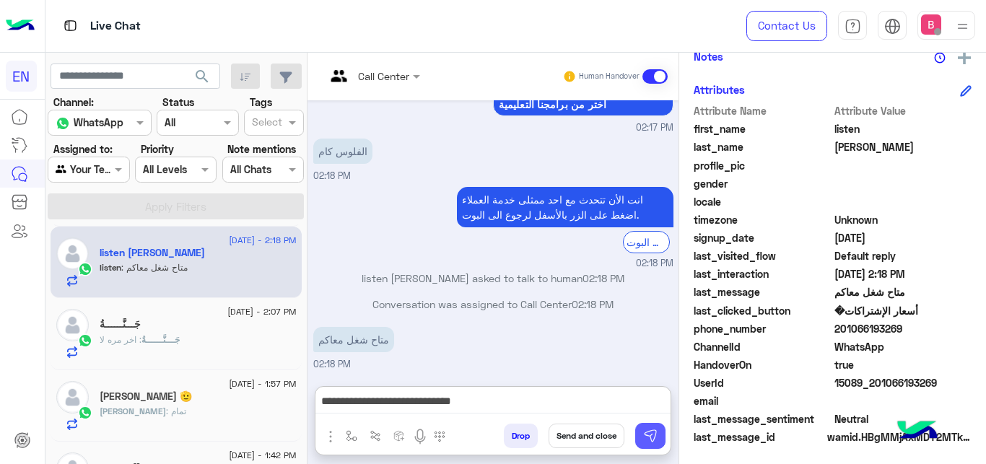
click at [662, 440] on button at bounding box center [650, 436] width 30 height 26
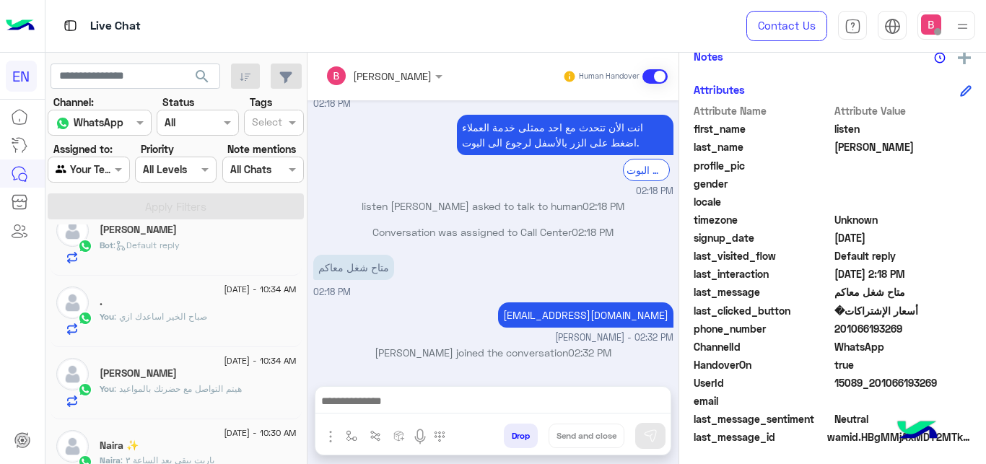
scroll to position [1031, 0]
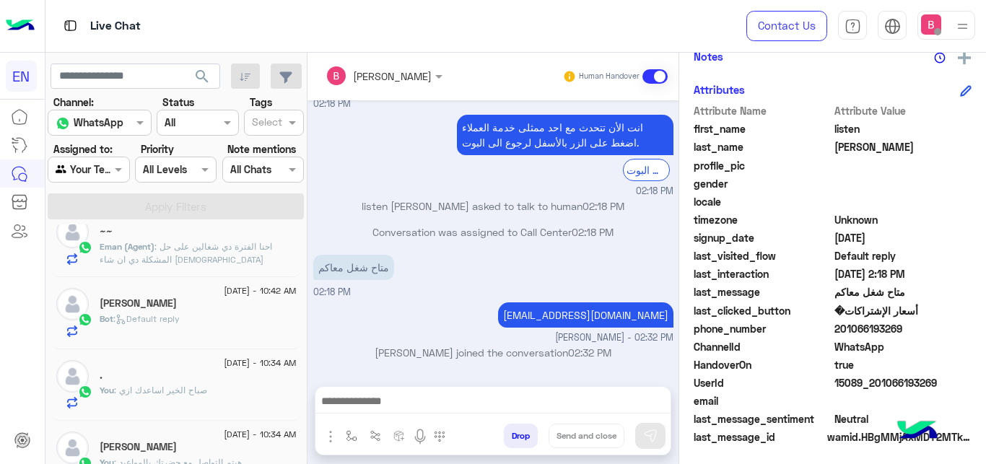
click at [197, 326] on div "Bot : Default reply" at bounding box center [198, 325] width 197 height 25
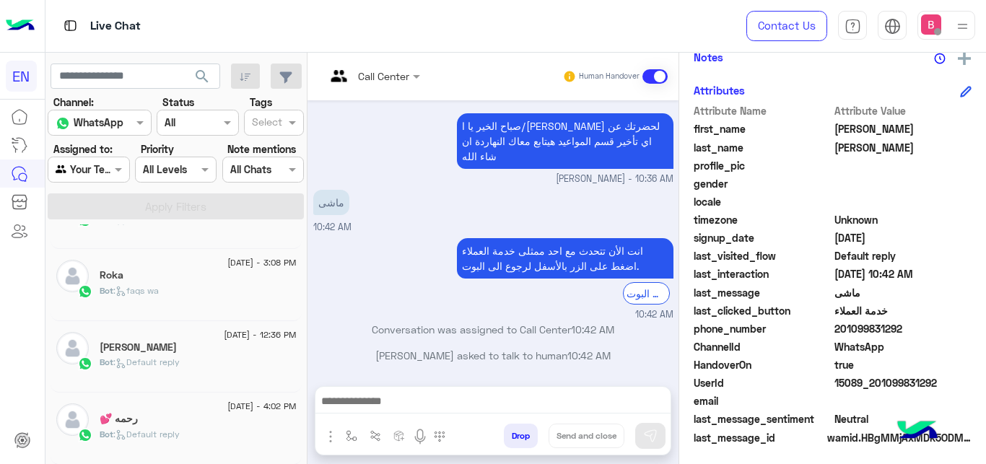
scroll to position [7, 0]
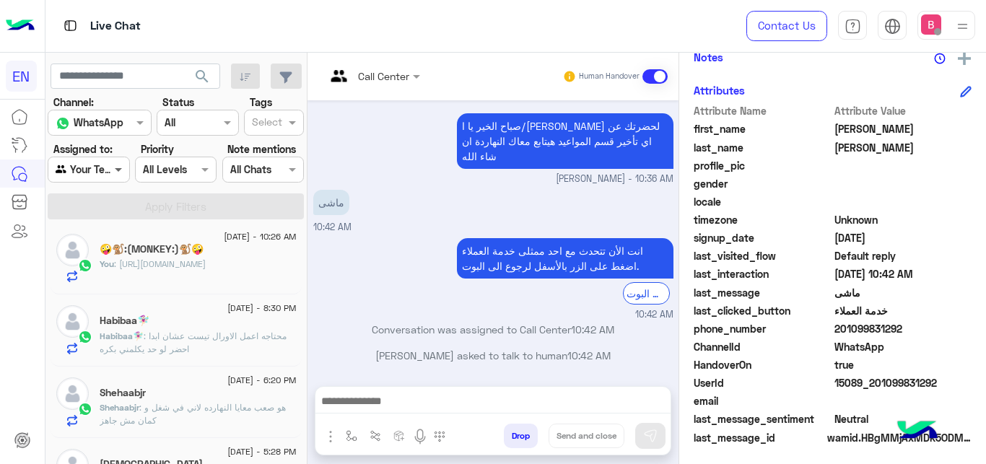
click at [112, 173] on span at bounding box center [120, 169] width 18 height 15
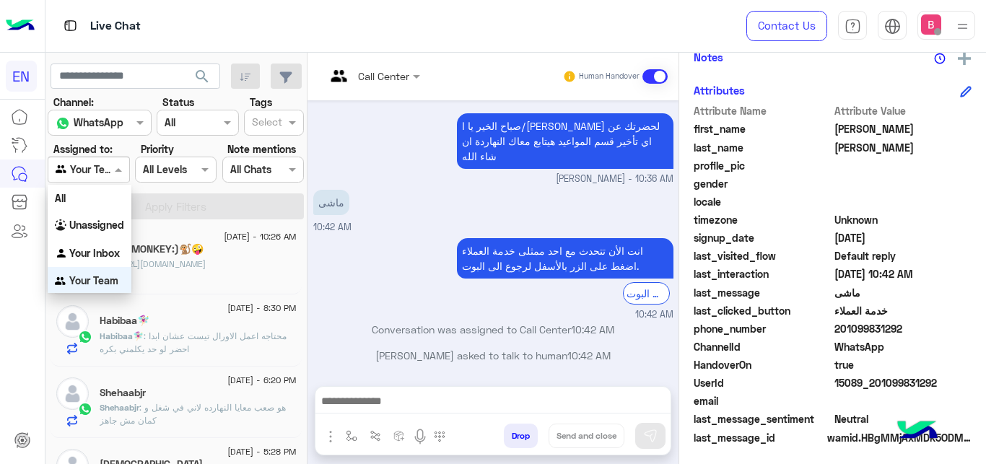
scroll to position [1, 0]
click at [94, 227] on b "Unassigned" at bounding box center [96, 224] width 55 height 12
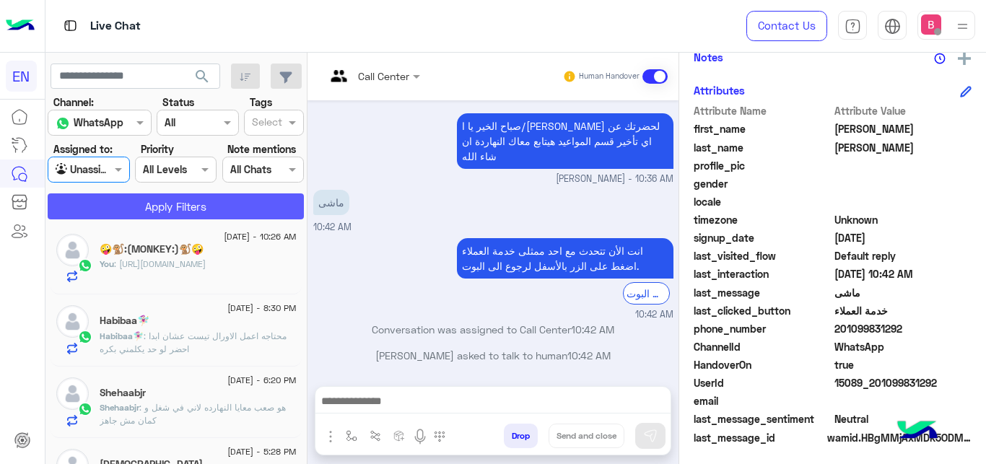
click at [129, 203] on button "Apply Filters" at bounding box center [176, 206] width 256 height 26
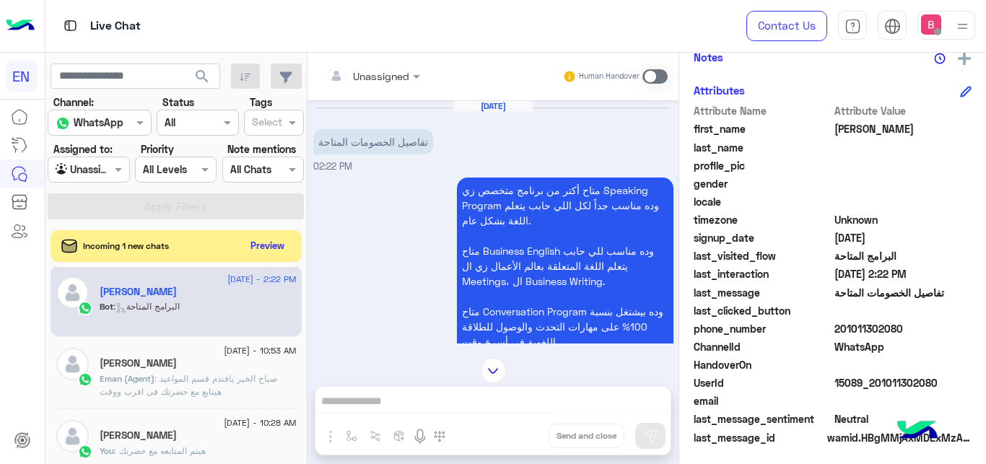
click at [269, 231] on div "Incoming 1 new chats Preview" at bounding box center [176, 246] width 251 height 32
click at [263, 248] on button "Preview" at bounding box center [268, 244] width 45 height 19
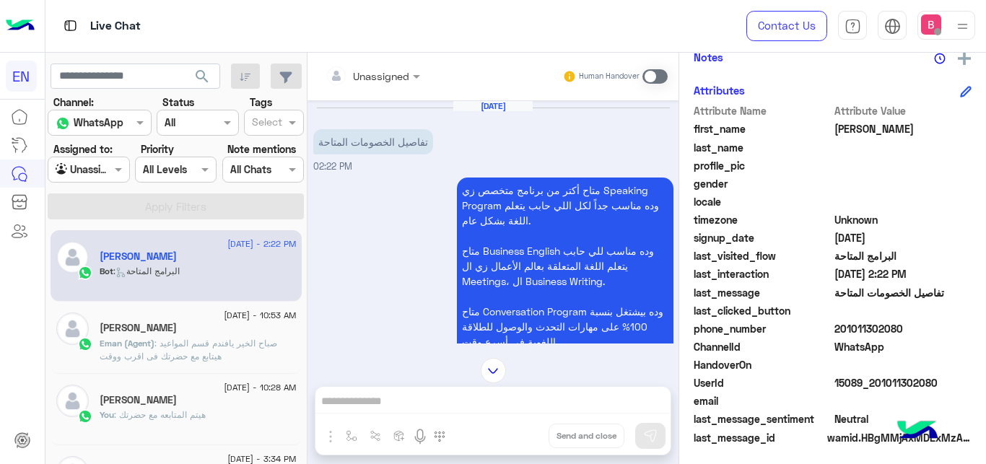
click at [383, 84] on div "Unassigned" at bounding box center [368, 75] width 84 height 29
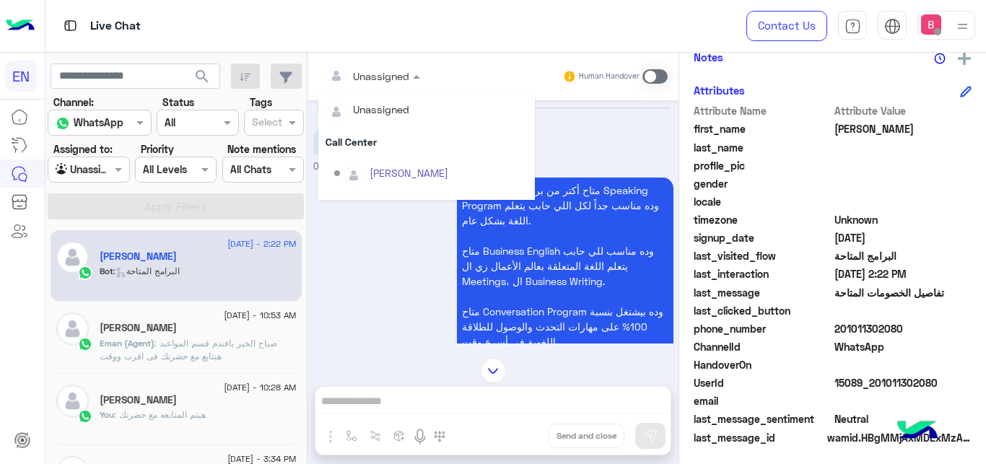
scroll to position [240, 0]
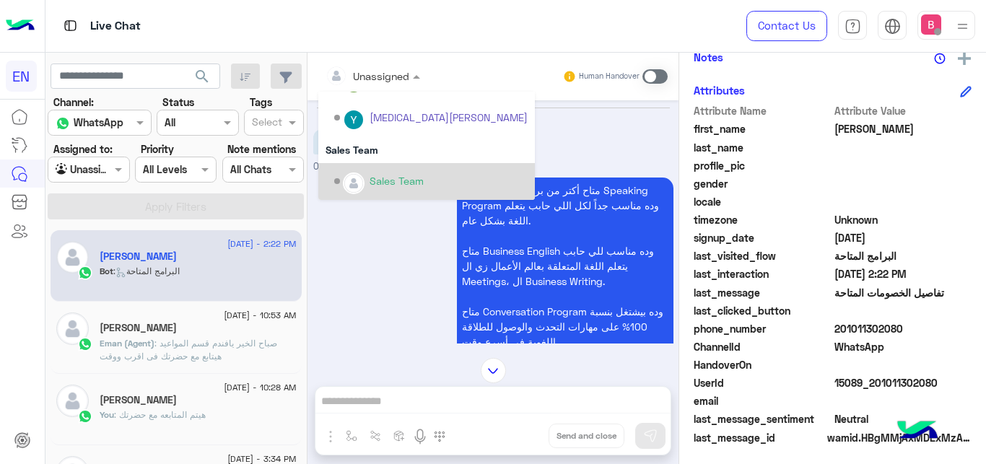
click at [407, 178] on div "Sales Team" at bounding box center [397, 180] width 54 height 15
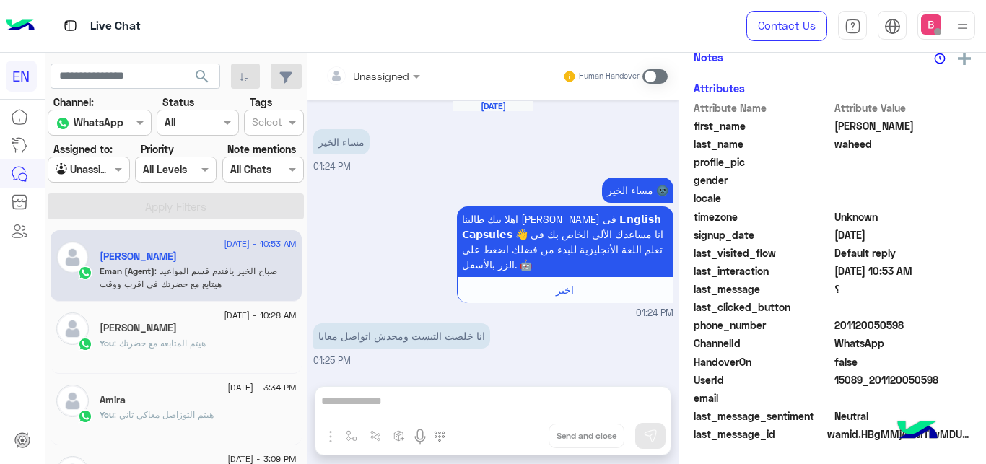
scroll to position [337, 0]
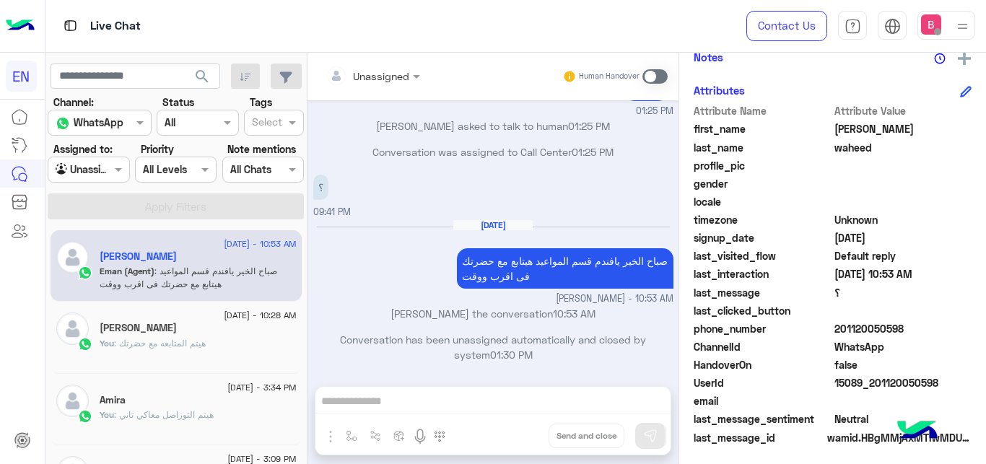
click at [107, 166] on div at bounding box center [88, 169] width 80 height 17
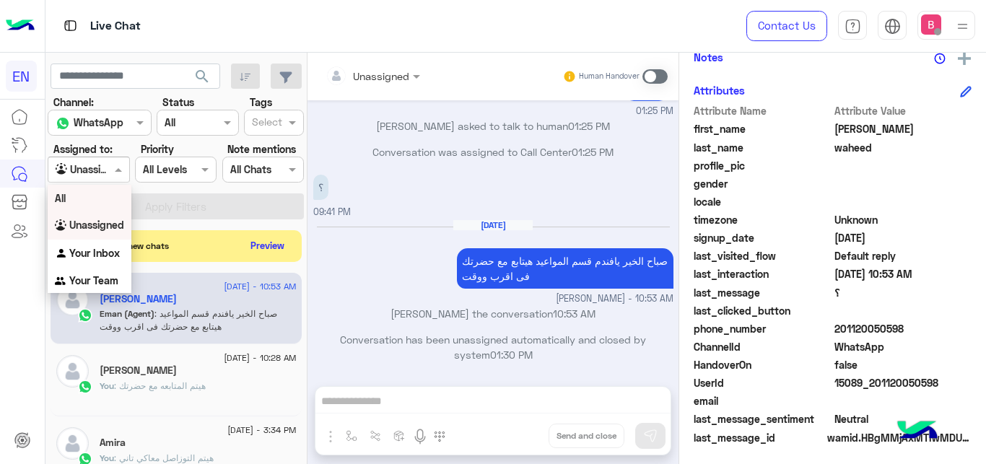
click at [349, 280] on div "[DATE] صباح الخير يافندم قسم المواعيد هيتابع مع حضرتك فى اقرب ووقت [PERSON_NAME…" at bounding box center [493, 262] width 360 height 87
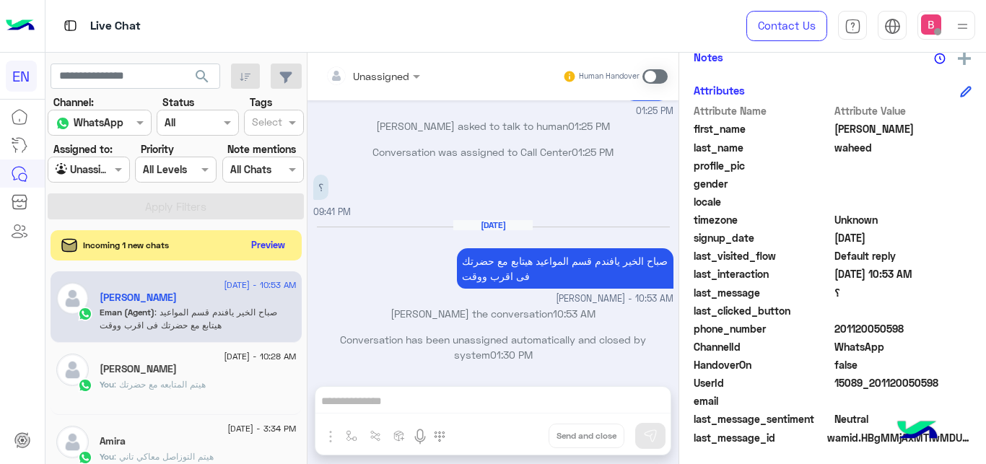
click at [266, 252] on button "Preview" at bounding box center [268, 244] width 45 height 19
click at [273, 250] on button "Preview" at bounding box center [268, 244] width 45 height 19
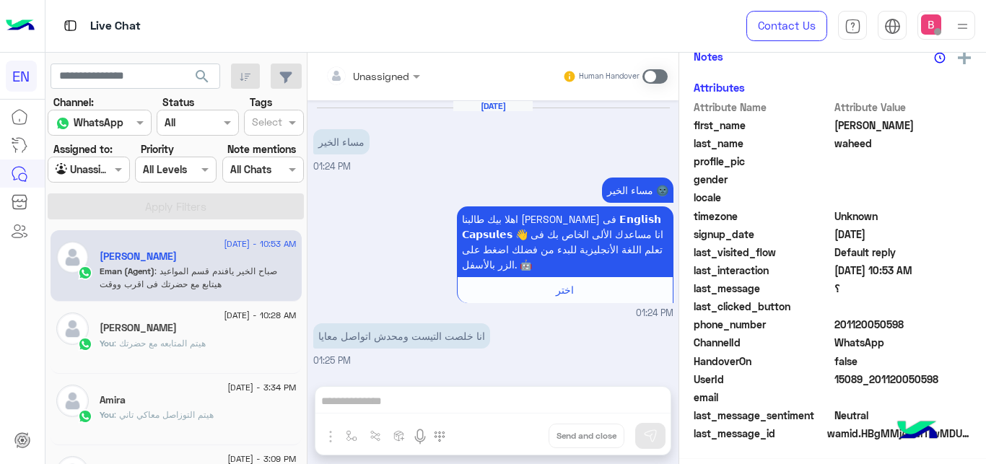
scroll to position [310, 0]
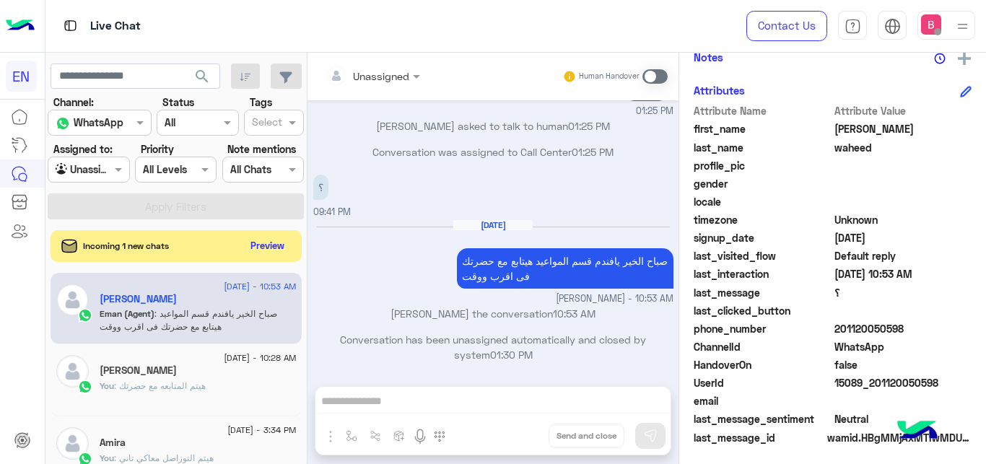
click at [105, 166] on div at bounding box center [88, 169] width 80 height 17
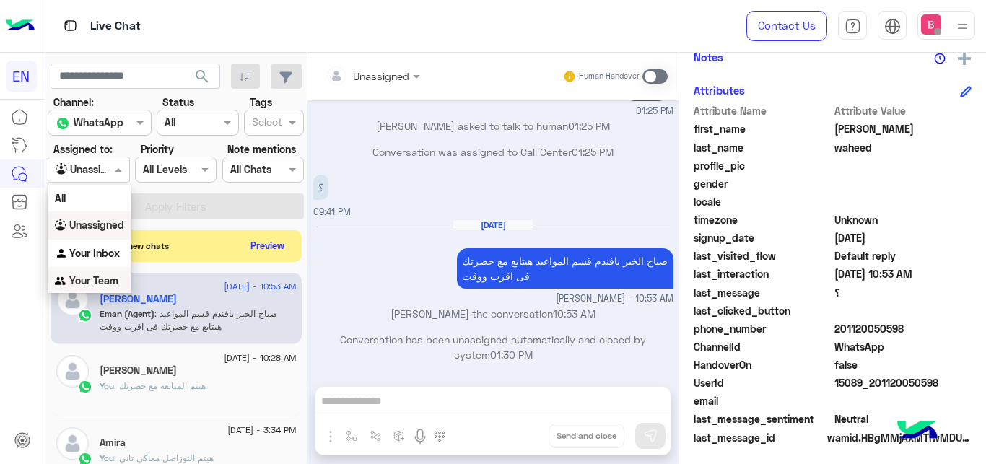
click at [90, 276] on b "Your Team" at bounding box center [93, 280] width 49 height 12
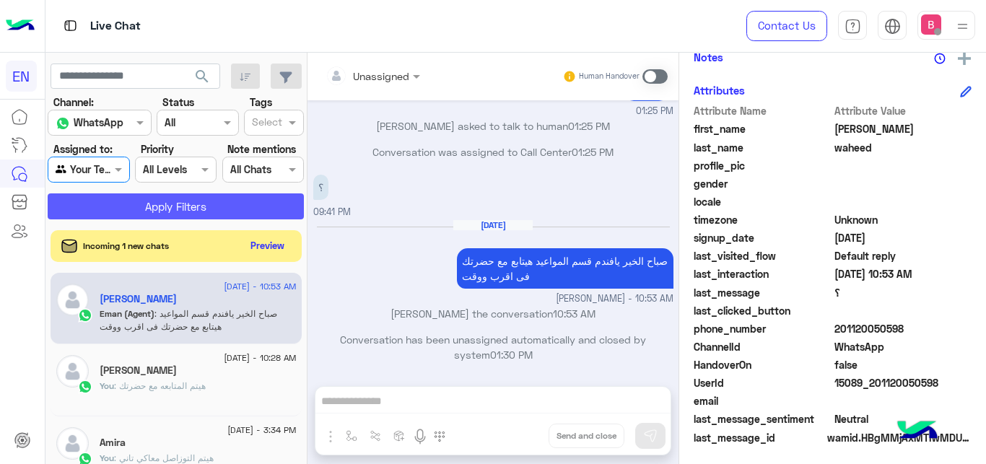
click at [149, 194] on button "Apply Filters" at bounding box center [176, 206] width 256 height 26
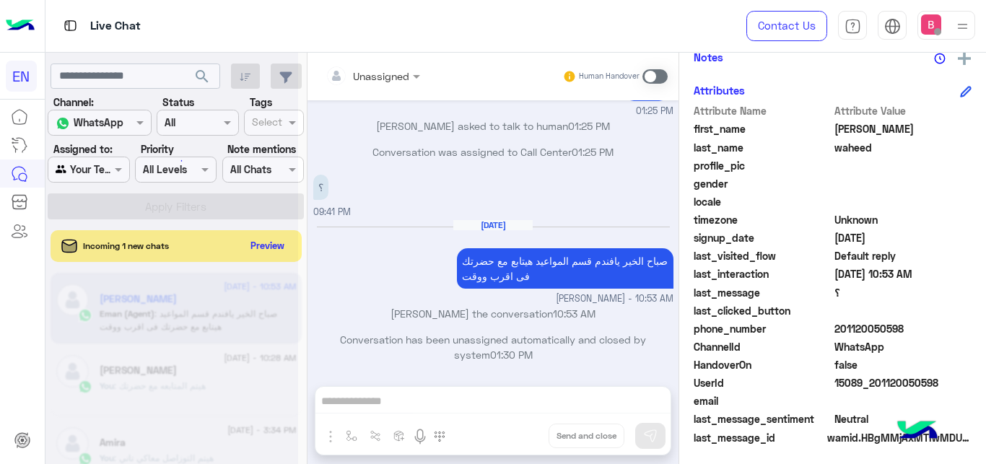
click at [144, 206] on div at bounding box center [171, 238] width 253 height 464
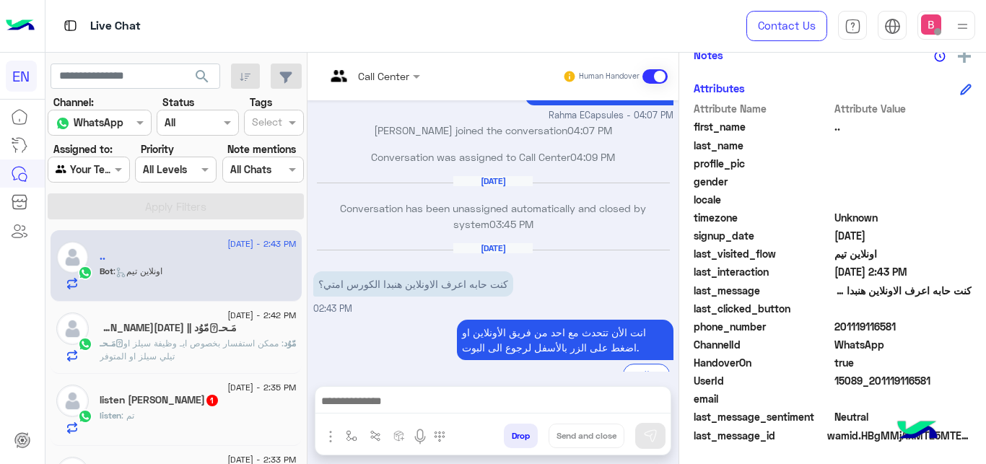
scroll to position [313, 0]
drag, startPoint x: 844, startPoint y: 327, endPoint x: 891, endPoint y: 327, distance: 46.9
click at [972, 329] on span "201119116581" at bounding box center [903, 325] width 138 height 15
copy span "01119116581"
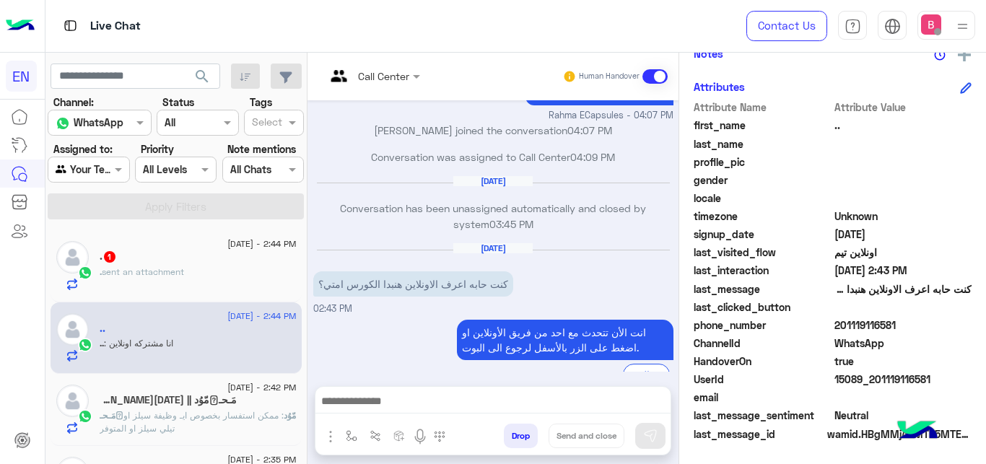
scroll to position [509, 0]
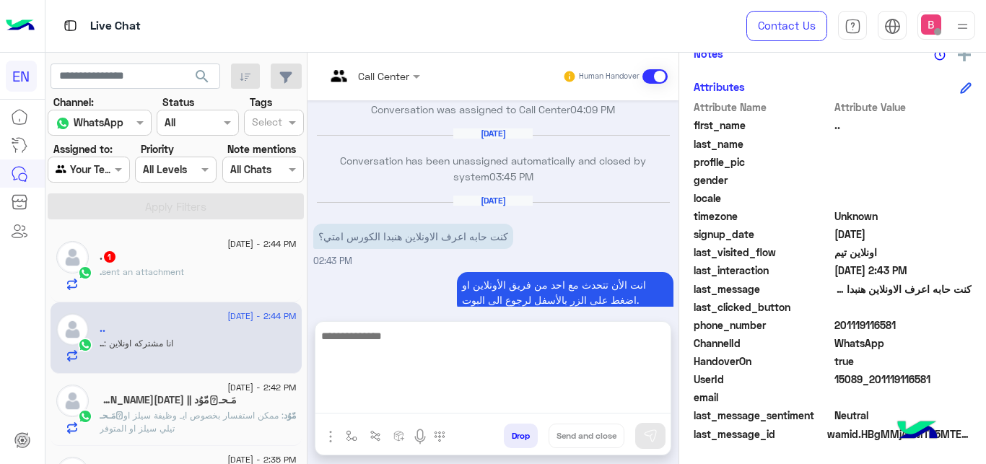
click at [450, 398] on textarea at bounding box center [492, 370] width 355 height 87
type textarea "**********"
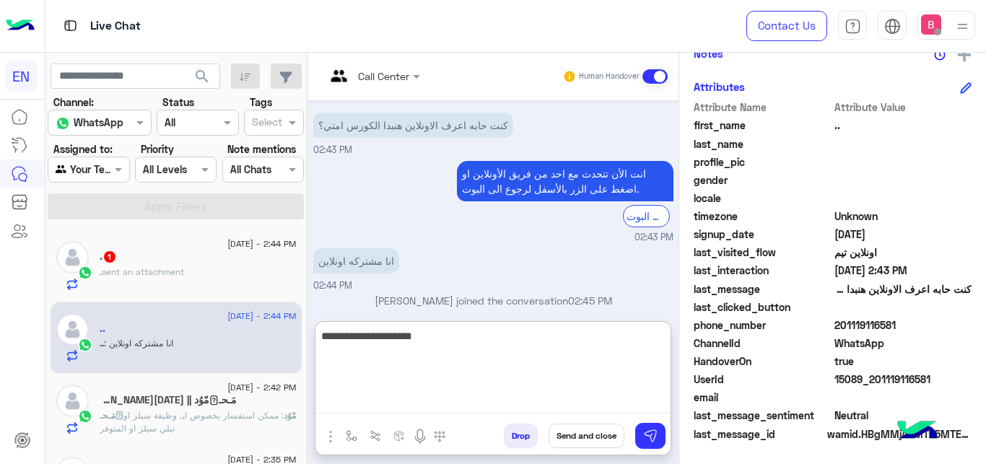
scroll to position [646, 0]
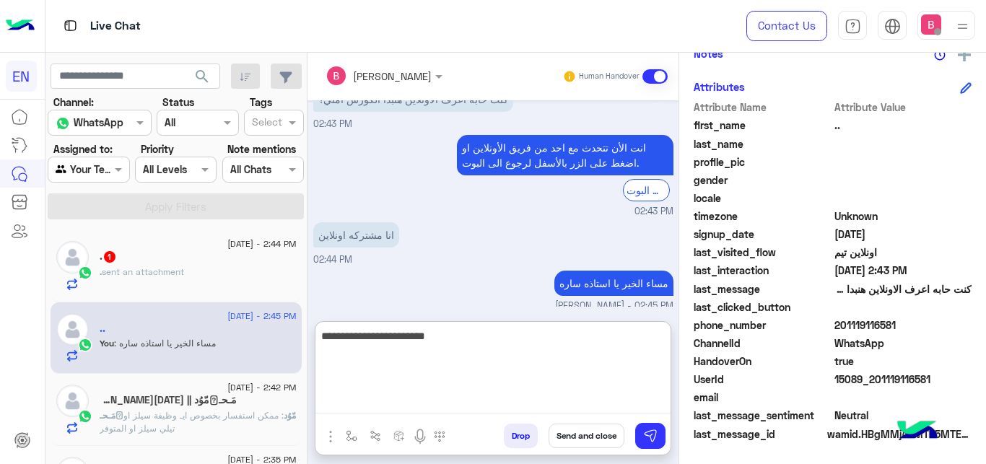
type textarea "**********"
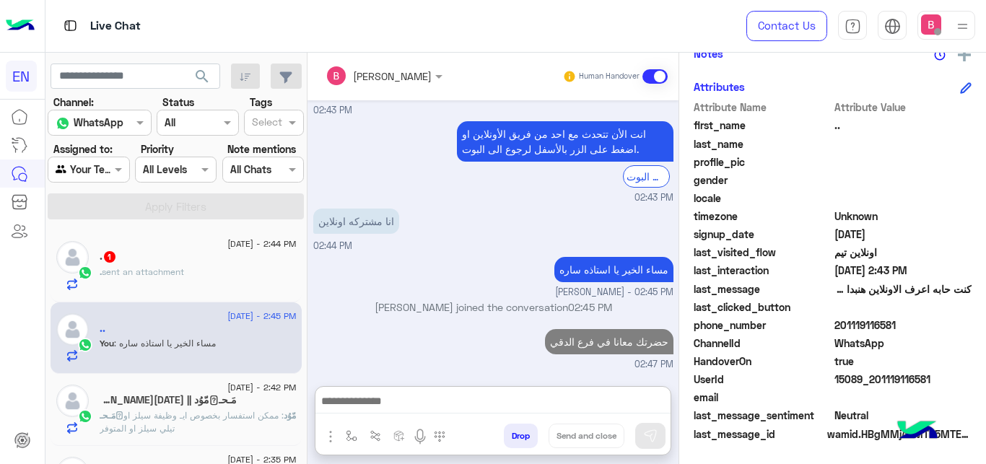
click at [209, 263] on div ". 1" at bounding box center [198, 257] width 197 height 15
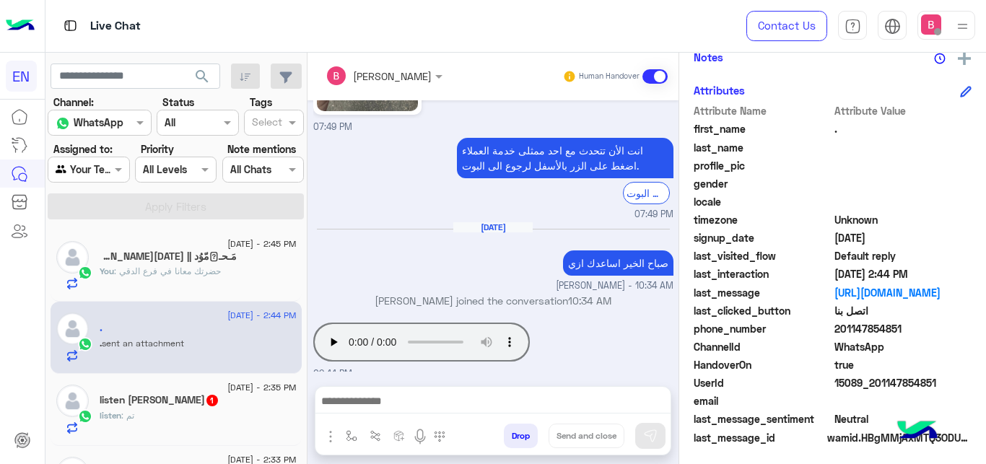
scroll to position [221, 0]
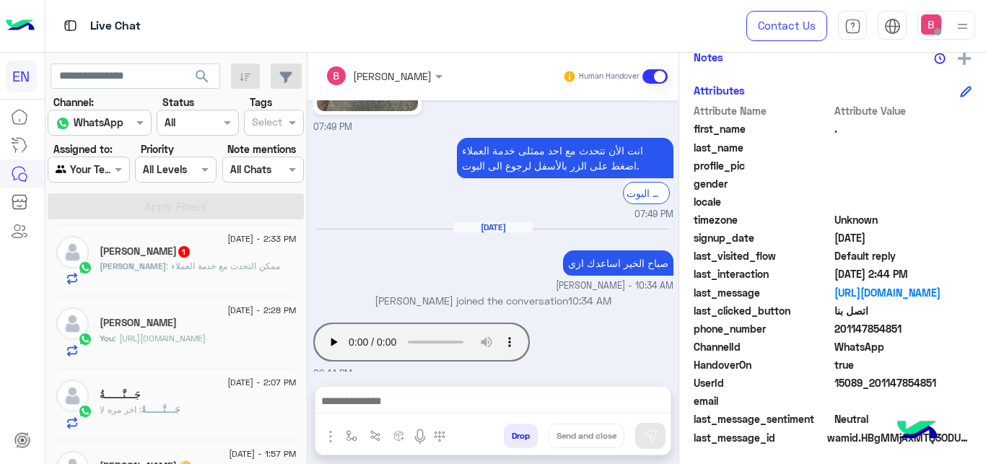
click at [237, 271] on span ": ممكن التحدث مع خدمة العملاء" at bounding box center [223, 266] width 114 height 11
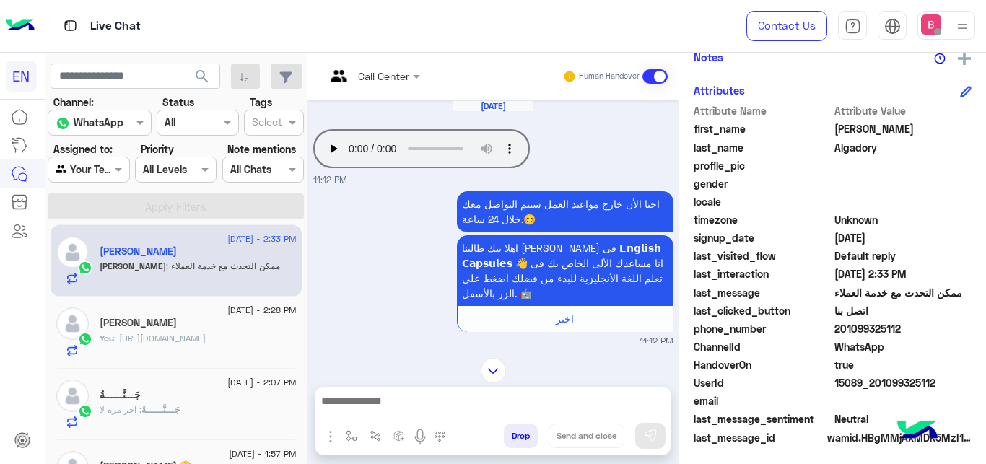
scroll to position [1231, 0]
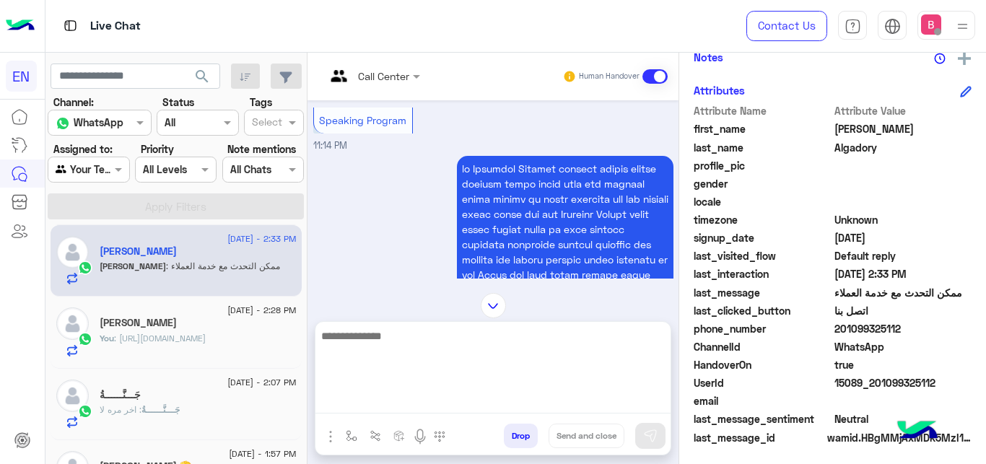
click at [391, 406] on textarea at bounding box center [492, 370] width 355 height 87
click at [427, 350] on textarea at bounding box center [492, 370] width 355 height 87
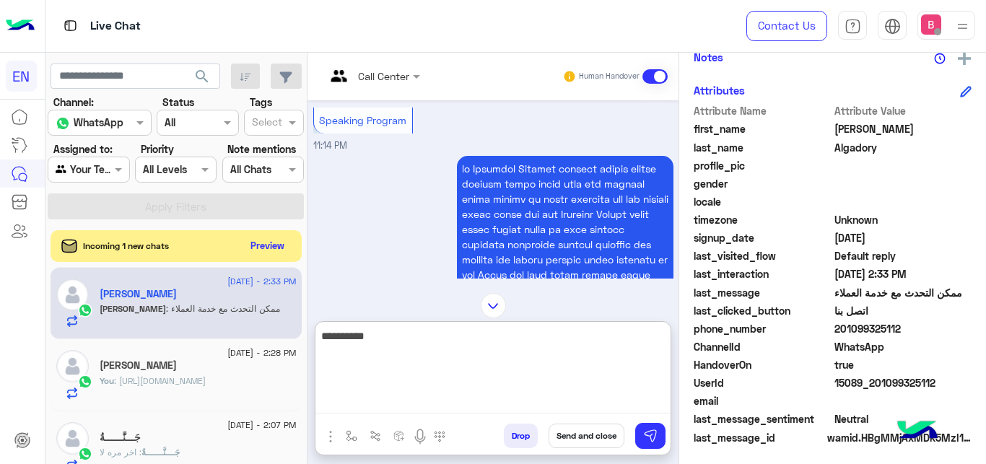
type textarea "**********"
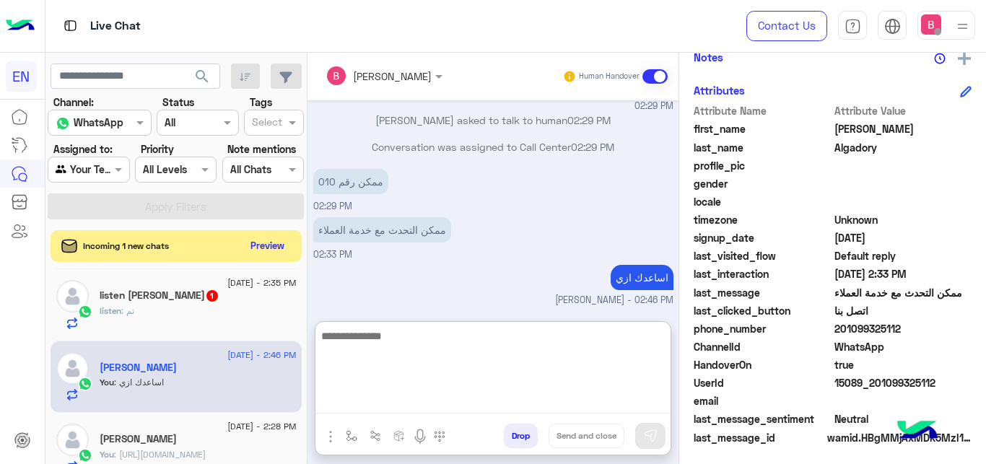
scroll to position [0, 0]
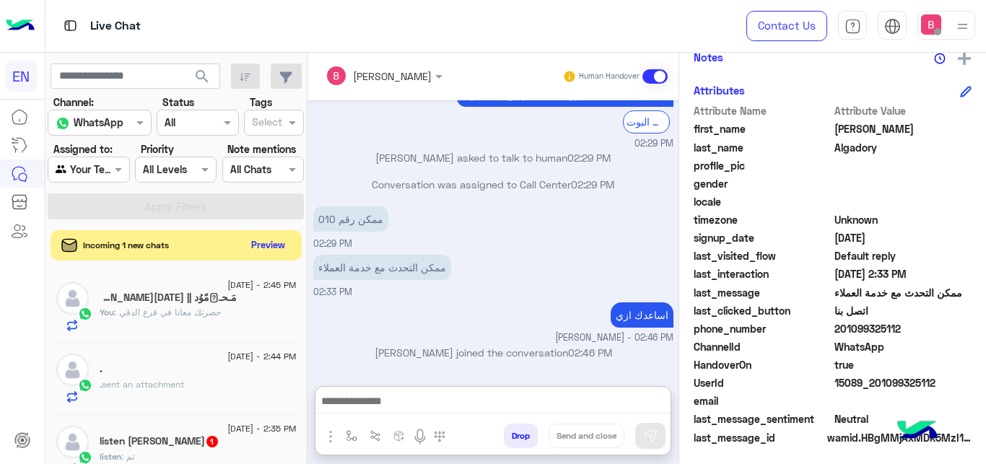
click at [276, 243] on button "Preview" at bounding box center [268, 244] width 45 height 19
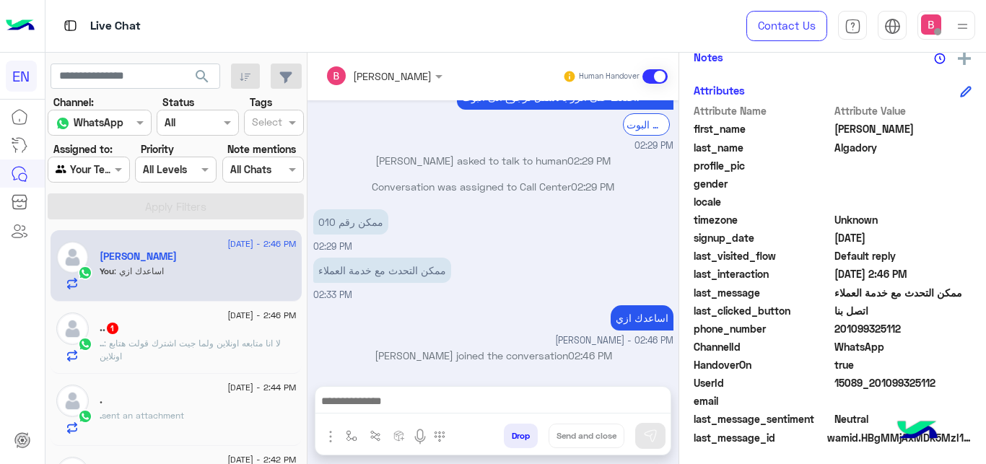
scroll to position [74, 0]
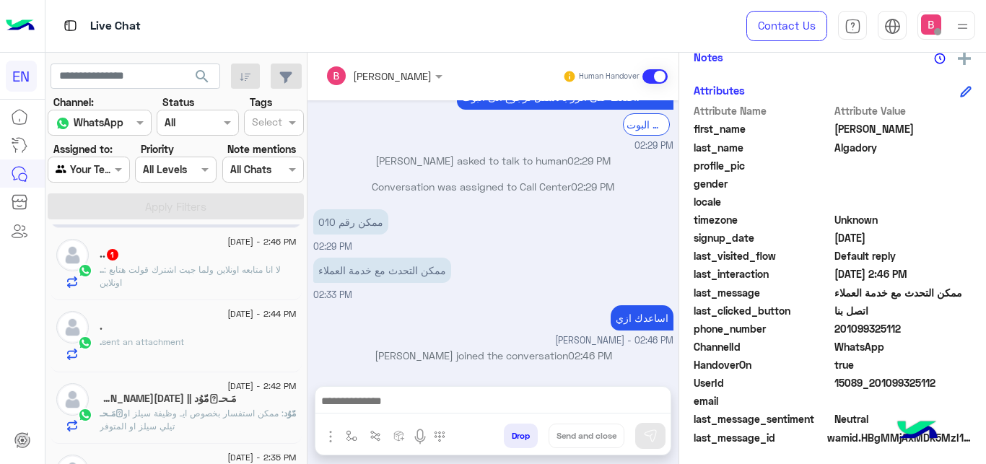
click at [245, 275] on span ": لا انا متابعه اونلاين ولما جيت اشترك قولت هتابع اونلاين" at bounding box center [190, 276] width 181 height 24
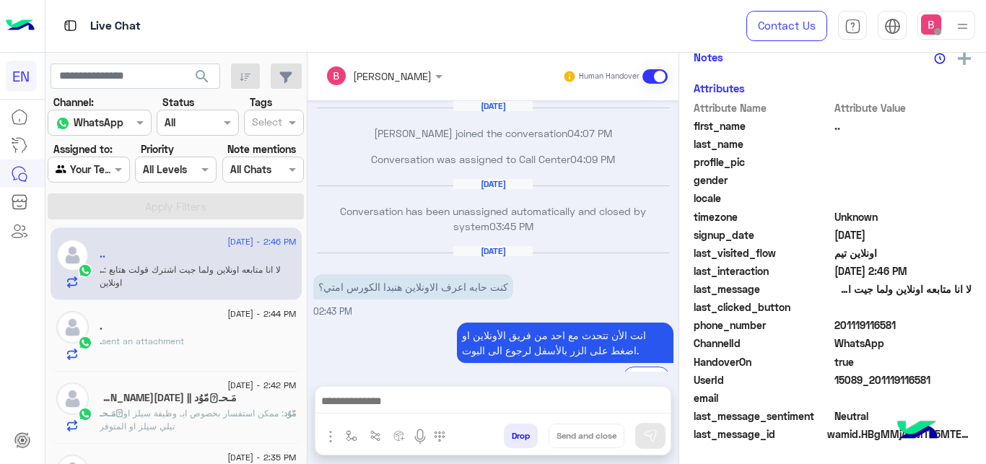
scroll to position [262, 0]
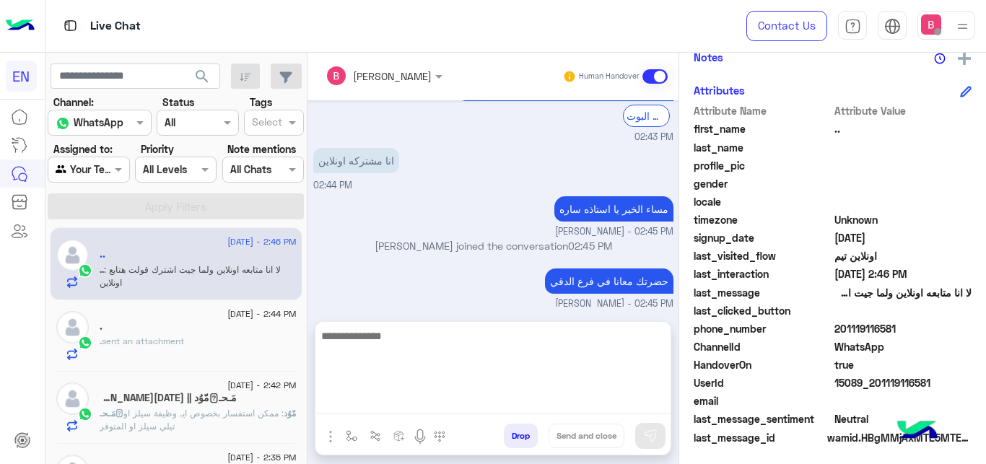
click at [410, 414] on textarea at bounding box center [492, 370] width 355 height 87
type textarea "**"
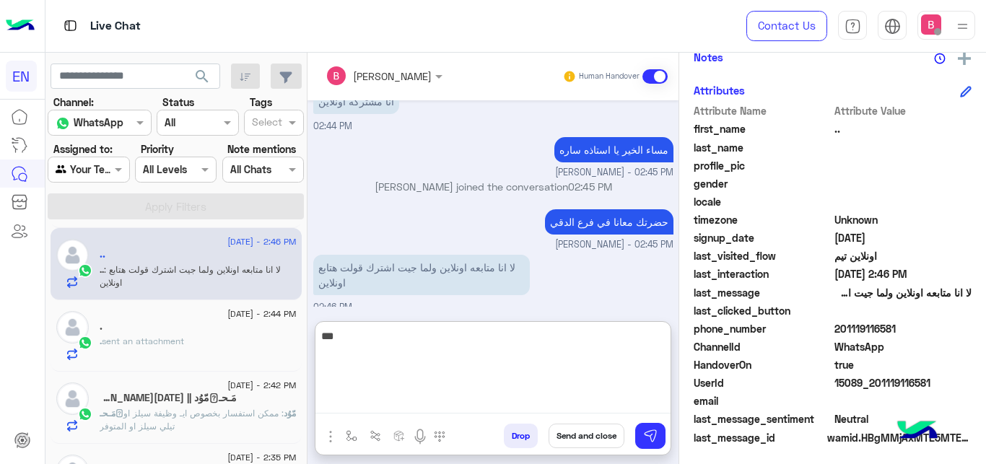
scroll to position [327, 0]
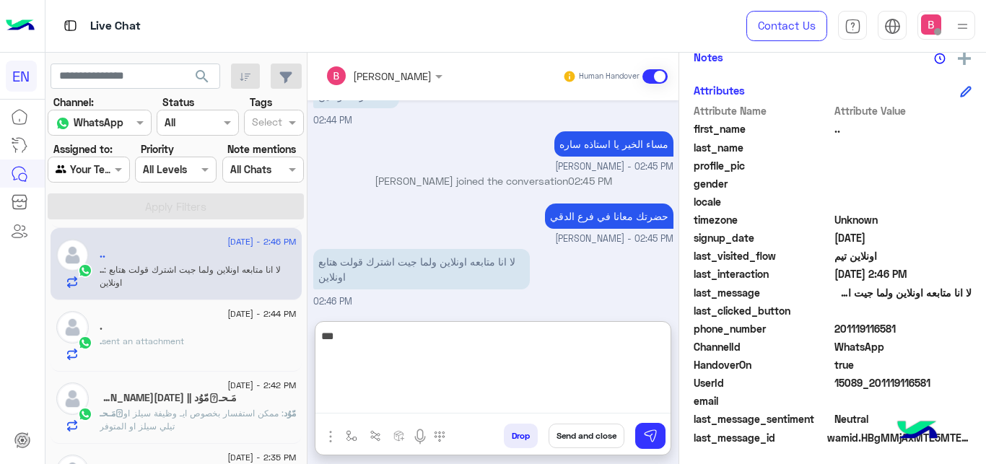
drag, startPoint x: 647, startPoint y: 343, endPoint x: 680, endPoint y: 342, distance: 33.2
click at [671, 342] on textarea "**" at bounding box center [492, 370] width 355 height 87
type textarea "**********"
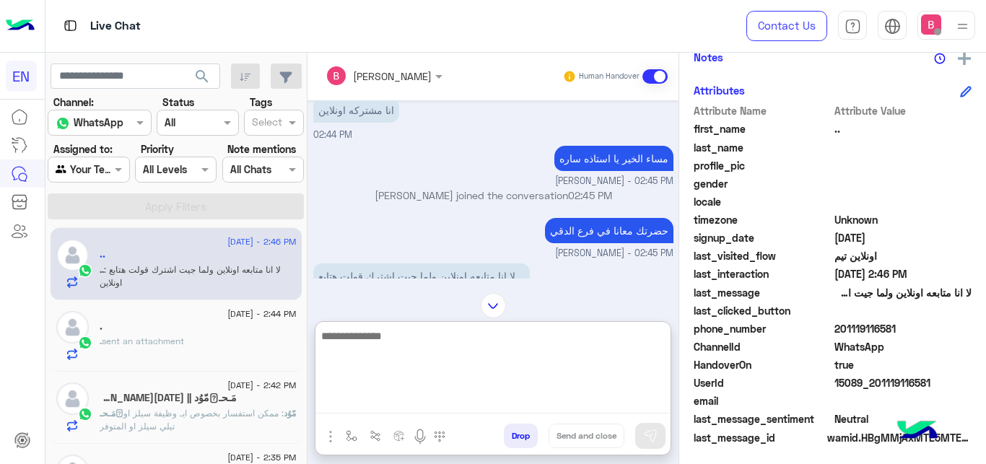
scroll to position [300, 0]
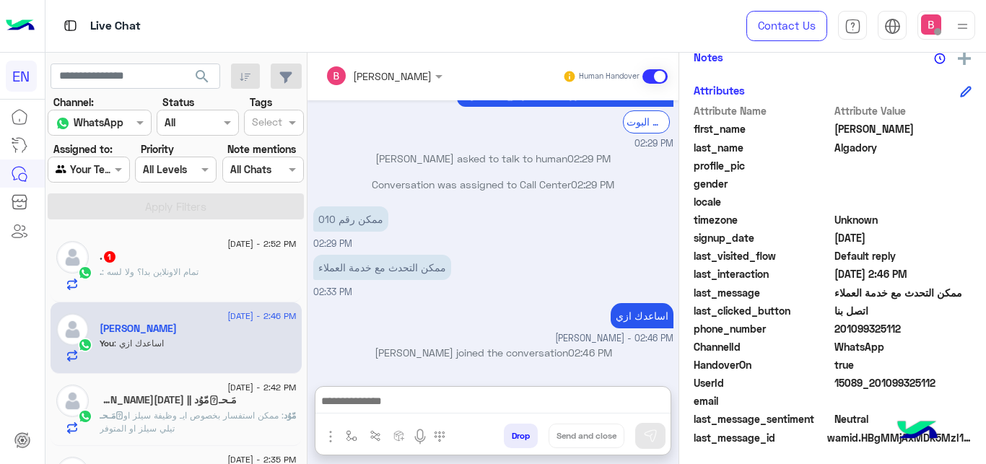
click at [186, 260] on div ". 1" at bounding box center [198, 257] width 197 height 15
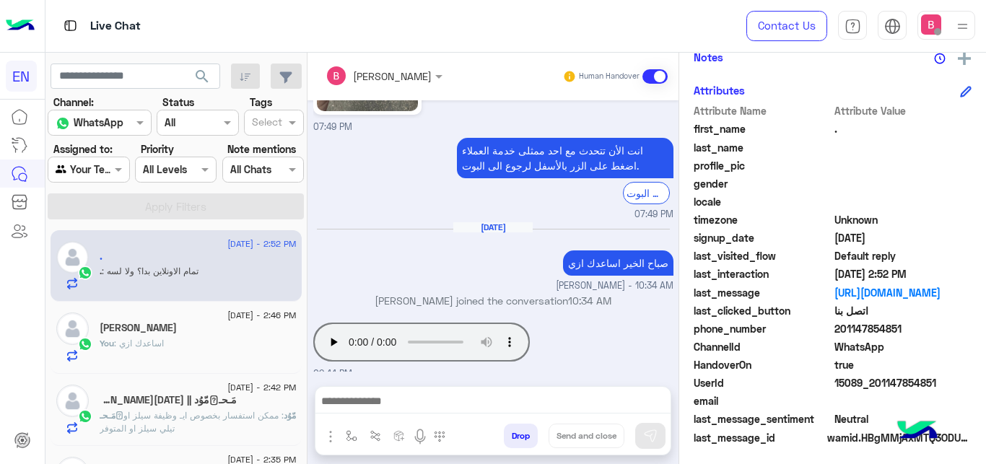
click at [100, 174] on div at bounding box center [88, 169] width 80 height 17
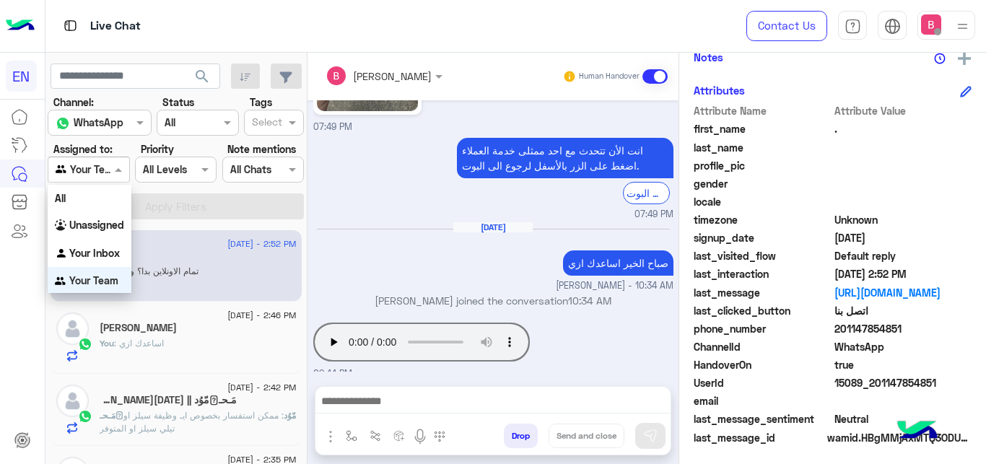
scroll to position [1, 0]
click at [83, 250] on b "Your Inbox" at bounding box center [94, 252] width 51 height 12
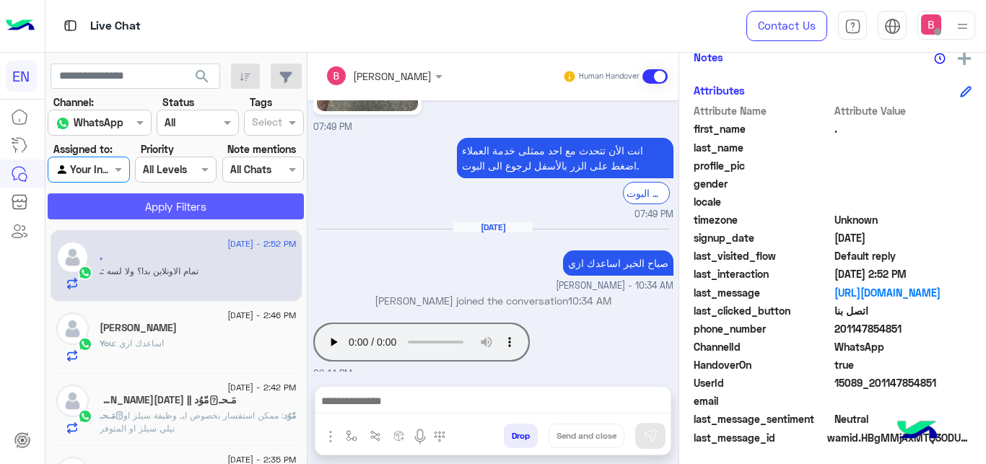
click at [139, 204] on button "Apply Filters" at bounding box center [176, 206] width 256 height 26
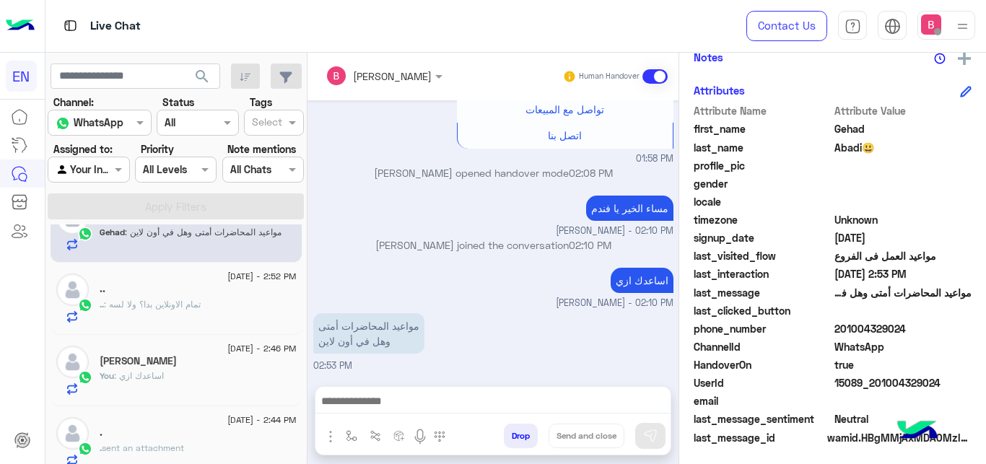
scroll to position [74, 0]
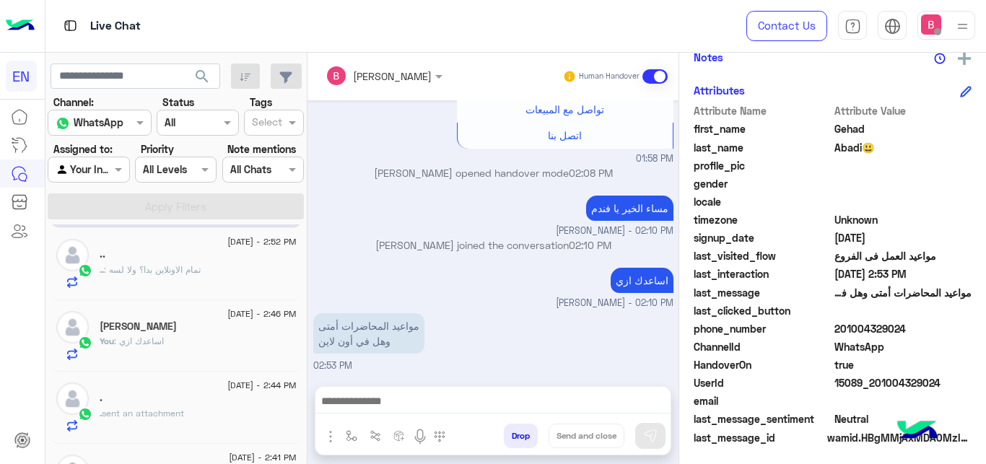
click at [229, 271] on div ".. : تمام الاونلاين بدا؟ ولا لسه" at bounding box center [198, 275] width 197 height 25
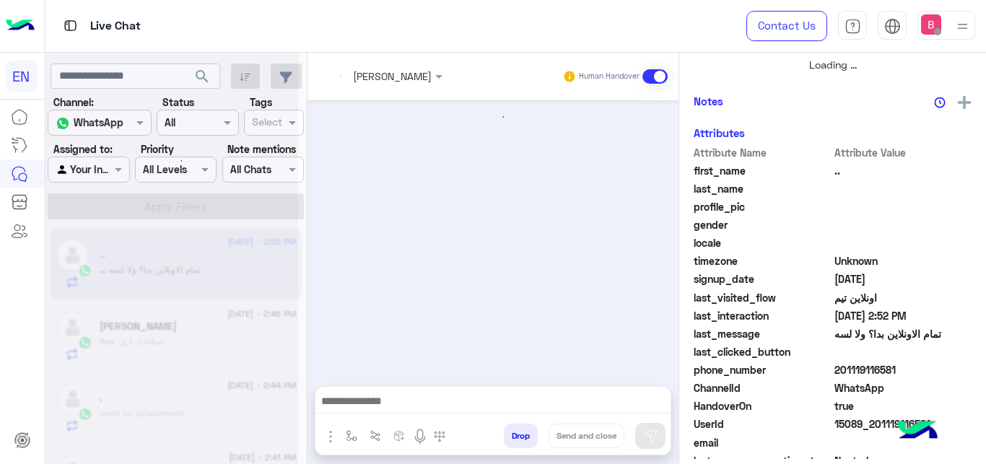
scroll to position [310, 0]
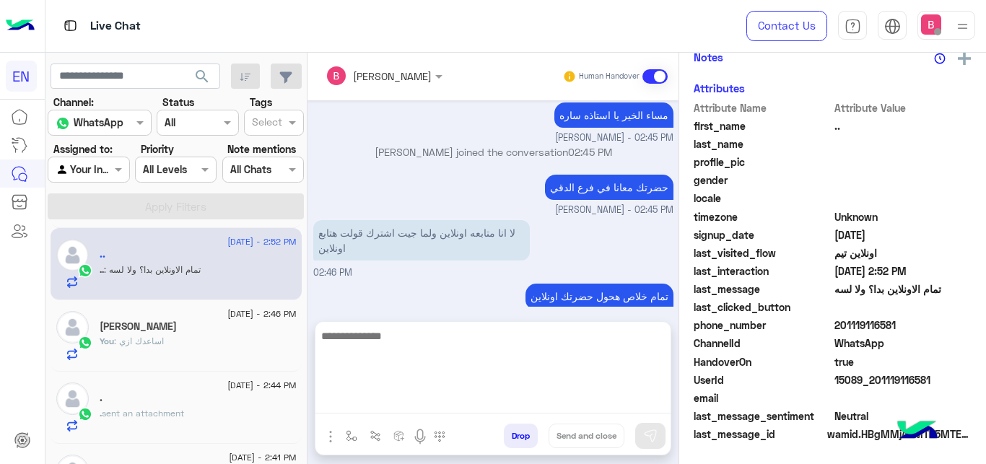
click at [476, 402] on textarea at bounding box center [492, 370] width 355 height 87
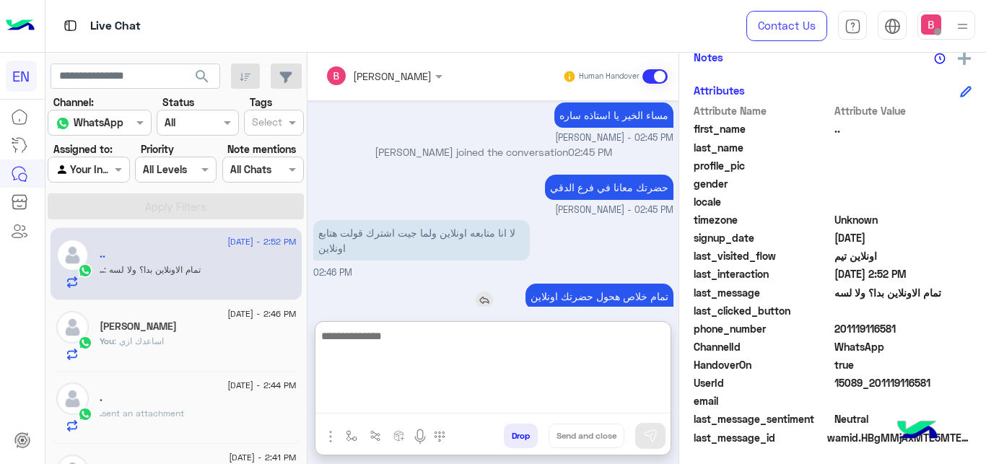
scroll to position [343, 0]
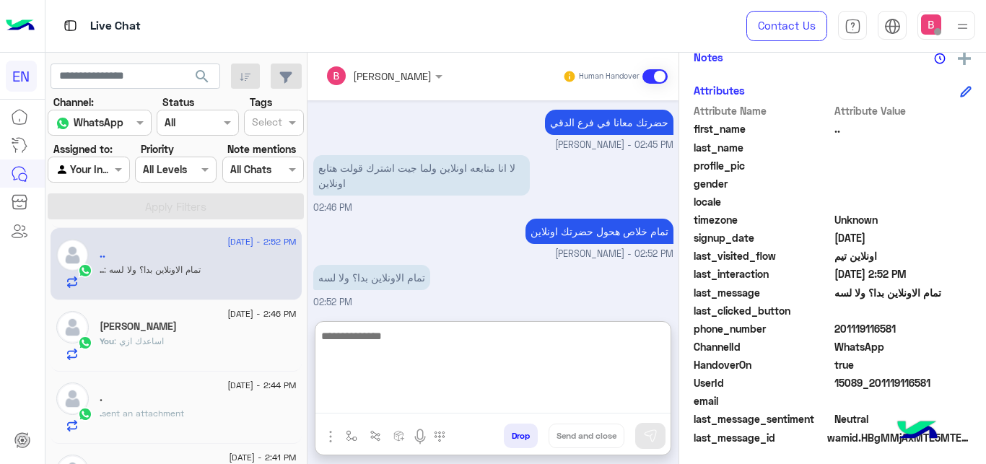
click at [374, 355] on textarea at bounding box center [492, 370] width 355 height 87
type textarea "**********"
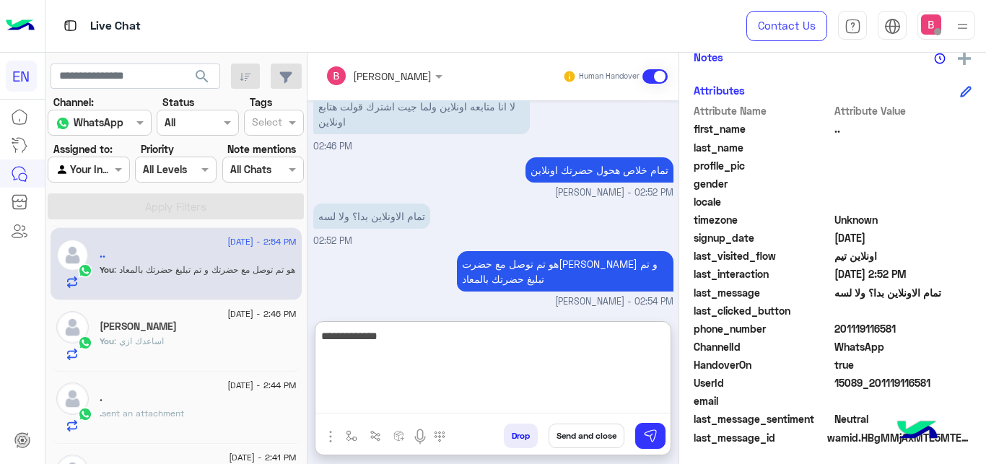
type textarea "**********"
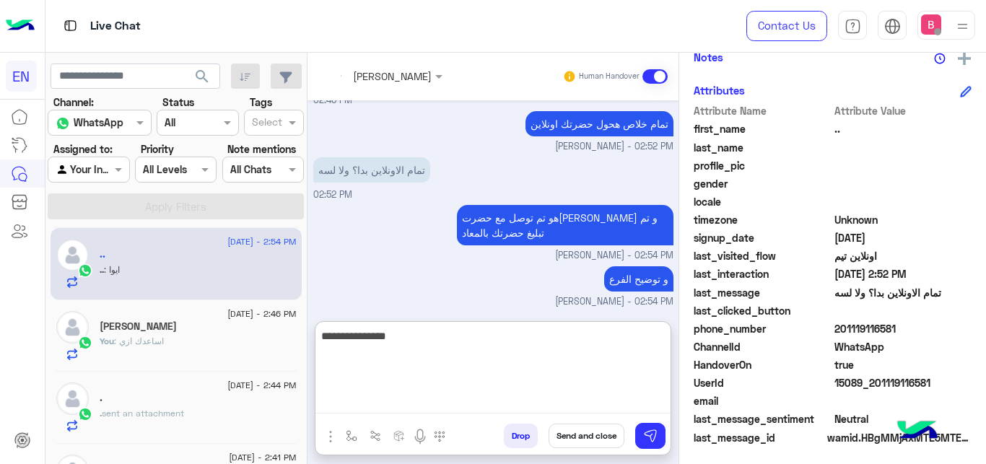
scroll to position [498, 0]
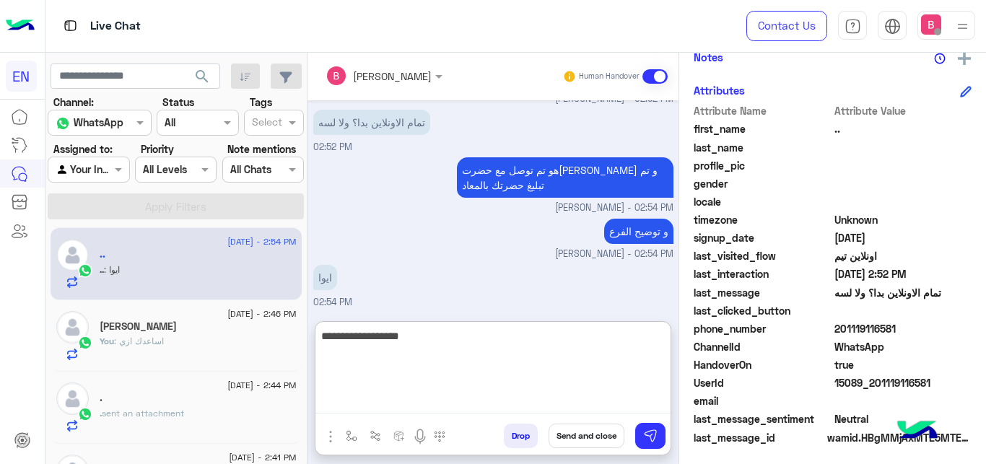
type textarea "**********"
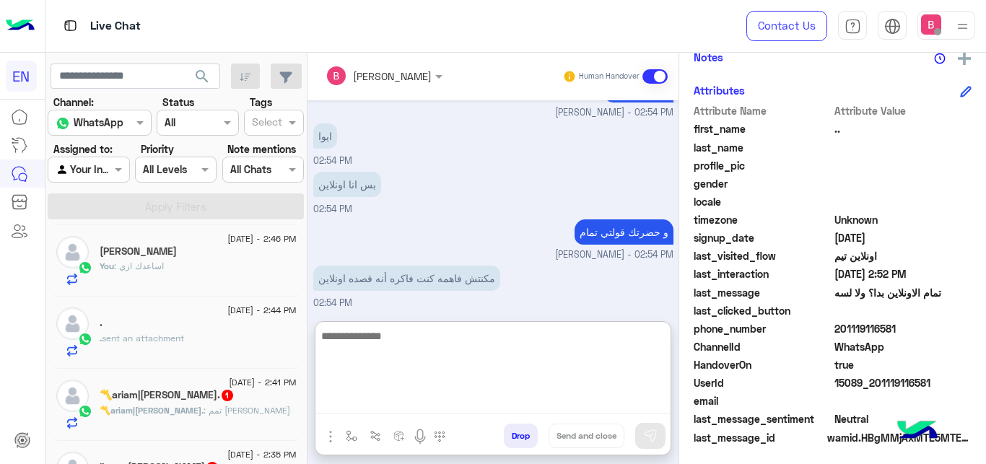
scroll to position [221, 0]
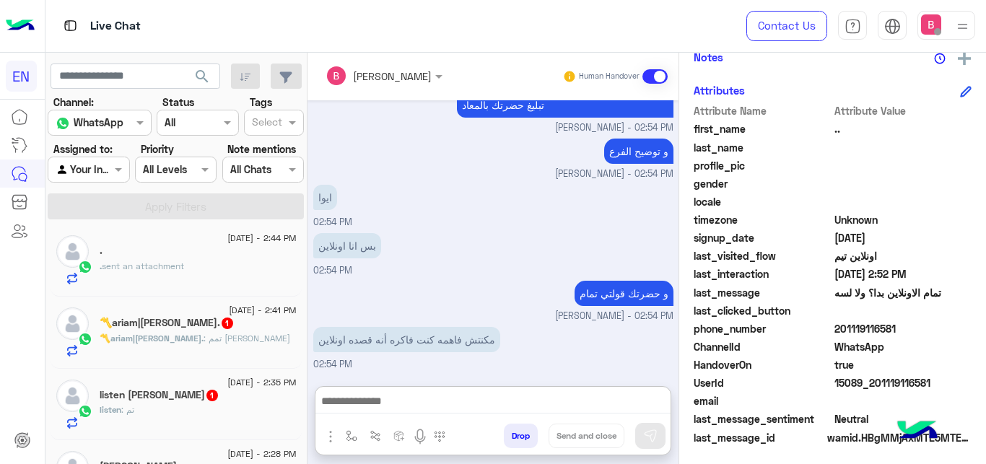
click at [248, 336] on div "〽️ariam|مريم. : تمم [PERSON_NAME]" at bounding box center [198, 344] width 197 height 25
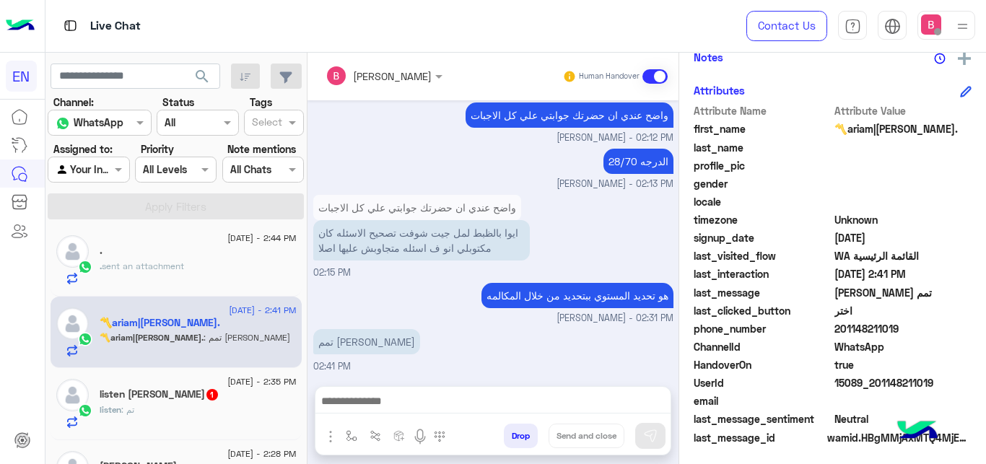
scroll to position [294, 0]
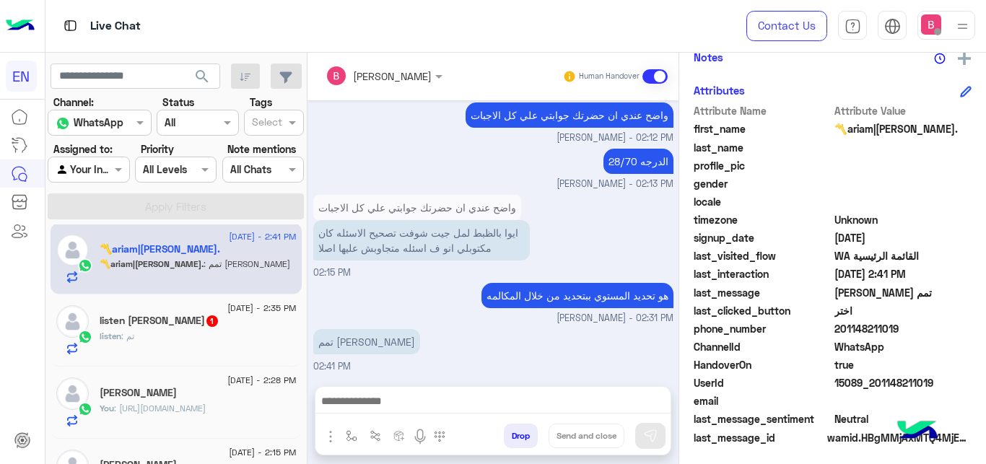
click at [238, 332] on div "listen : تم" at bounding box center [198, 342] width 197 height 25
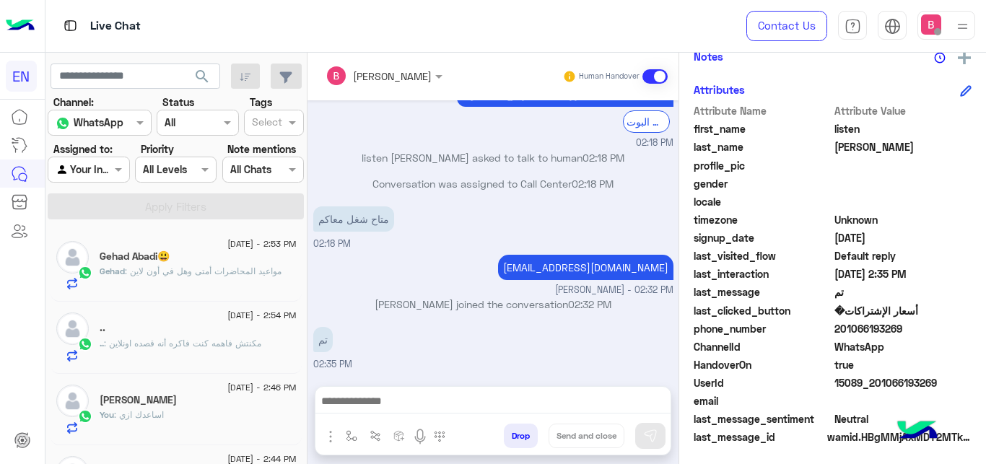
click at [228, 263] on div "Gehad Abadi😃" at bounding box center [198, 257] width 197 height 15
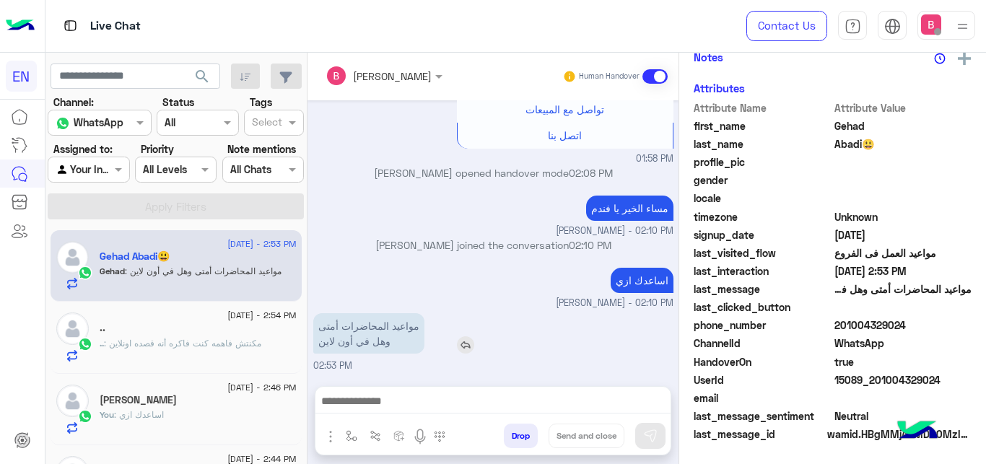
scroll to position [310, 0]
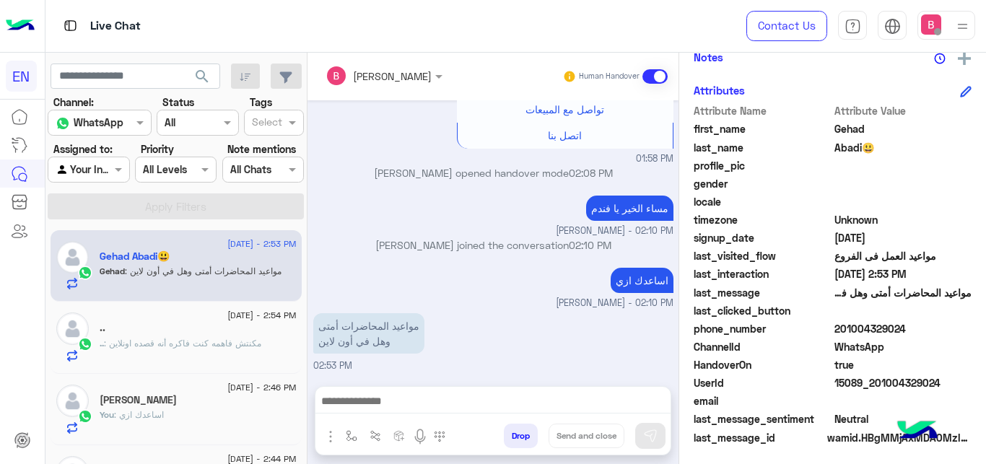
click at [391, 66] on div "[PERSON_NAME]" at bounding box center [379, 75] width 106 height 29
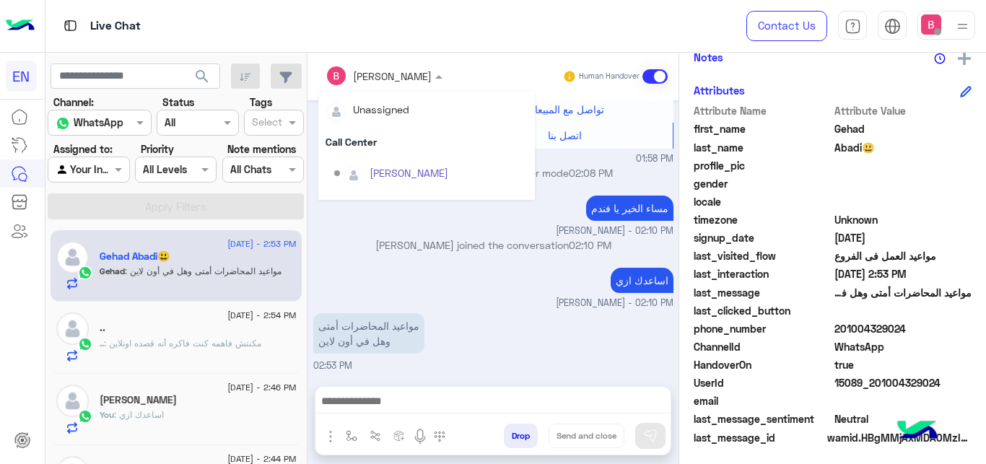
click at [393, 413] on div "Sales Team" at bounding box center [397, 420] width 54 height 15
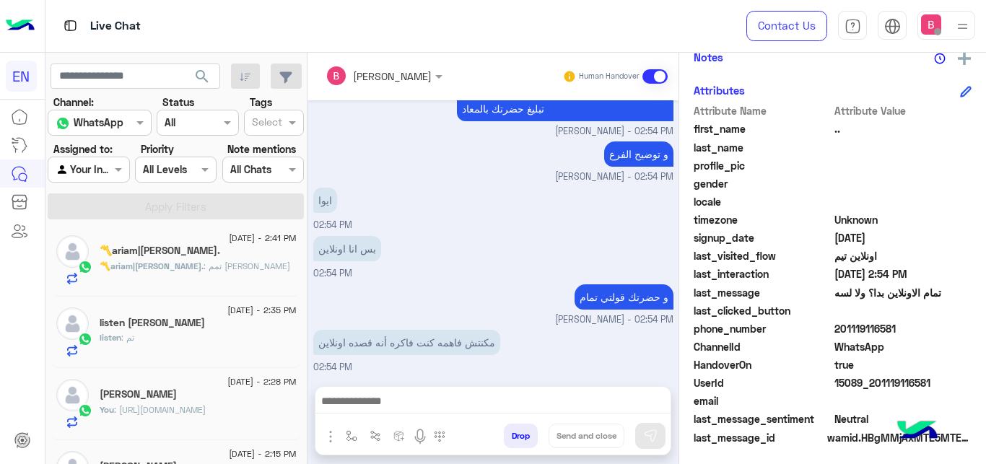
scroll to position [74, 0]
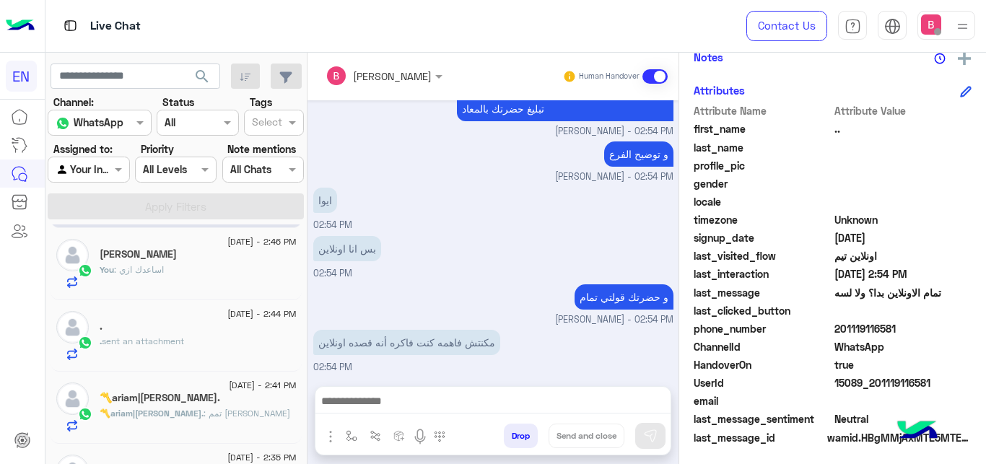
click at [214, 349] on div ". sent an attachment" at bounding box center [198, 347] width 197 height 25
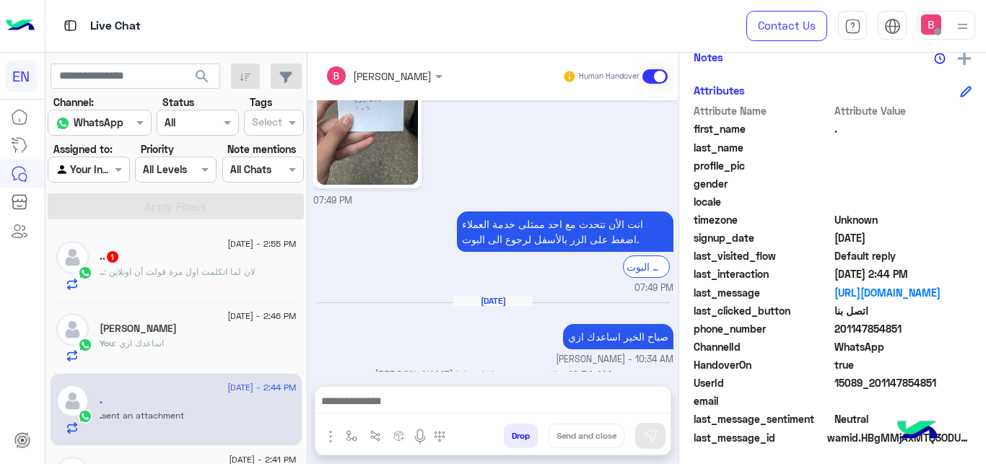
scroll to position [481, 0]
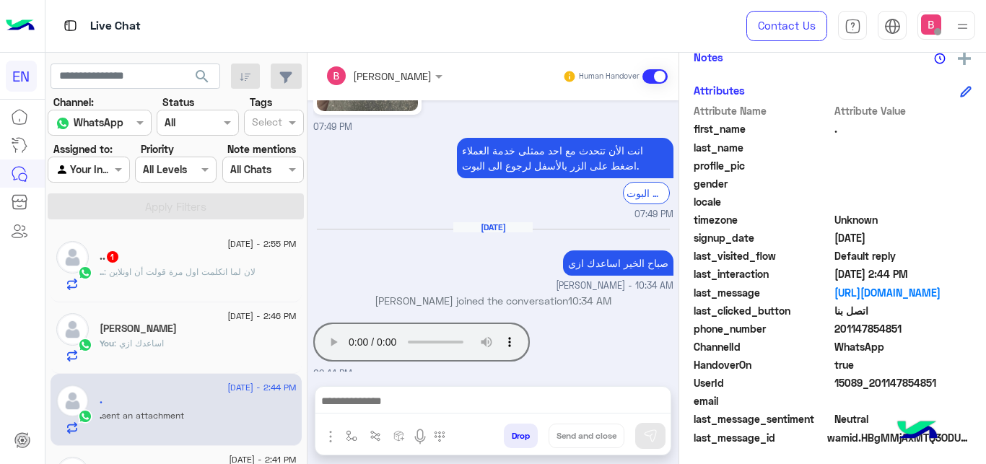
drag, startPoint x: 837, startPoint y: 328, endPoint x: 911, endPoint y: 332, distance: 73.8
click at [911, 332] on span "201147854851" at bounding box center [903, 328] width 138 height 15
copy span "01147854851"
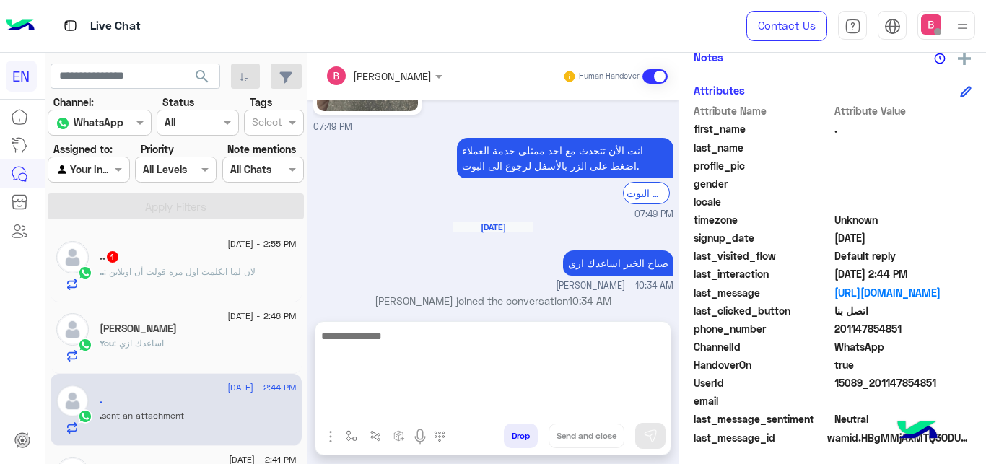
click at [442, 403] on textarea at bounding box center [492, 370] width 355 height 87
type textarea "**********"
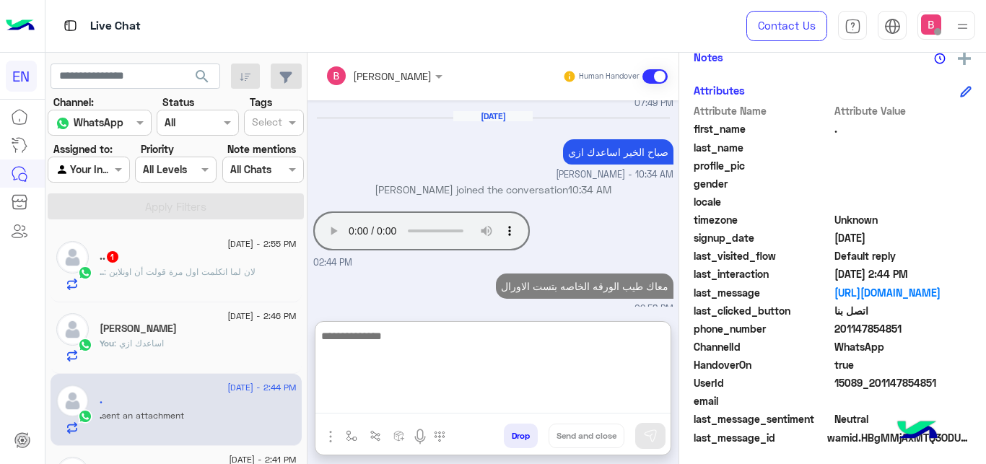
scroll to position [221, 0]
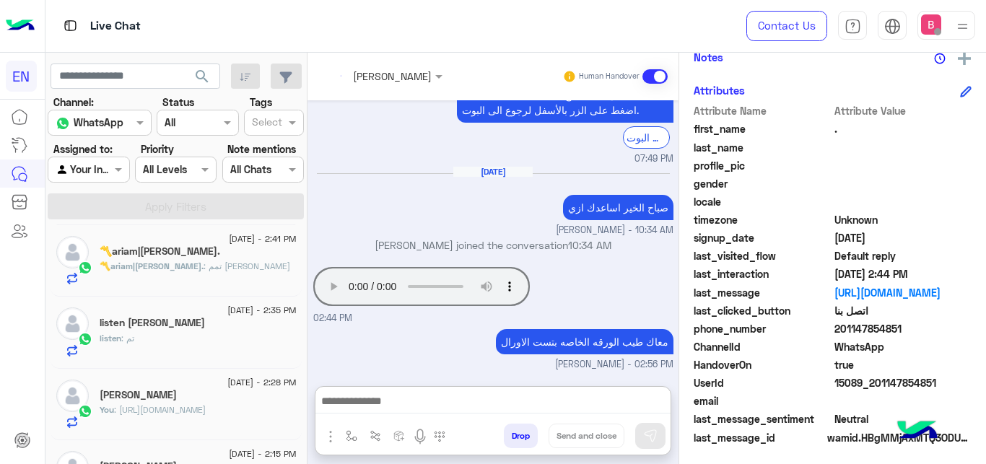
click at [97, 174] on div at bounding box center [88, 169] width 80 height 17
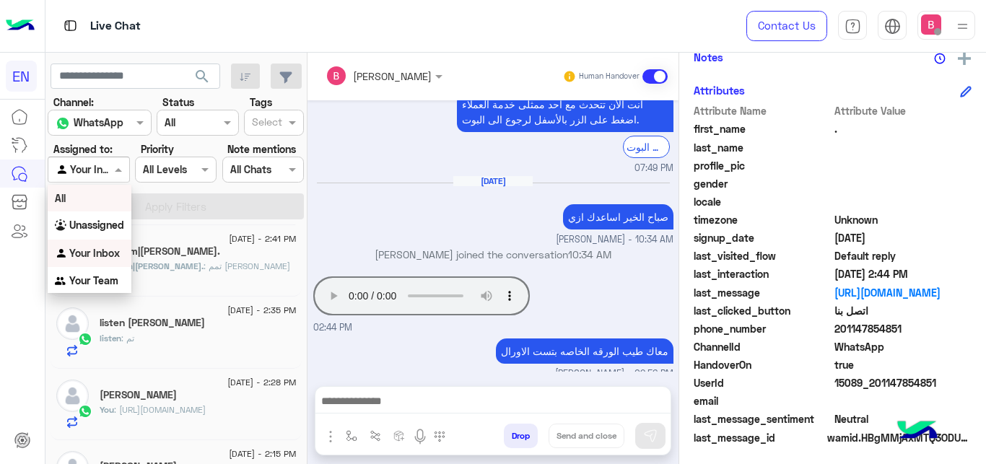
scroll to position [528, 0]
click at [100, 230] on b "Unassigned" at bounding box center [96, 225] width 55 height 12
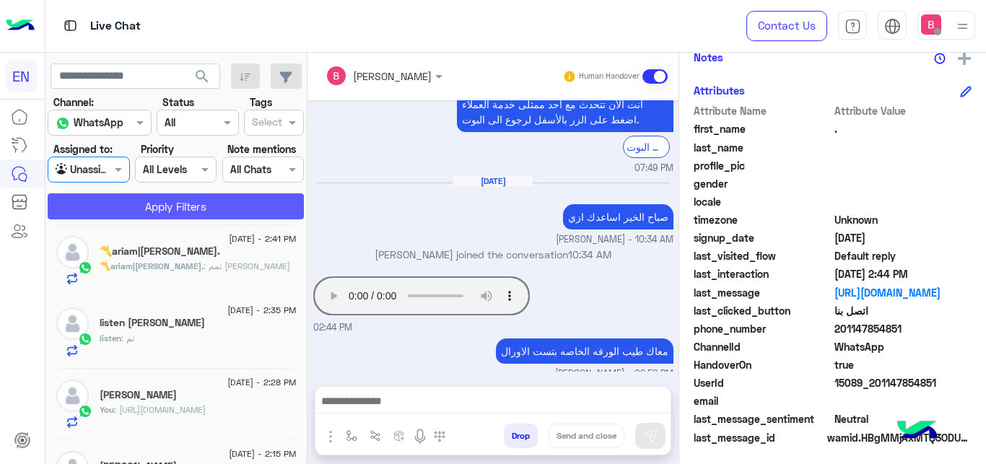
click at [135, 206] on button "Apply Filters" at bounding box center [176, 206] width 256 height 26
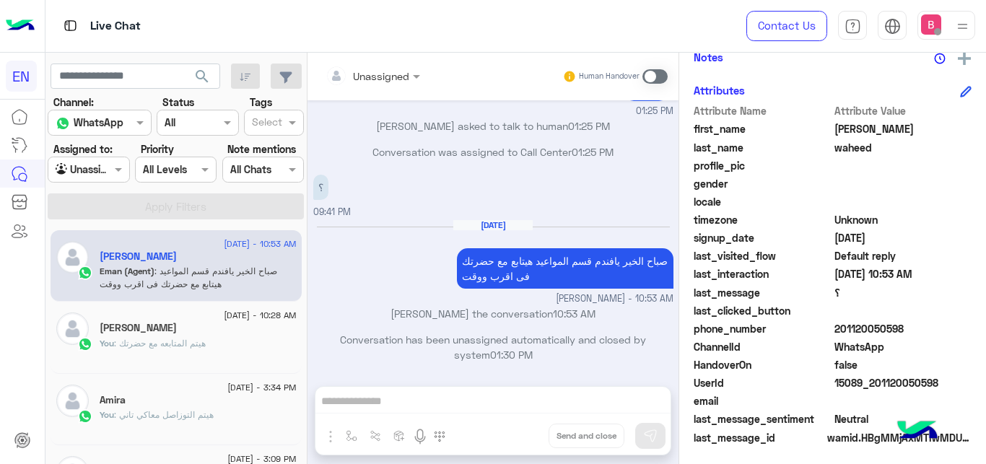
click at [90, 163] on div at bounding box center [88, 169] width 80 height 17
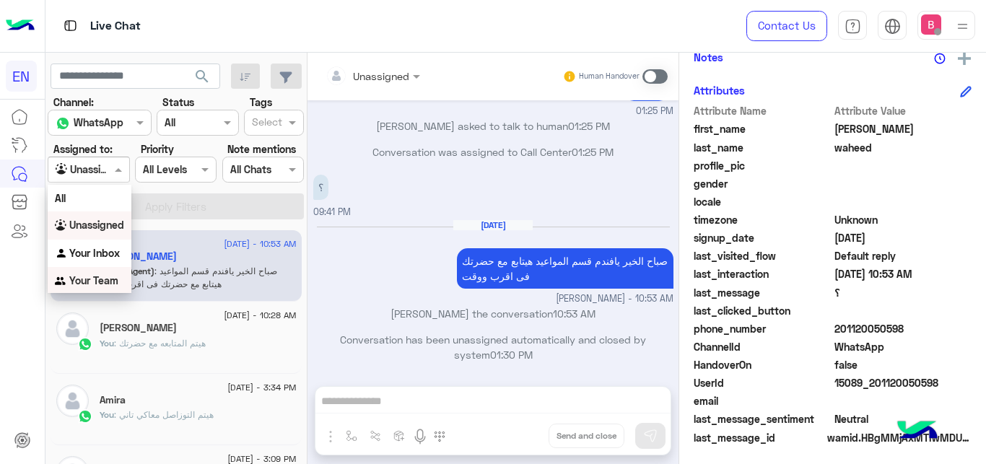
click at [105, 281] on b "Your Team" at bounding box center [93, 280] width 49 height 12
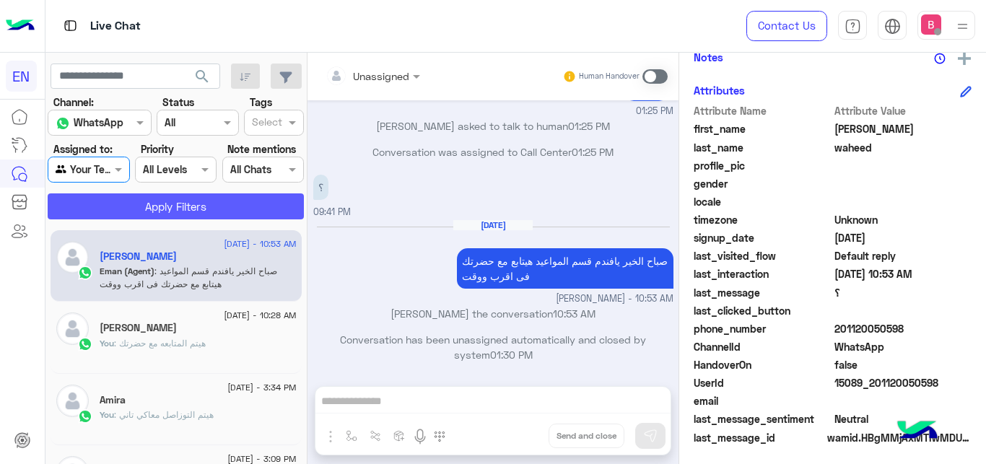
click at [145, 206] on button "Apply Filters" at bounding box center [176, 206] width 256 height 26
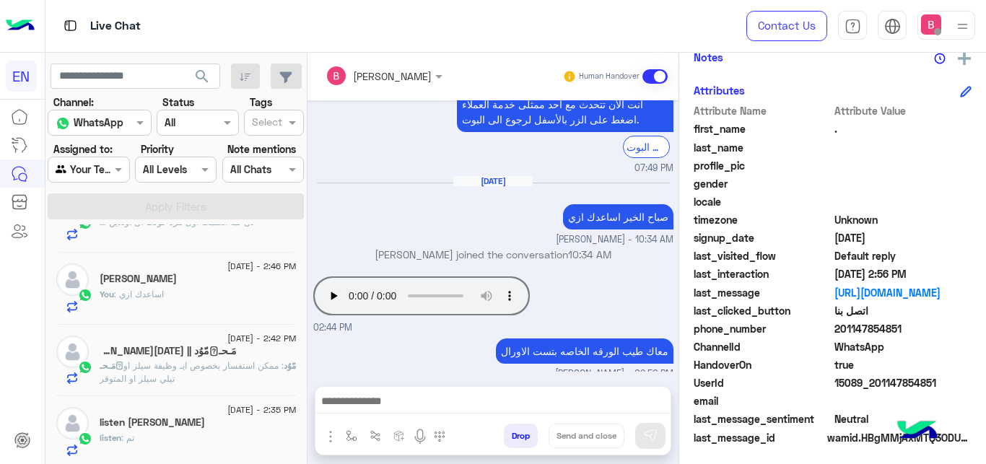
scroll to position [147, 0]
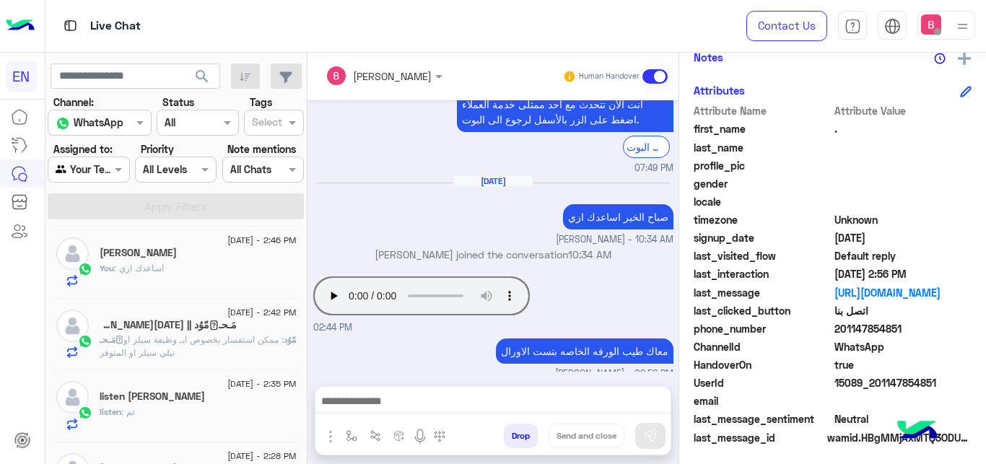
click at [235, 349] on span ": ممكن استفسار بخصوص ايـ وظيفة سيلز او تيلي سيلز او المتوفر" at bounding box center [192, 346] width 184 height 24
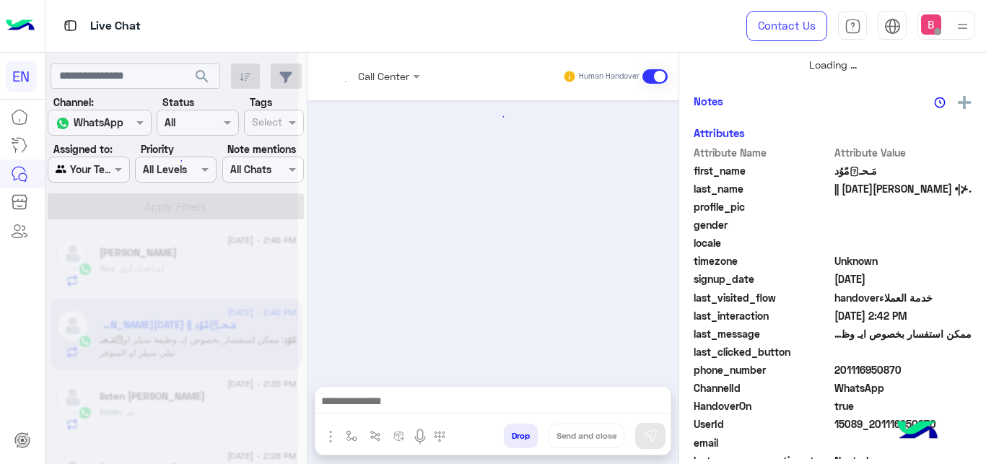
scroll to position [253, 0]
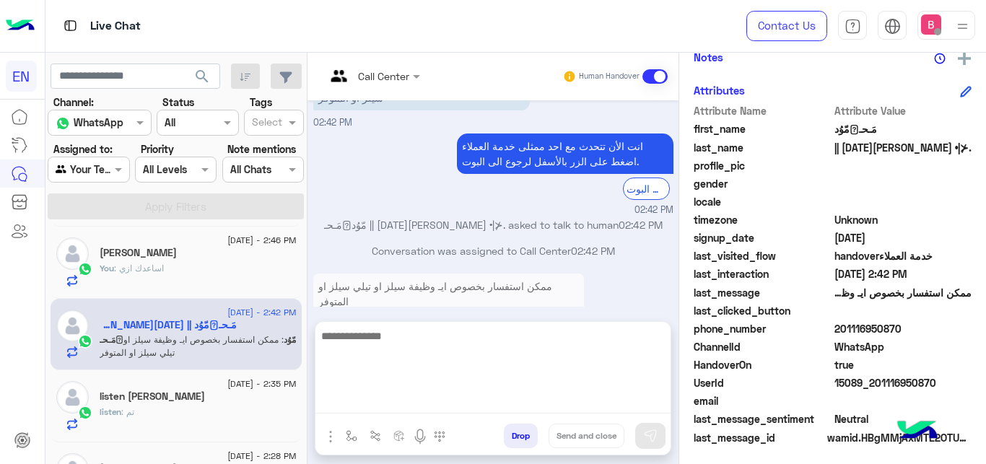
click at [433, 402] on textarea at bounding box center [492, 370] width 355 height 87
paste textarea "**********"
type textarea "**********"
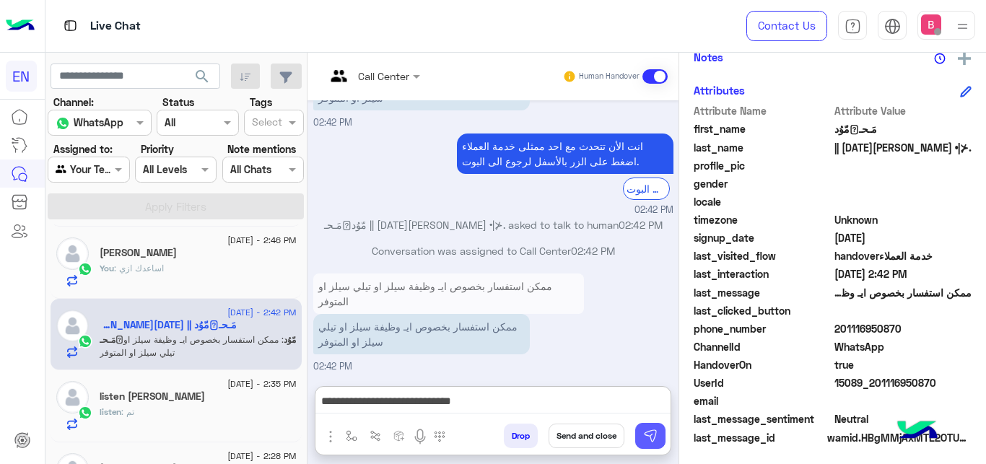
click at [643, 436] on img at bounding box center [650, 436] width 14 height 14
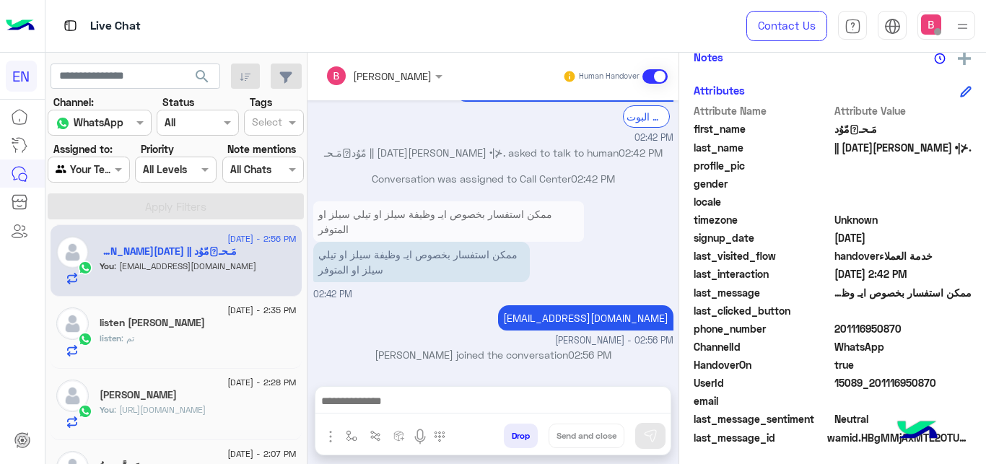
scroll to position [0, 0]
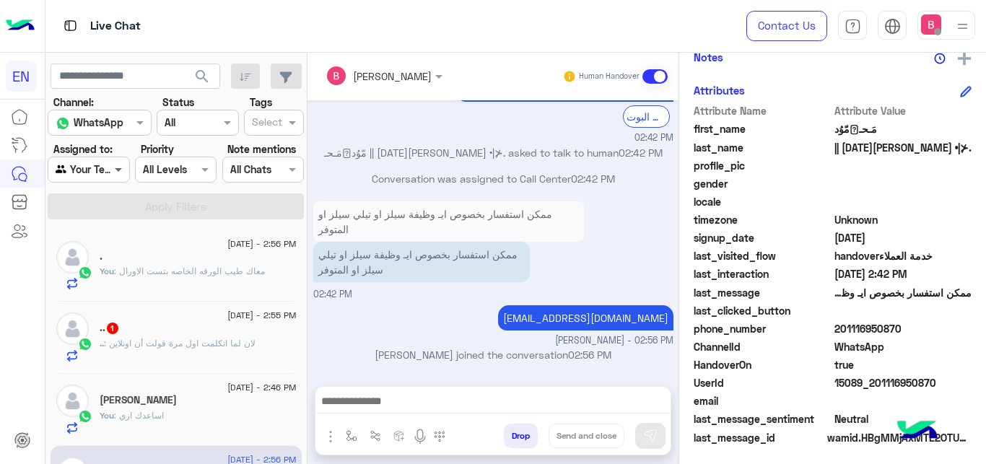
click at [115, 163] on span at bounding box center [120, 169] width 18 height 15
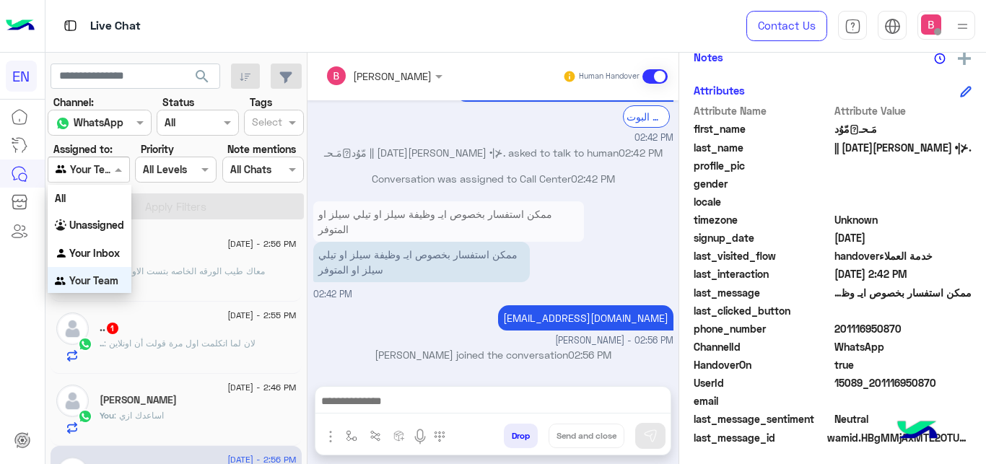
scroll to position [3, 0]
click at [112, 219] on b "Unassigned" at bounding box center [96, 223] width 55 height 12
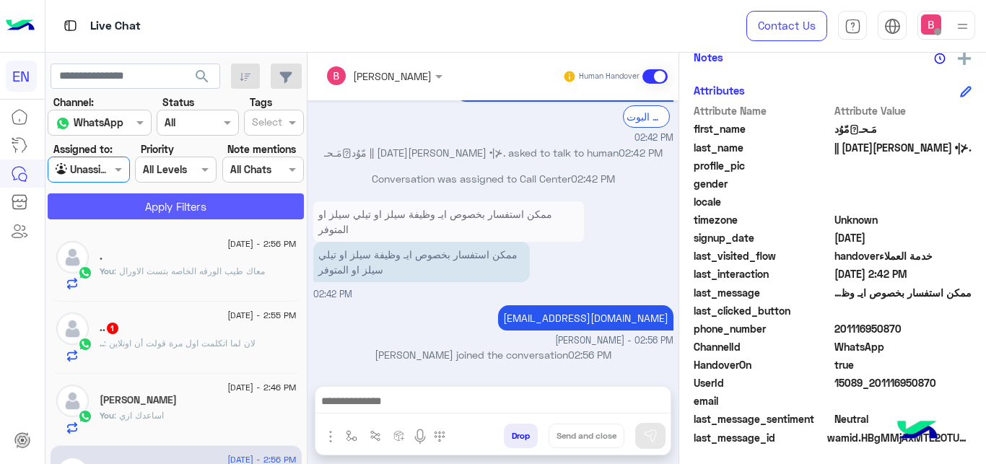
click at [134, 205] on button "Apply Filters" at bounding box center [176, 206] width 256 height 26
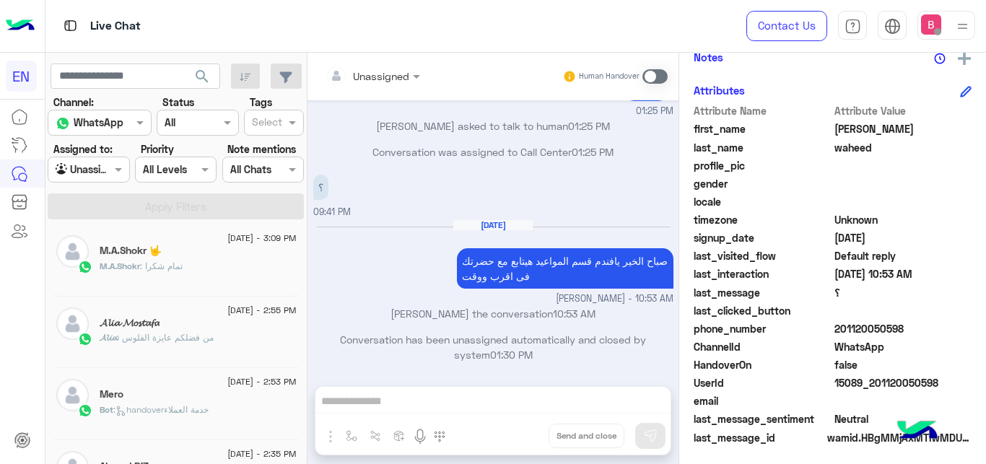
scroll to position [589, 0]
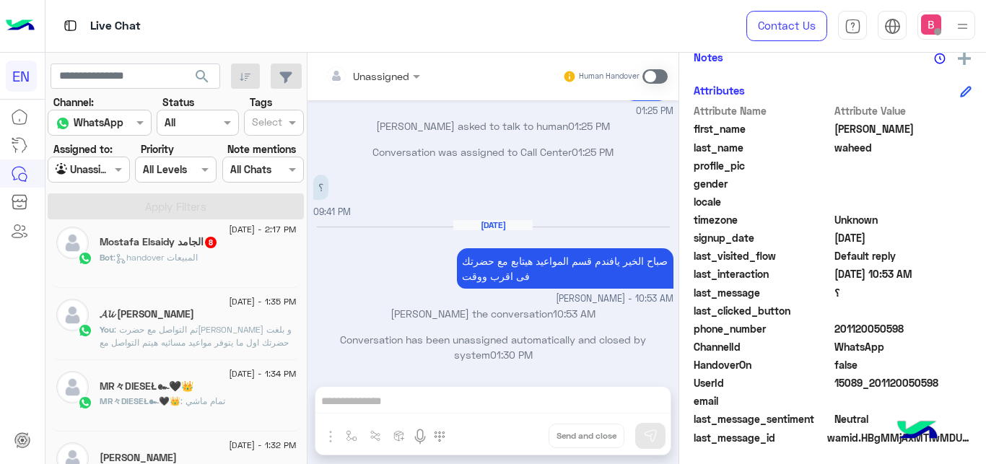
click at [198, 253] on span ": handover المبيعات" at bounding box center [155, 257] width 84 height 11
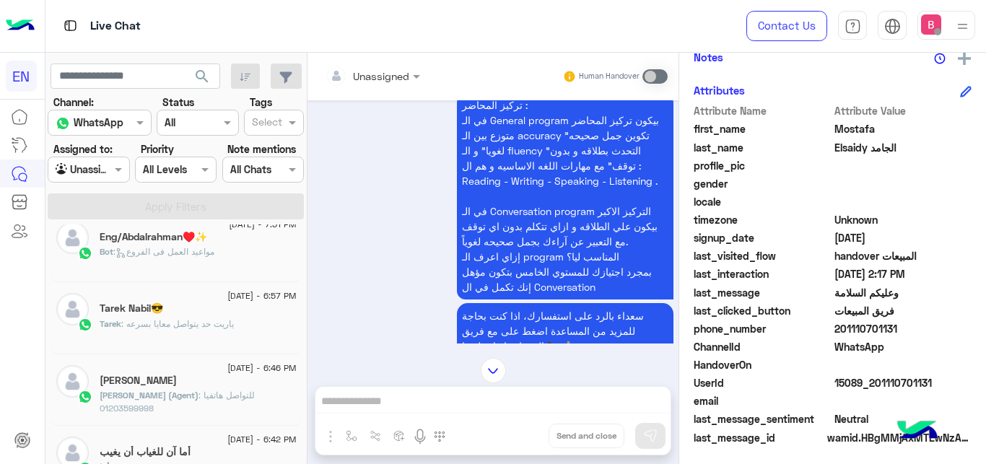
scroll to position [302, 0]
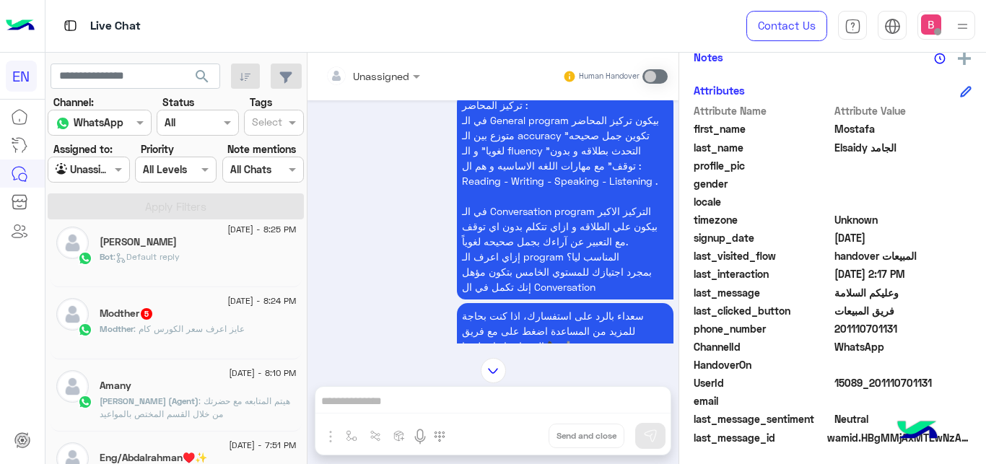
click at [179, 329] on span ": عايز اعرف سعر الكورس كام" at bounding box center [189, 328] width 111 height 11
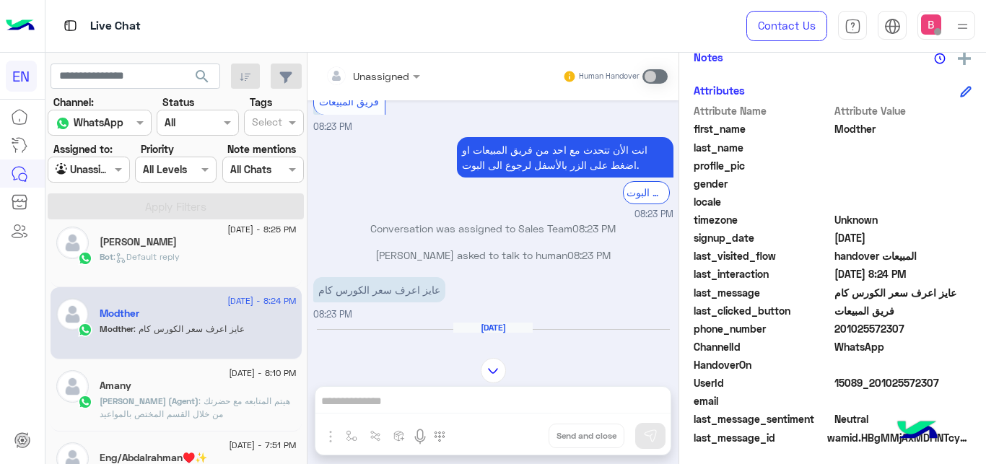
scroll to position [769, 0]
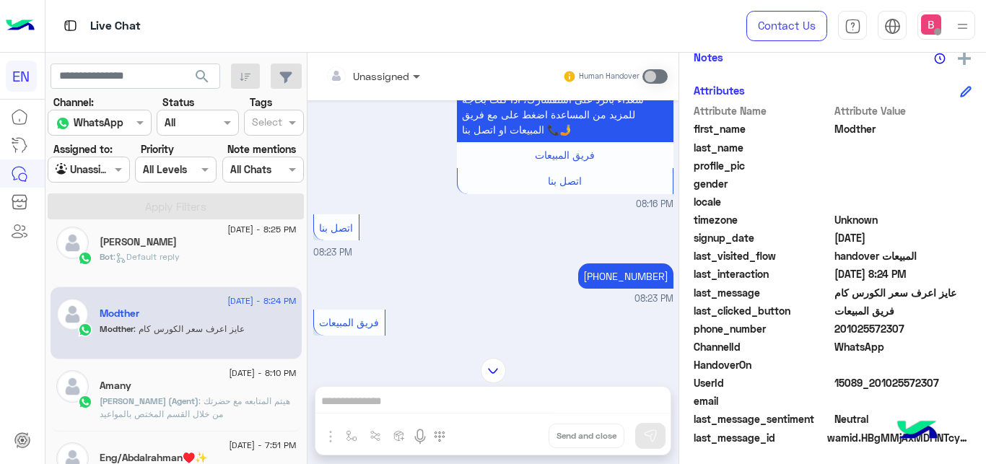
click at [414, 74] on span at bounding box center [418, 76] width 18 height 15
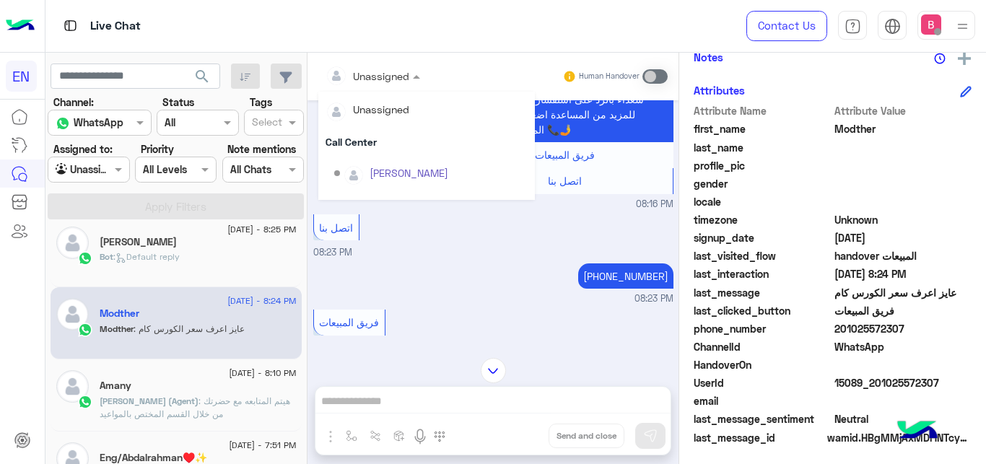
scroll to position [240, 0]
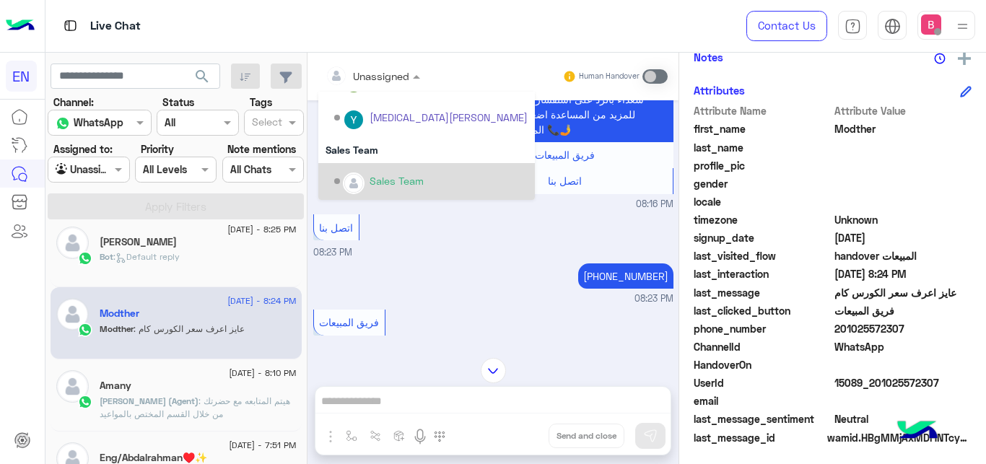
click at [370, 174] on div "Sales Team" at bounding box center [430, 181] width 193 height 25
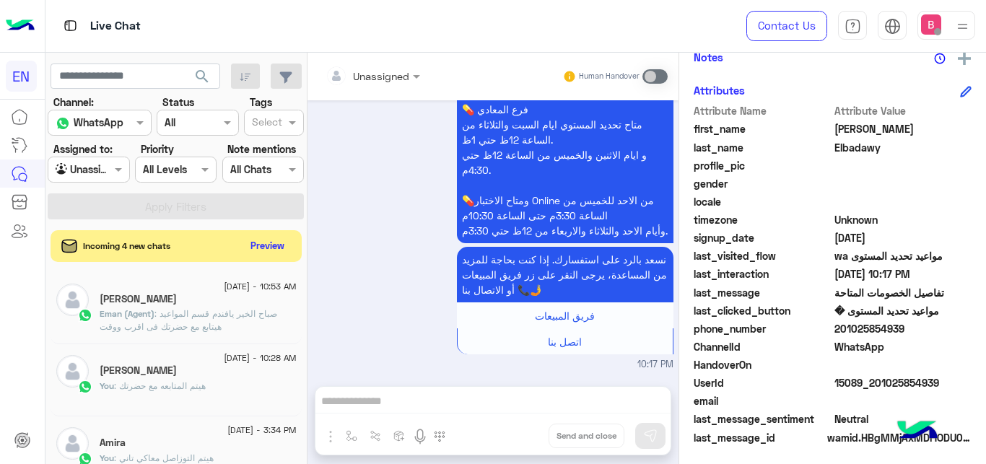
click at [99, 161] on div "Agent Filter Unassigned" at bounding box center [89, 170] width 82 height 26
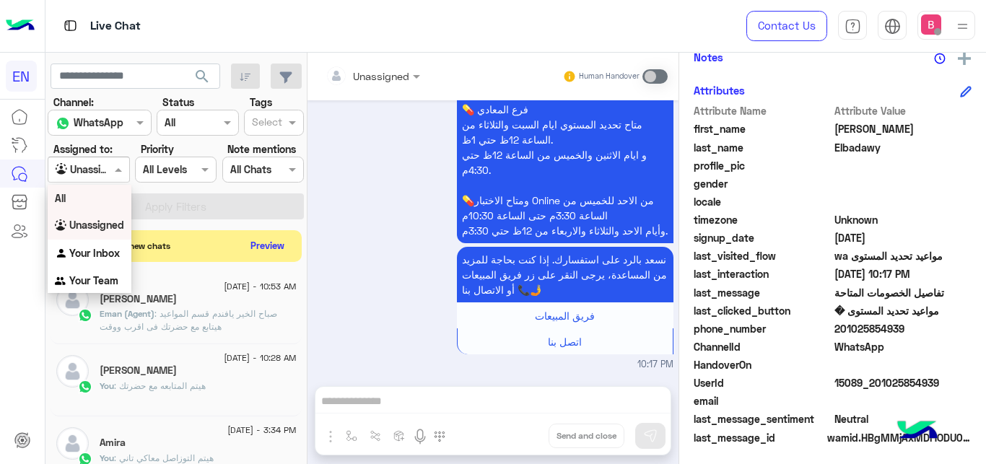
click at [98, 185] on body "EN Live Chat Contact Us Help Center عربي English search Channel: Channel WhatsA…" at bounding box center [493, 232] width 986 height 464
click at [102, 248] on b "Your Inbox" at bounding box center [94, 253] width 51 height 12
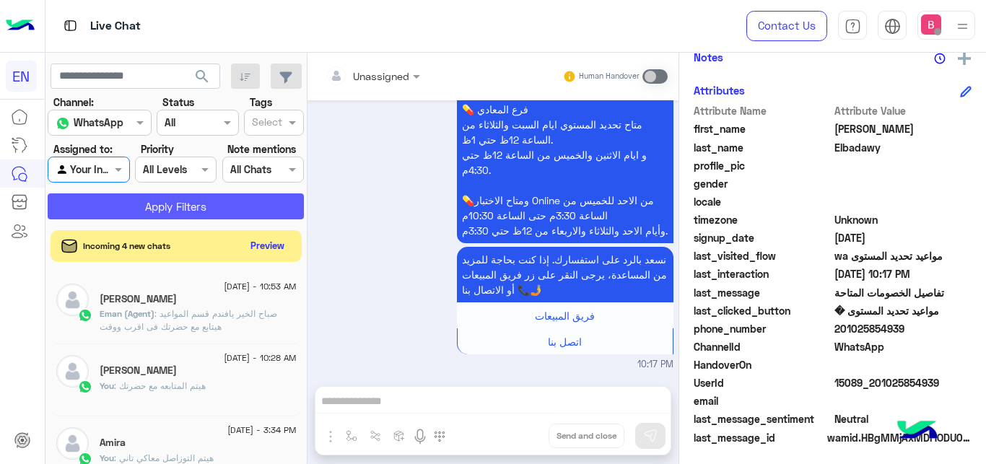
click at [142, 214] on button "Apply Filters" at bounding box center [176, 206] width 256 height 26
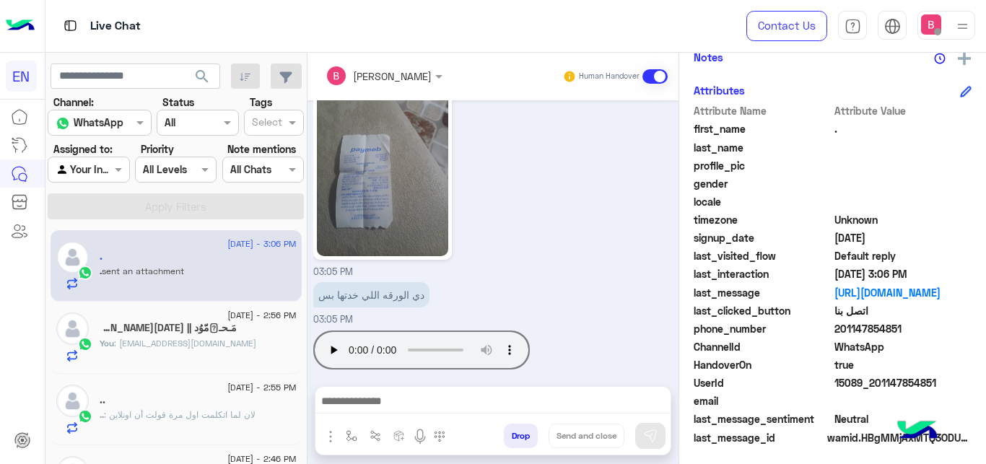
scroll to position [147, 0]
